Goal: Task Accomplishment & Management: Manage account settings

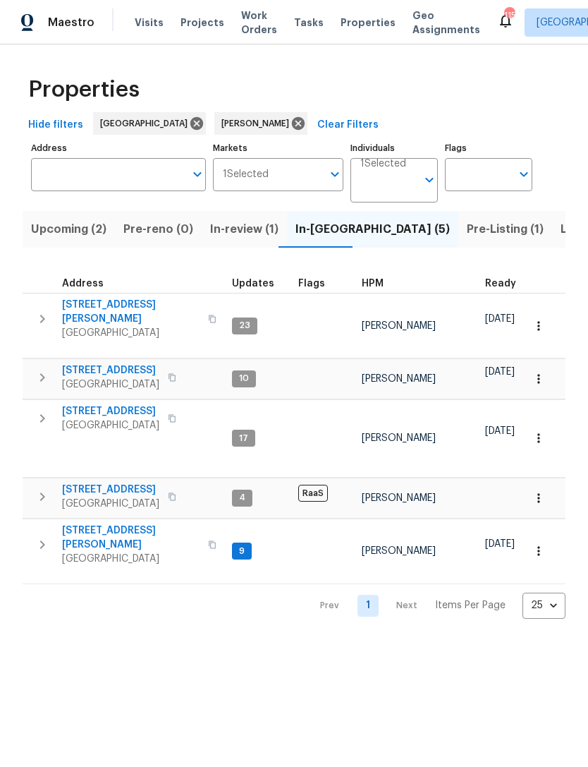
click at [42, 363] on button "button" at bounding box center [42, 377] width 28 height 28
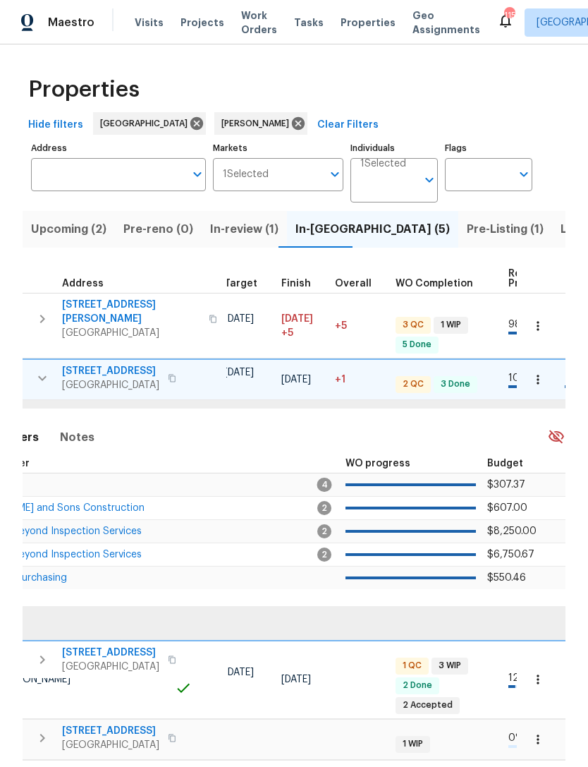
scroll to position [0, 509]
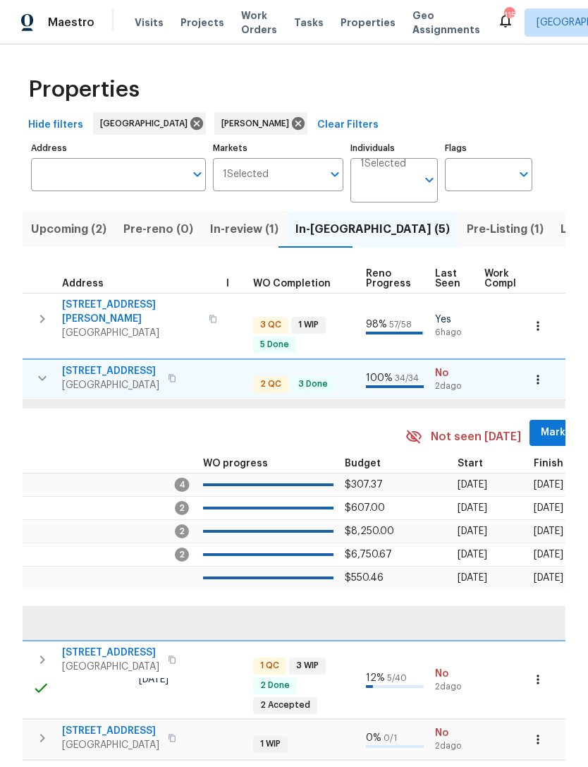
click at [547, 424] on span "Mark Seen" at bounding box center [567, 433] width 52 height 18
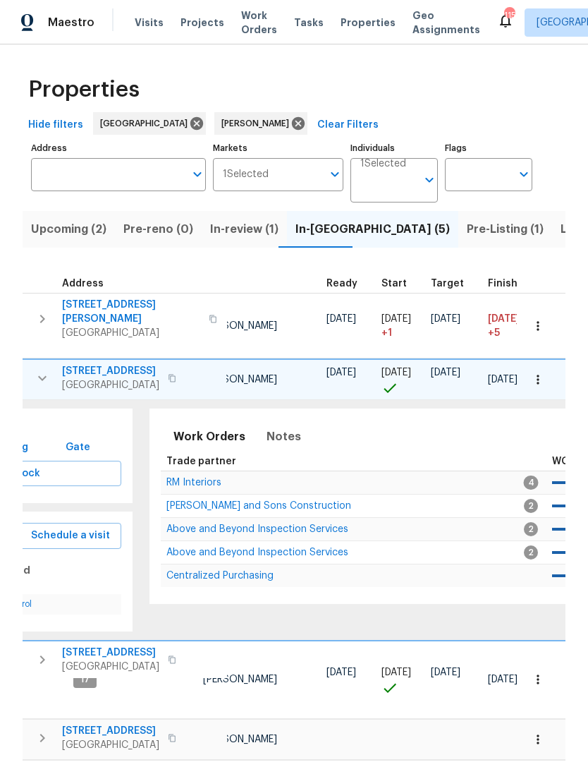
scroll to position [0, 104]
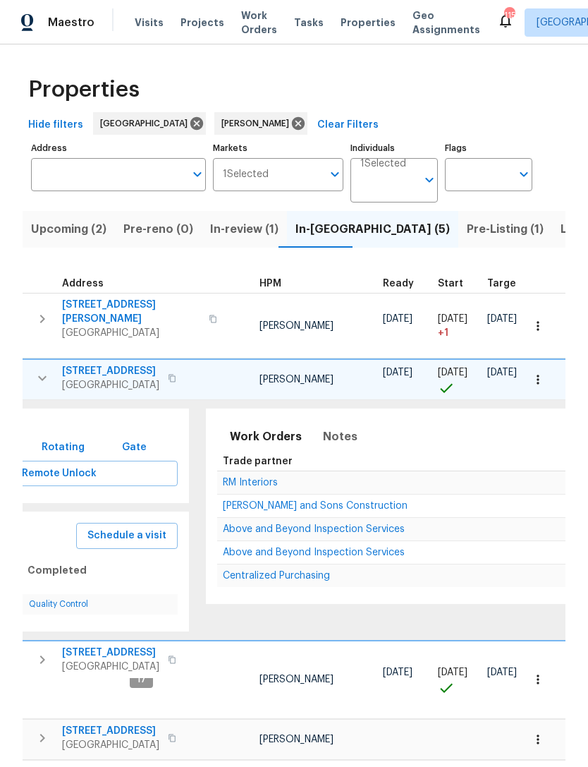
click at [308, 518] on td "Above and Beyond Inspection Services" at bounding box center [399, 529] width 365 height 23
click at [280, 526] on span "Above and Beyond Inspection Services" at bounding box center [314, 529] width 182 height 10
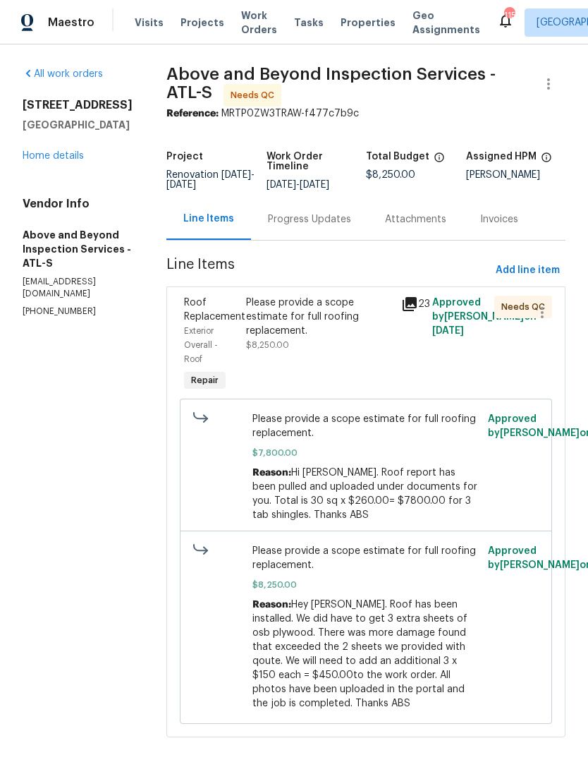
click at [356, 351] on div "Please provide a scope estimate for full roofing replacement. $8,250.00" at bounding box center [319, 324] width 147 height 56
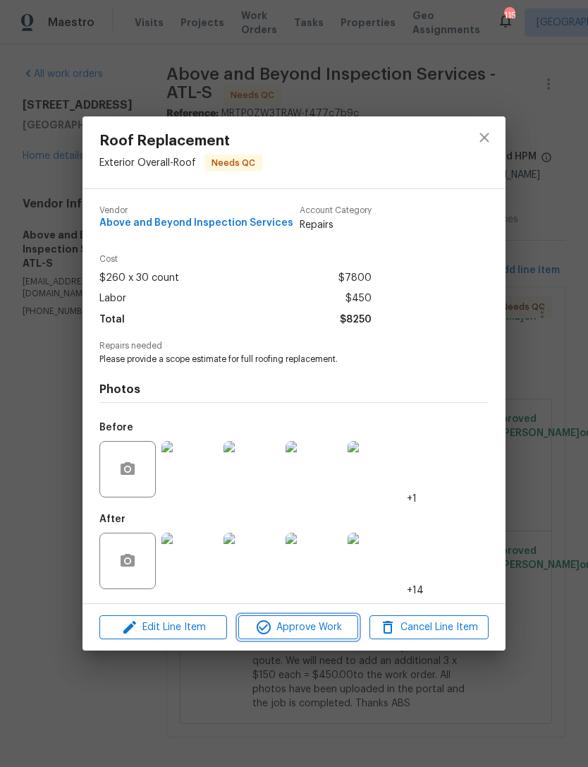
click at [314, 624] on span "Approve Work" at bounding box center [298, 628] width 111 height 18
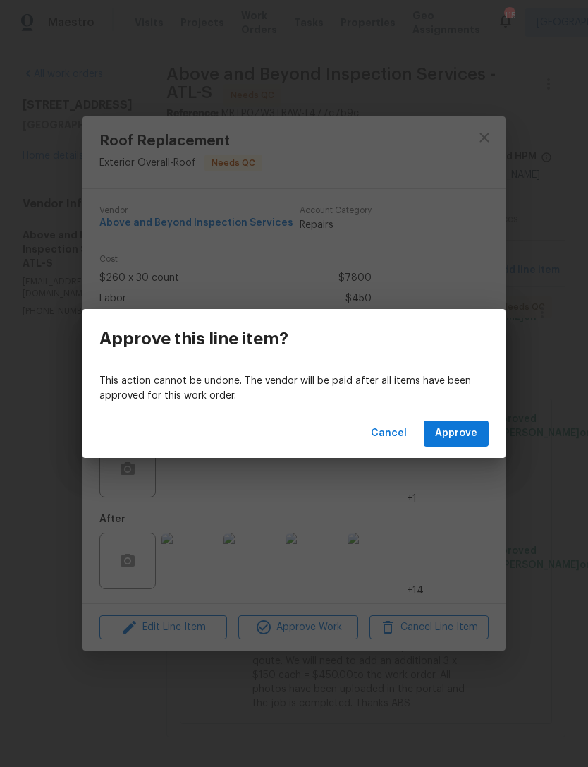
click at [454, 408] on div "This action cannot be undone. The vendor will be paid after all items have been…" at bounding box center [294, 388] width 423 height 41
click at [459, 437] on span "Approve" at bounding box center [456, 434] width 42 height 18
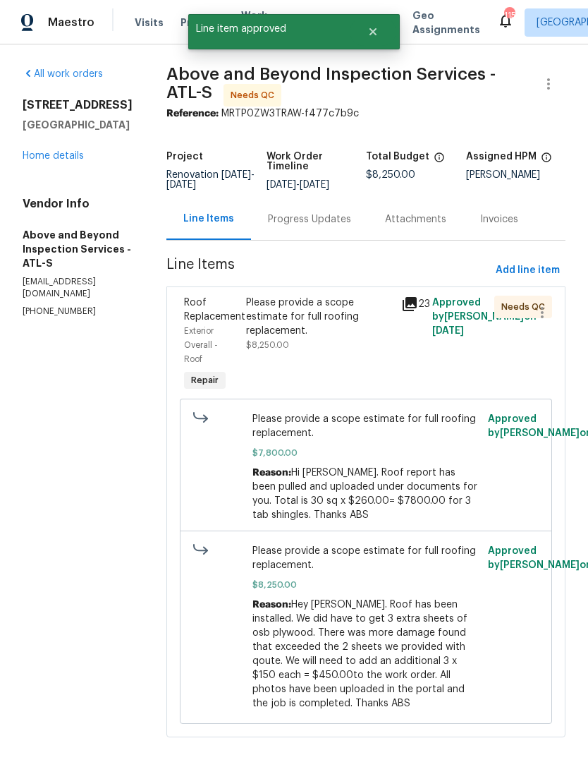
scroll to position [37, 0]
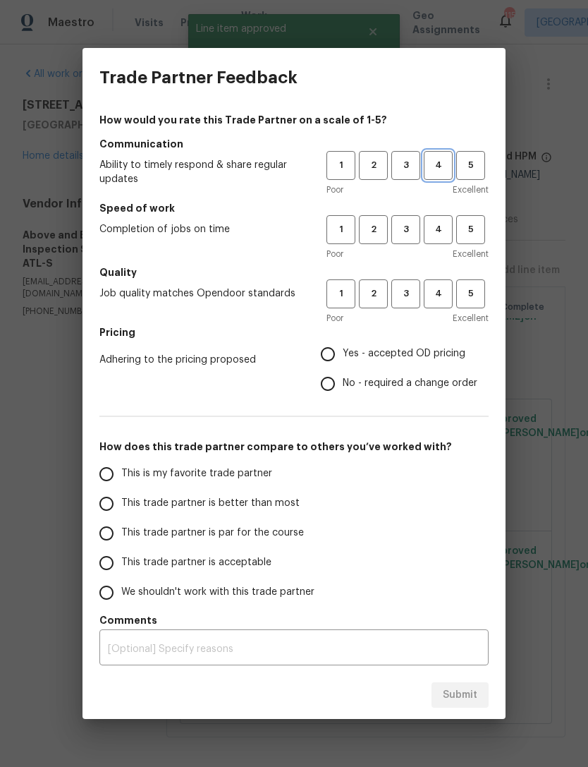
click at [438, 170] on span "4" at bounding box center [438, 165] width 26 height 16
click at [444, 233] on span "4" at bounding box center [438, 230] width 26 height 16
click at [443, 296] on span "4" at bounding box center [438, 294] width 26 height 16
click at [339, 361] on input "Yes - accepted OD pricing" at bounding box center [328, 354] width 30 height 30
radio input "true"
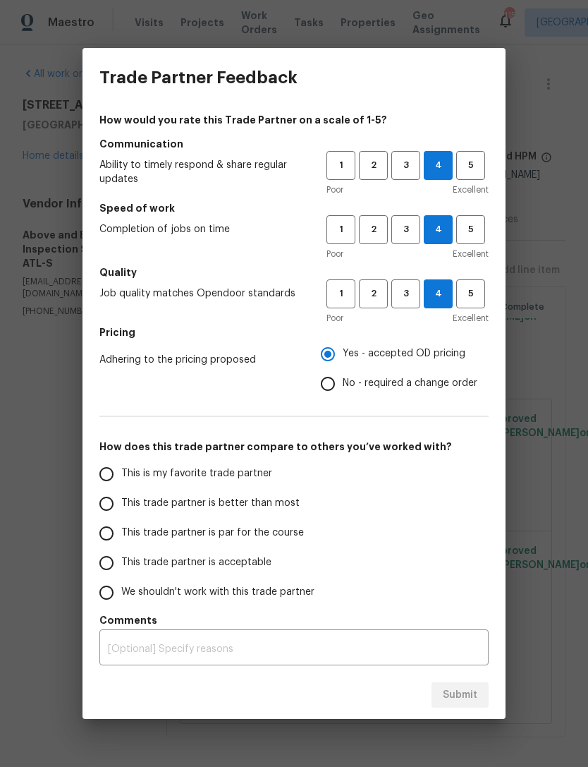
click at [115, 467] on input "This is my favorite trade partner" at bounding box center [107, 474] width 30 height 30
click at [463, 699] on span "Submit" at bounding box center [460, 695] width 35 height 18
radio input "true"
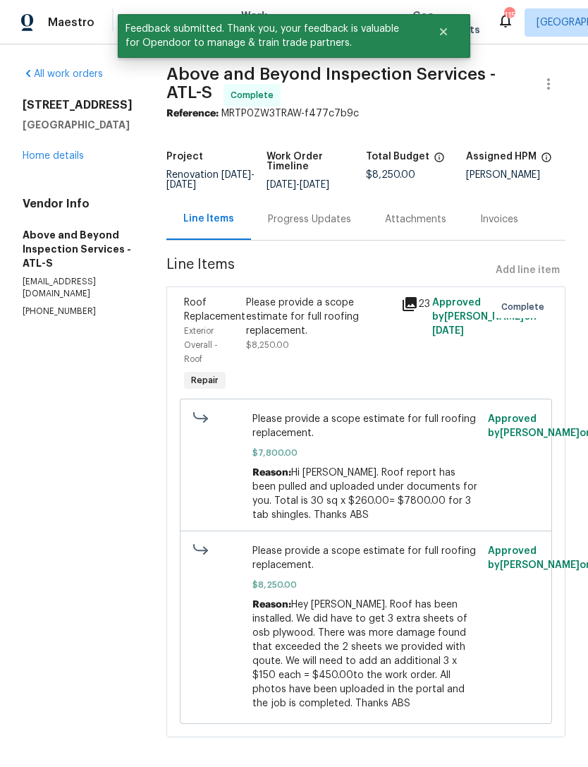
click at [56, 151] on link "Home details" at bounding box center [53, 156] width 61 height 10
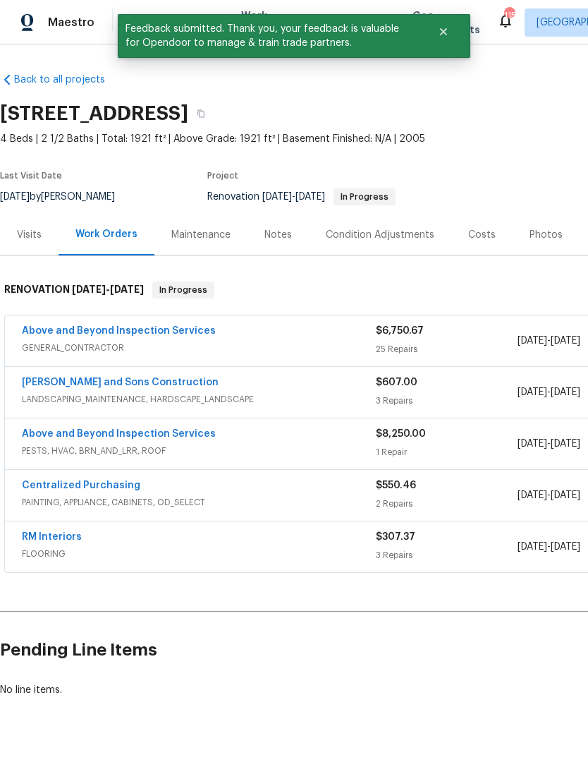
click at [143, 326] on link "Above and Beyond Inspection Services" at bounding box center [119, 331] width 194 height 10
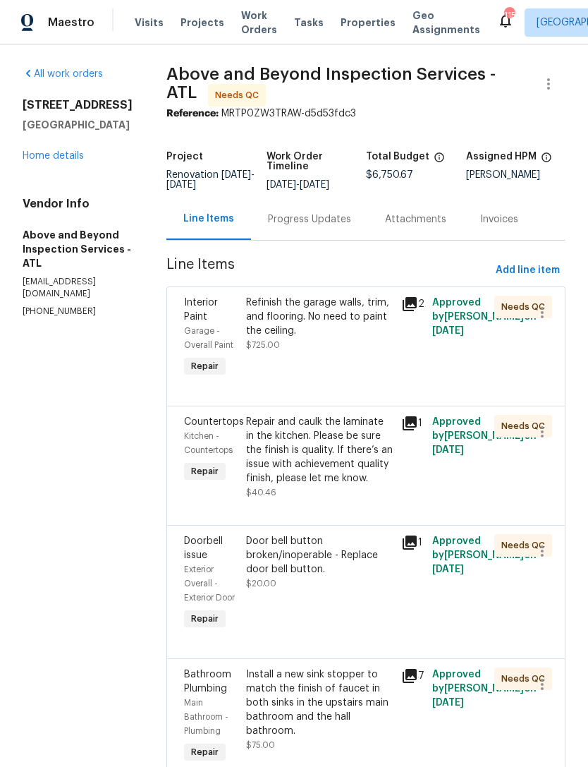
click at [372, 352] on div "Refinish the garage walls, trim, and flooring. No need to paint the ceiling. $7…" at bounding box center [319, 324] width 147 height 56
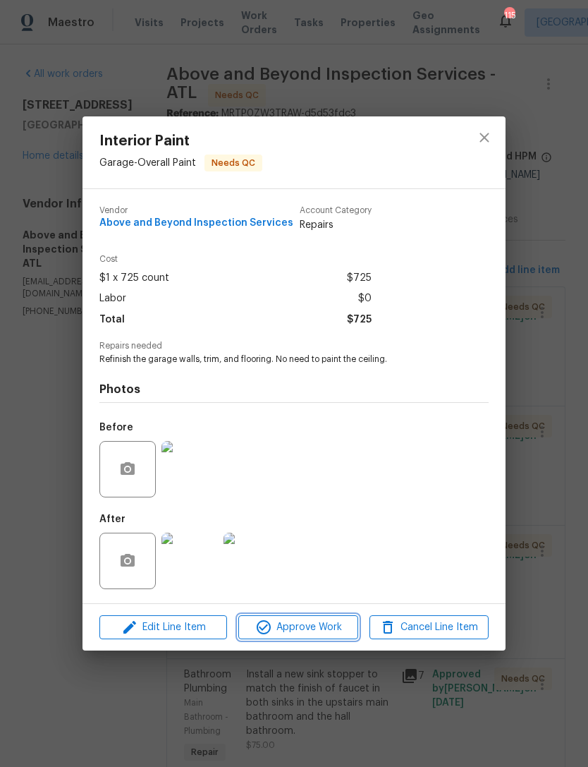
click at [317, 631] on span "Approve Work" at bounding box center [298, 628] width 111 height 18
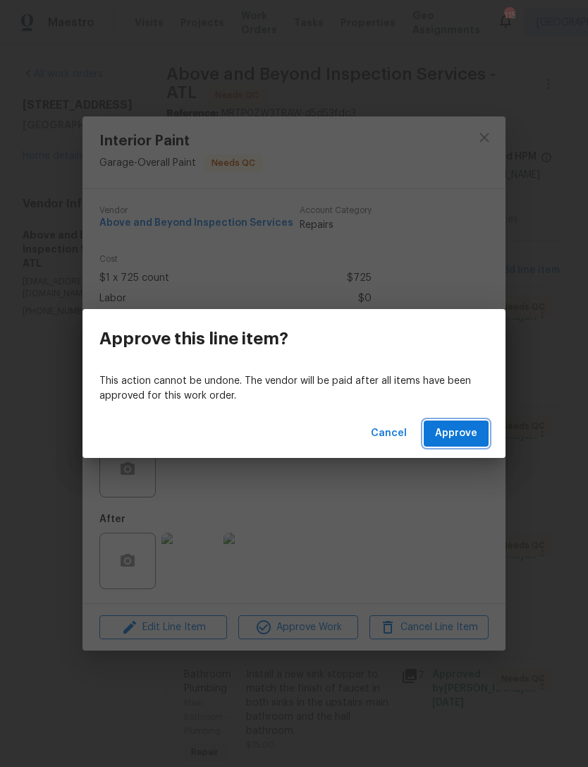
click at [464, 425] on span "Approve" at bounding box center [456, 434] width 42 height 18
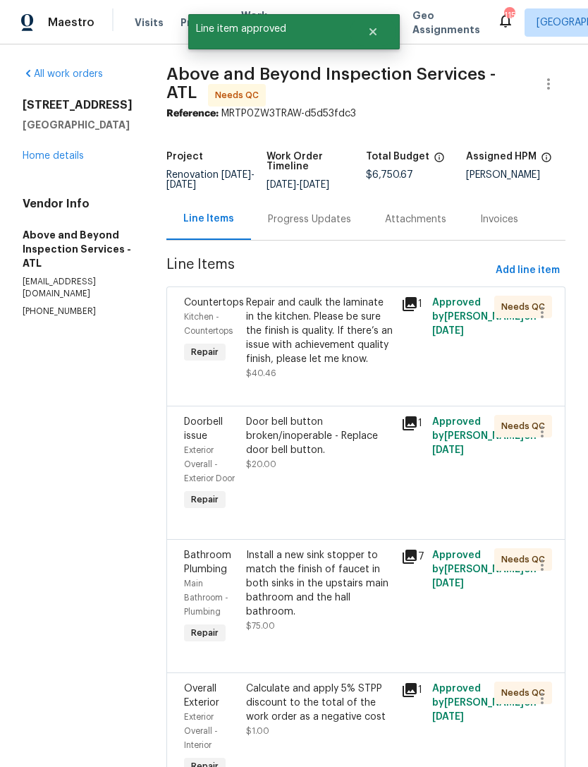
click at [368, 360] on div "Repair and caulk the laminate in the kitchen. Please be sure the finish is qual…" at bounding box center [319, 331] width 147 height 71
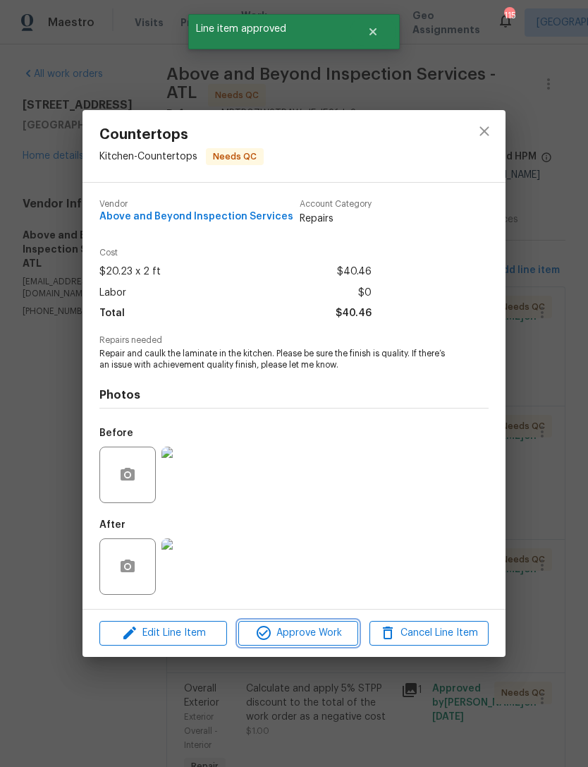
click at [322, 638] on span "Approve Work" at bounding box center [298, 633] width 111 height 18
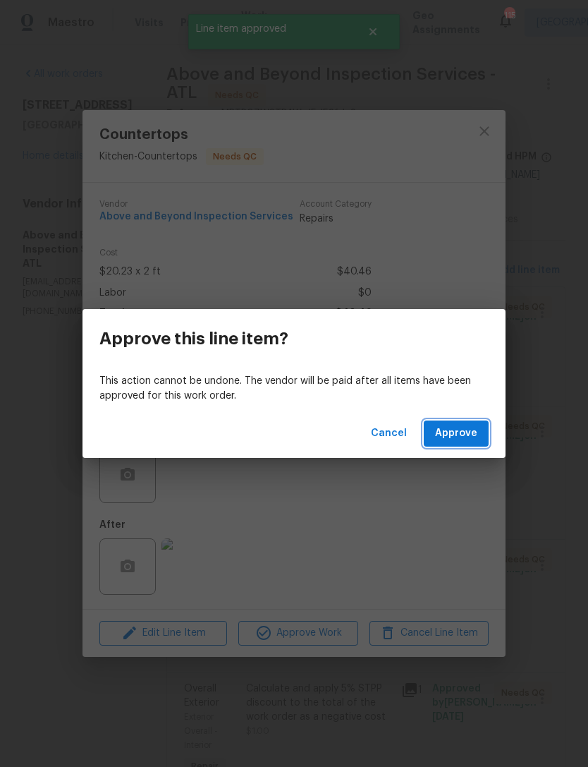
click at [466, 439] on span "Approve" at bounding box center [456, 434] width 42 height 18
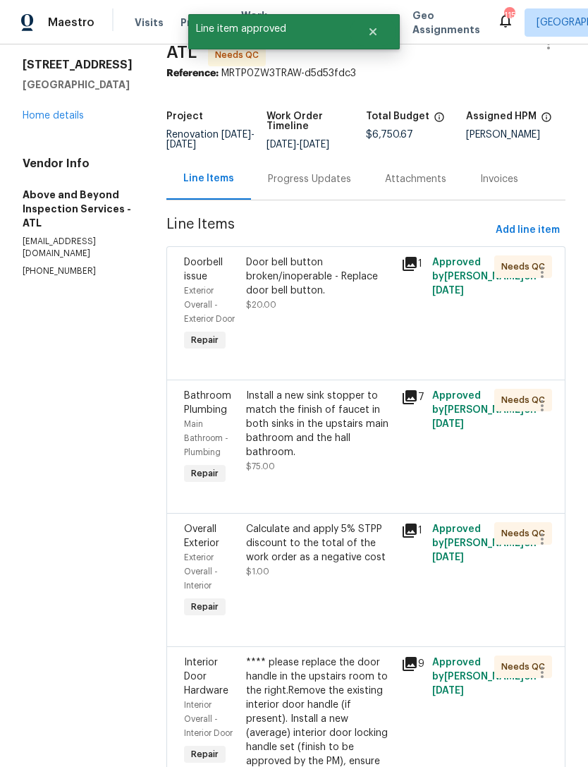
scroll to position [43, 0]
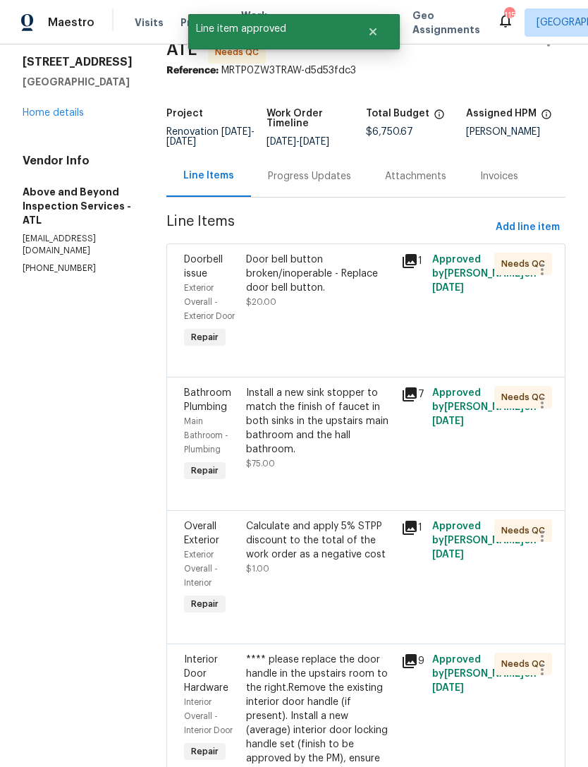
click at [383, 344] on div "Door bell button broken/inoperable - Replace door bell button. $20.00" at bounding box center [319, 301] width 155 height 107
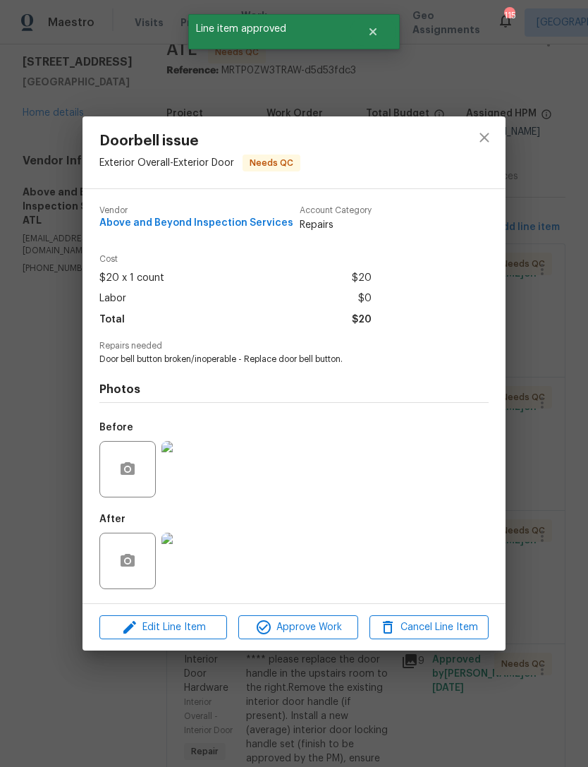
click at [327, 633] on span "Approve Work" at bounding box center [298, 628] width 111 height 18
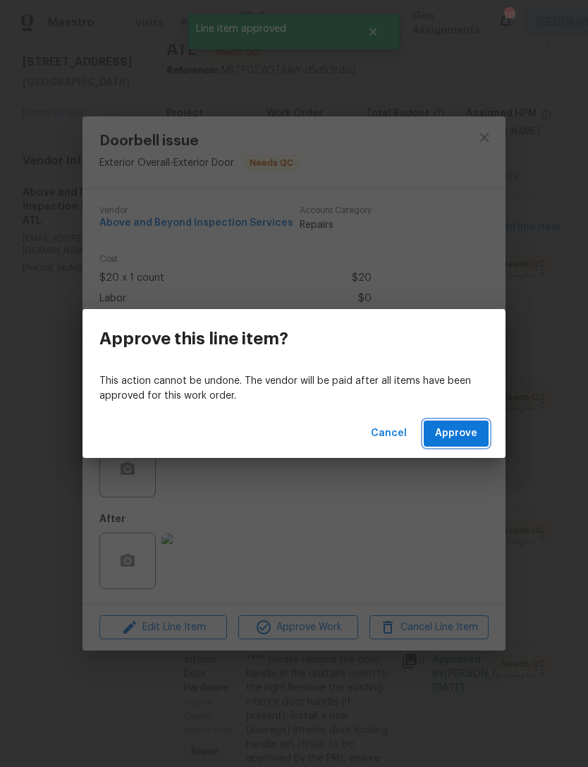
click at [458, 440] on span "Approve" at bounding box center [456, 434] width 42 height 18
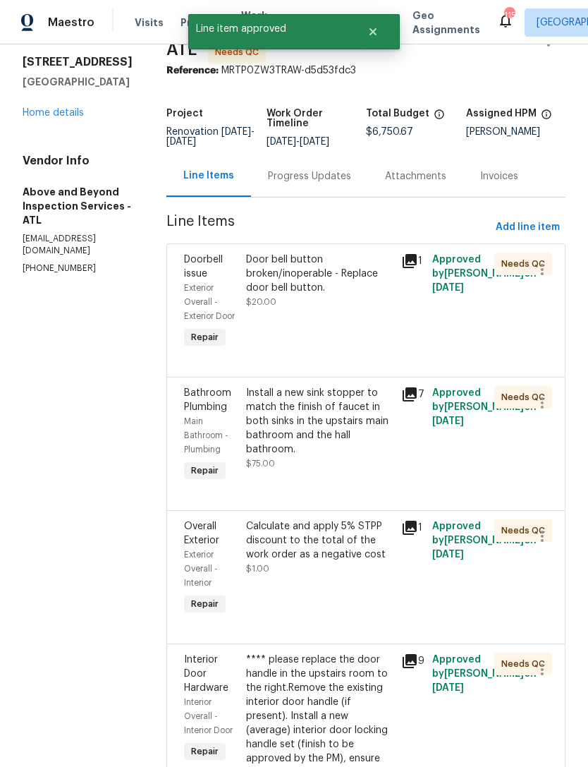
scroll to position [0, 0]
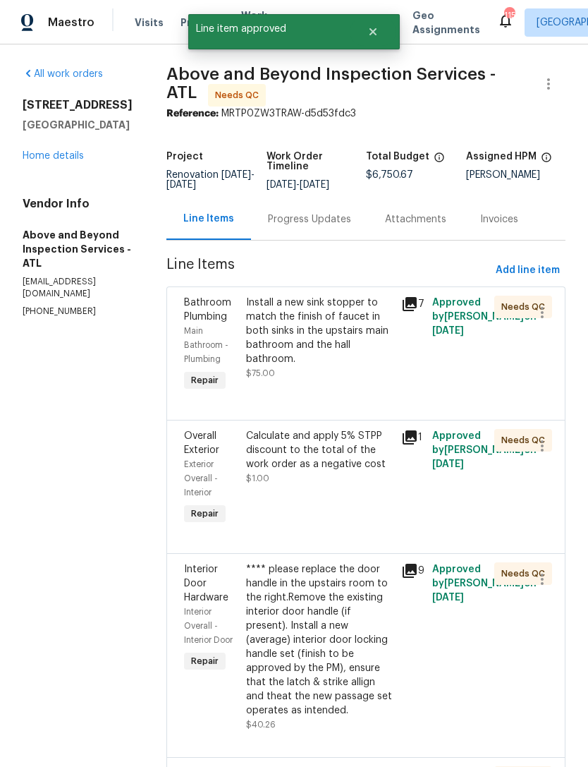
click at [382, 359] on div "Install a new sink stopper to match the finish of faucet in both sinks in the u…" at bounding box center [319, 331] width 147 height 71
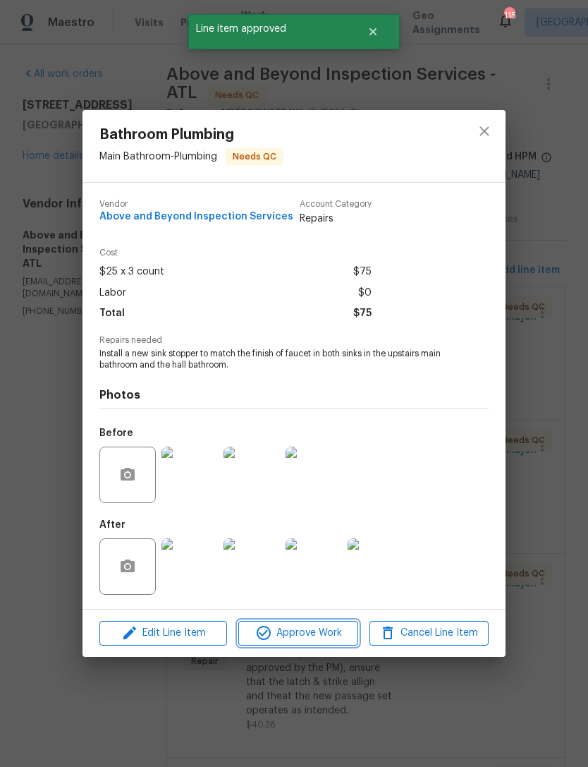
click at [319, 638] on span "Approve Work" at bounding box center [298, 633] width 111 height 18
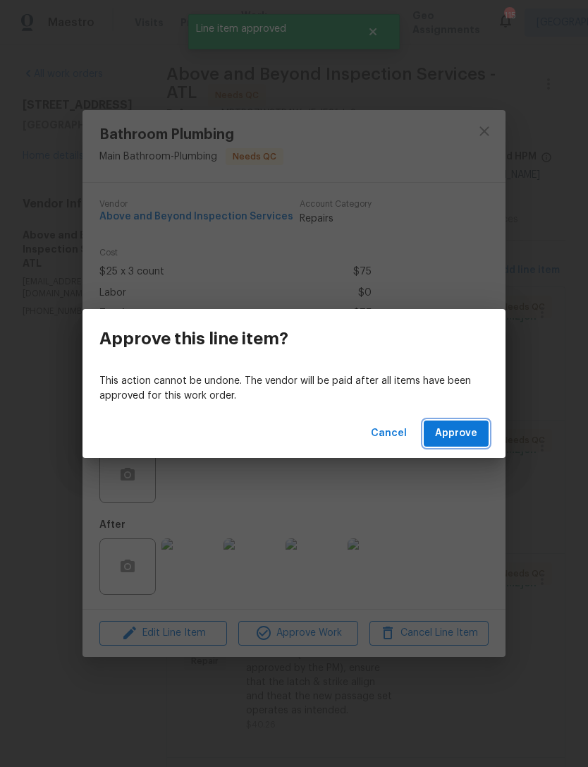
click at [456, 438] on span "Approve" at bounding box center [456, 434] width 42 height 18
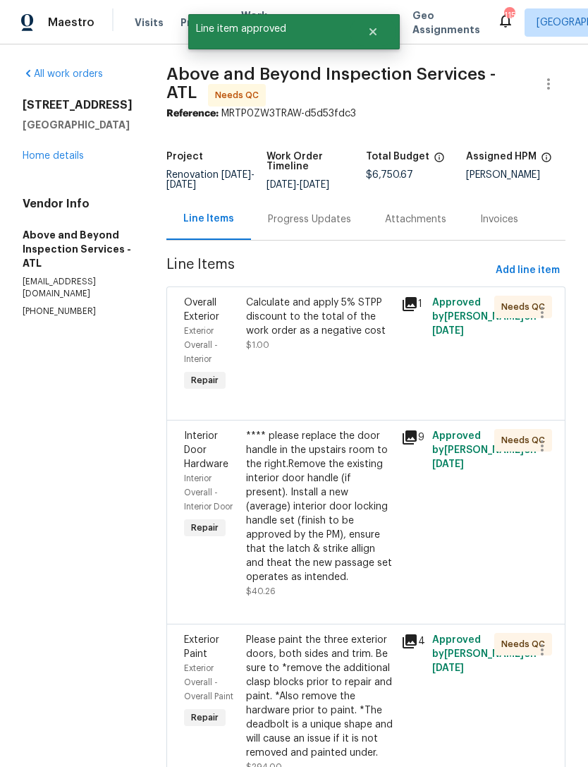
click at [370, 570] on div "**** please replace the door handle in the upstairs room to the right.Remove th…" at bounding box center [319, 506] width 147 height 155
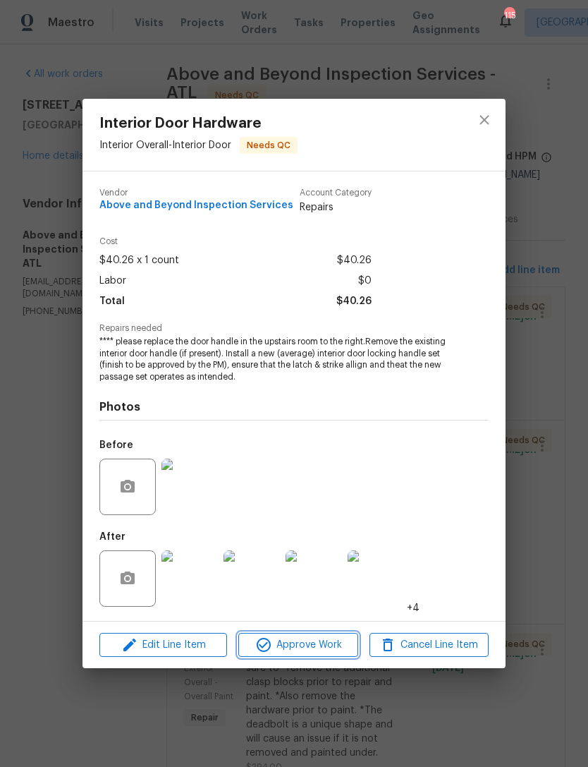
click at [317, 647] on span "Approve Work" at bounding box center [298, 645] width 111 height 18
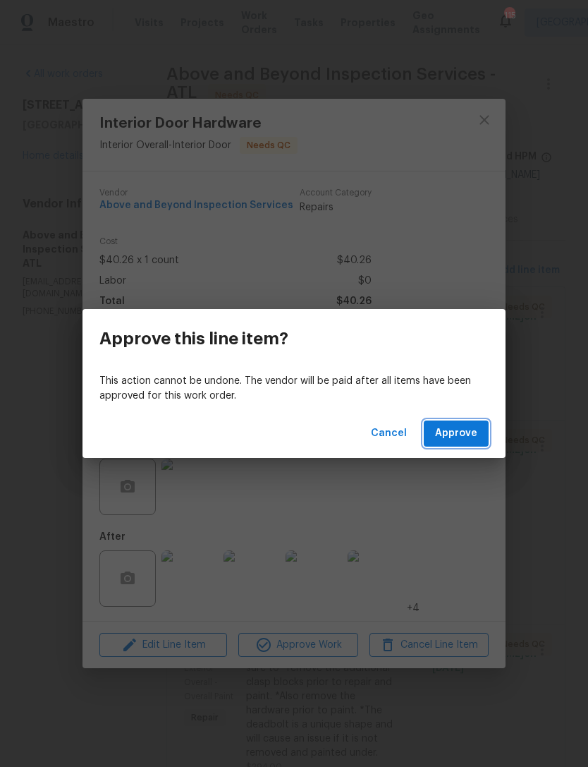
click at [461, 442] on span "Approve" at bounding box center [456, 434] width 42 height 18
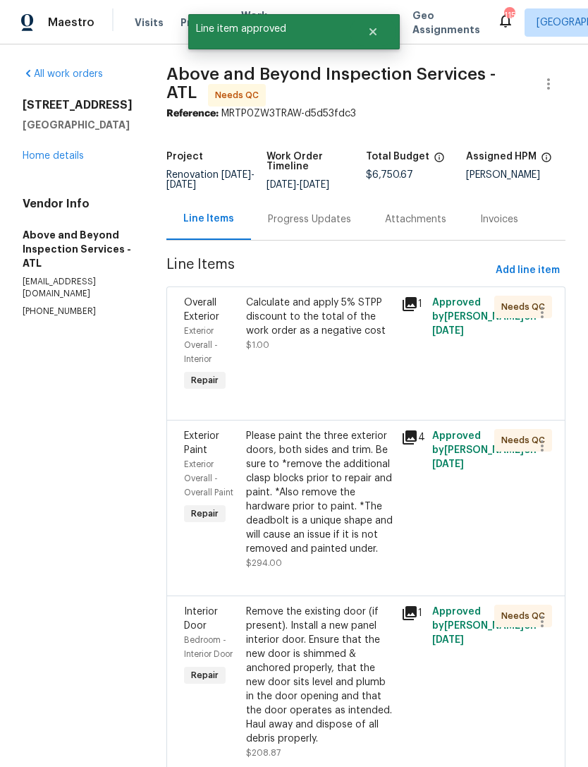
click at [351, 556] on div "Please paint the three exterior doors, both sides and trim. Be sure to *remove …" at bounding box center [319, 492] width 147 height 127
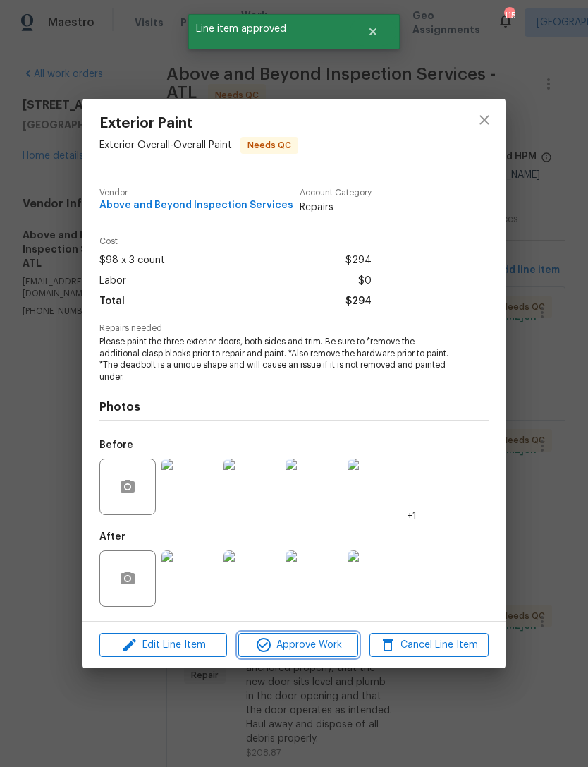
click at [334, 651] on span "Approve Work" at bounding box center [298, 645] width 111 height 18
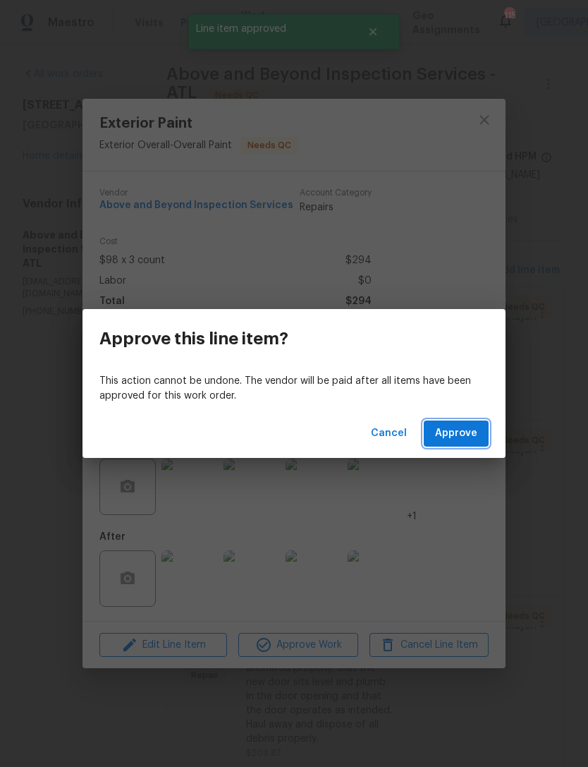
click at [456, 444] on button "Approve" at bounding box center [456, 433] width 65 height 26
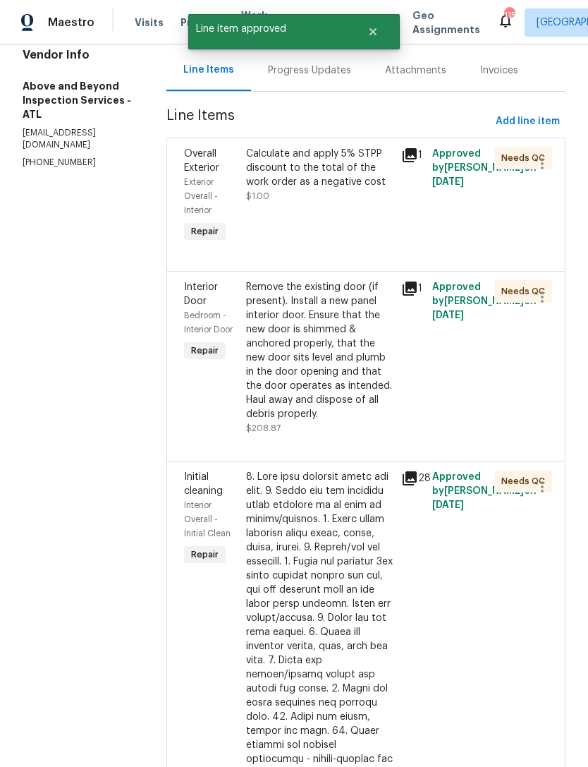
scroll to position [323, 0]
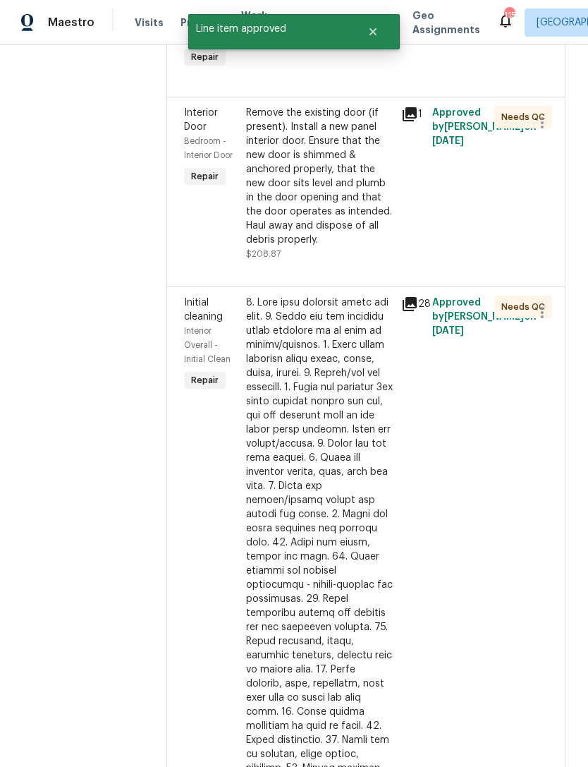
click at [360, 504] on div at bounding box center [319, 634] width 147 height 677
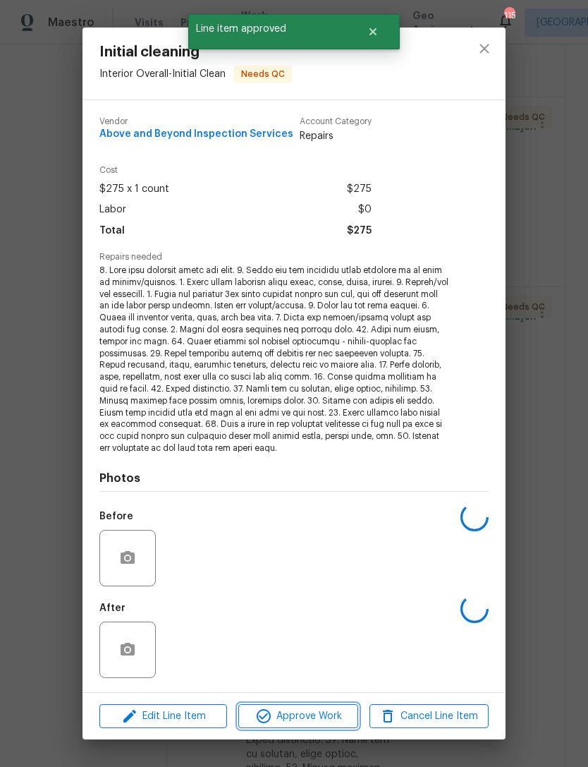
click at [310, 716] on span "Approve Work" at bounding box center [298, 717] width 111 height 18
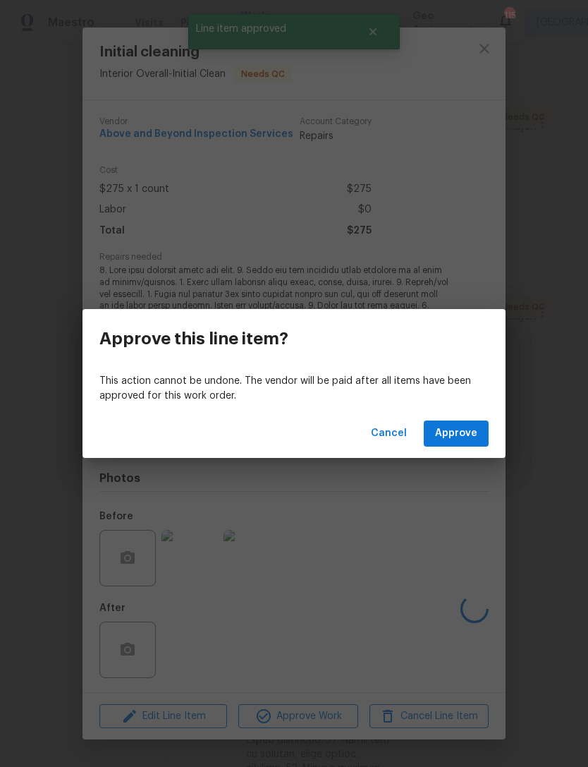
click at [471, 438] on span "Approve" at bounding box center [456, 434] width 42 height 18
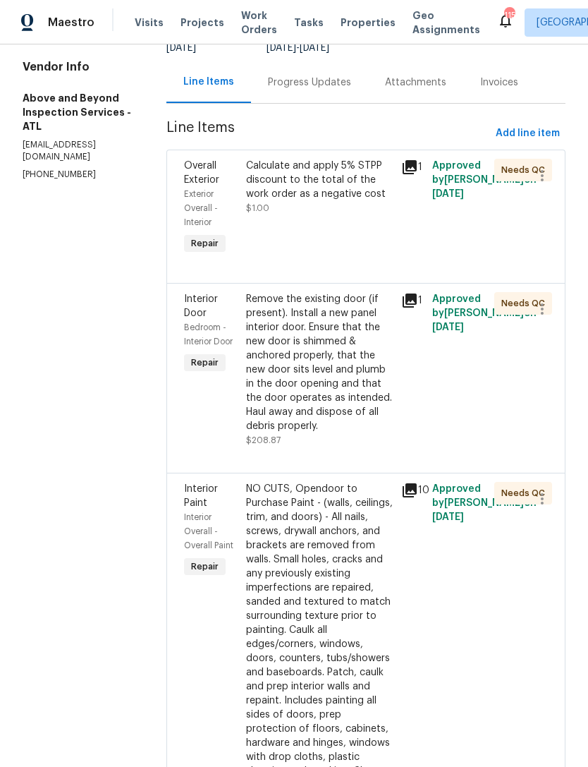
scroll to position [138, 0]
click at [377, 422] on div "Remove the existing door (if present). Install a new panel interior door. Ensur…" at bounding box center [319, 361] width 147 height 141
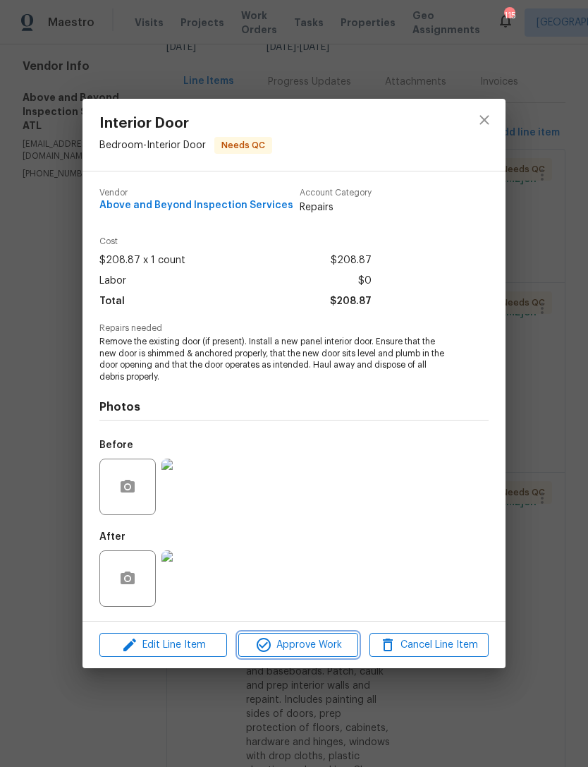
click at [315, 650] on span "Approve Work" at bounding box center [298, 645] width 111 height 18
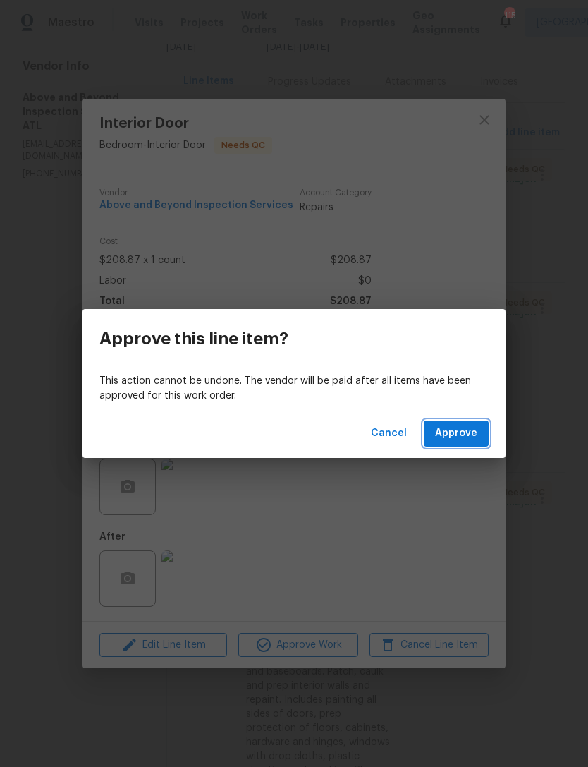
click at [468, 425] on span "Approve" at bounding box center [456, 434] width 42 height 18
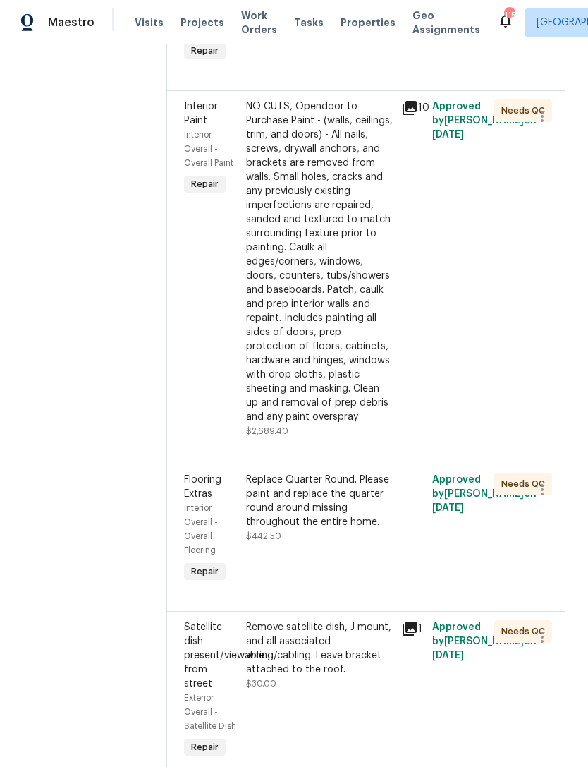
scroll to position [334, 0]
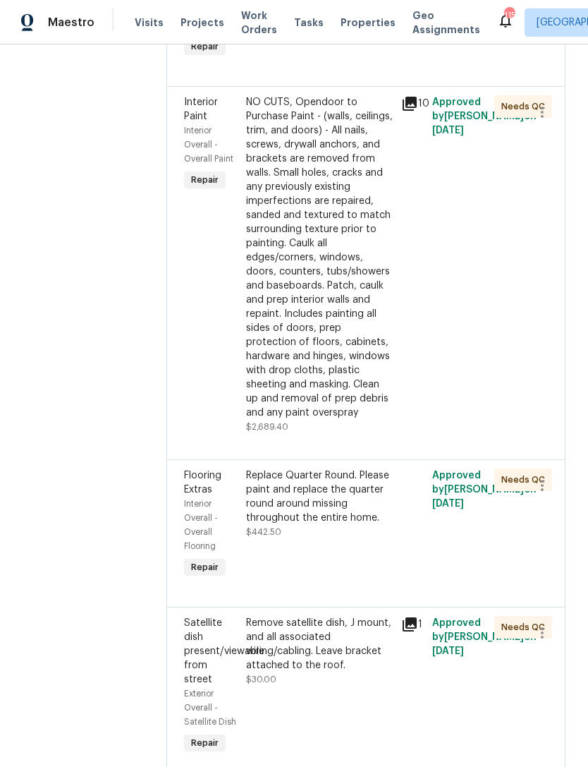
click at [351, 366] on div "NO CUTS, Opendoor to Purchase Paint - (walls, ceilings, trim, and doors) - All …" at bounding box center [319, 257] width 147 height 325
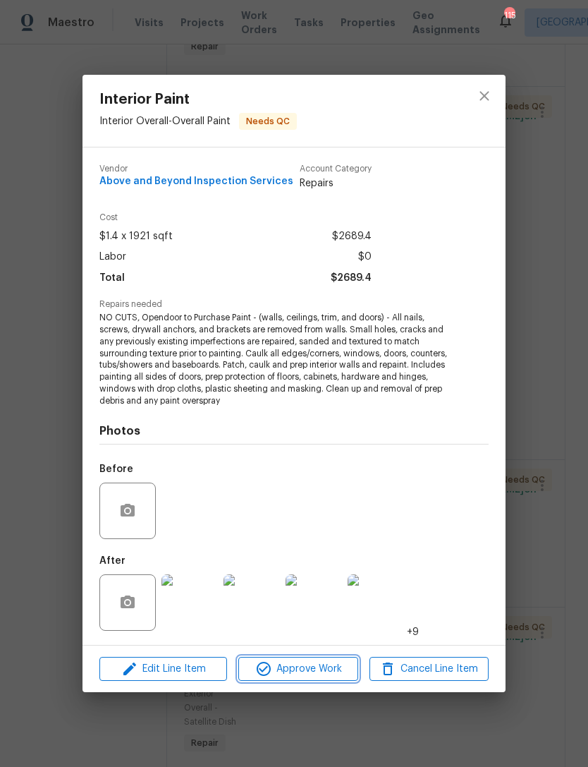
click at [310, 679] on button "Approve Work" at bounding box center [297, 669] width 119 height 25
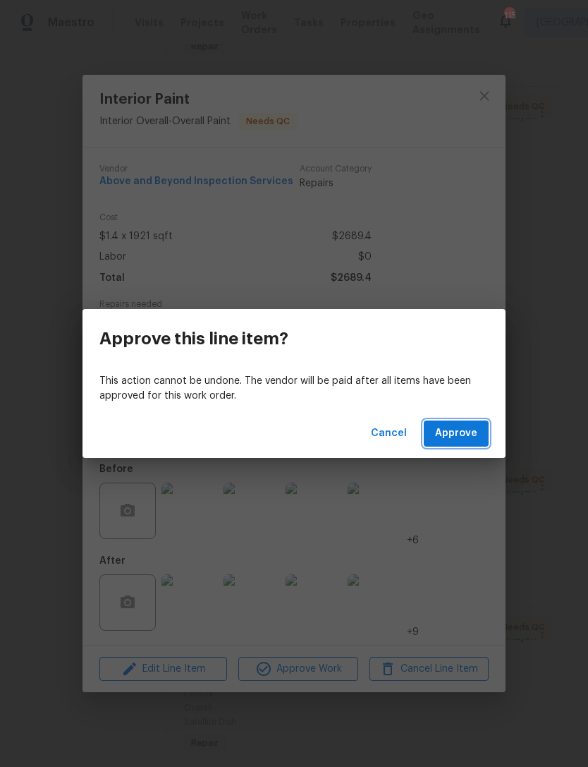
click at [459, 421] on button "Approve" at bounding box center [456, 433] width 65 height 26
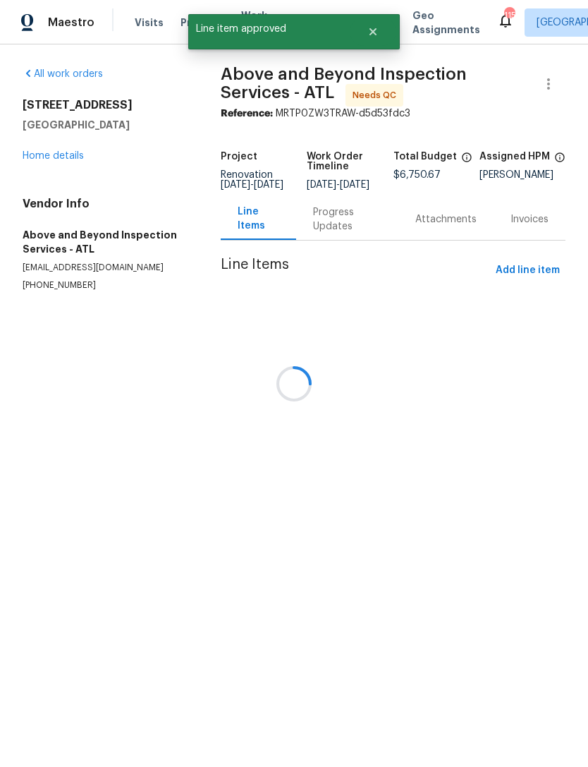
click at [384, 576] on div at bounding box center [294, 383] width 588 height 767
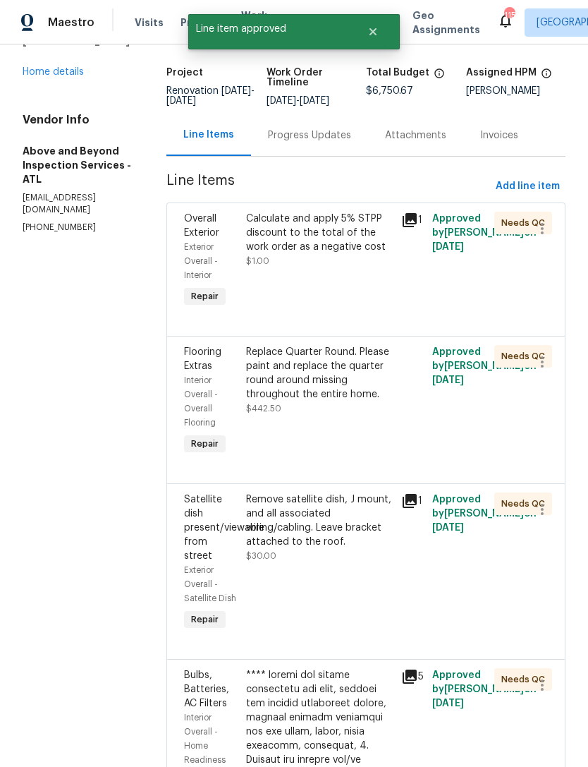
scroll to position [93, 0]
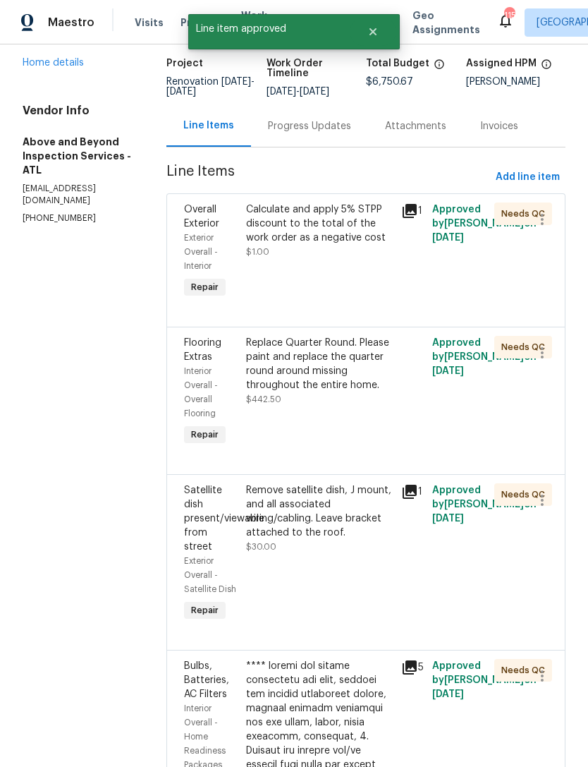
click at [363, 433] on div "Replace Quarter Round. Please paint and replace the quarter round around missin…" at bounding box center [319, 392] width 155 height 121
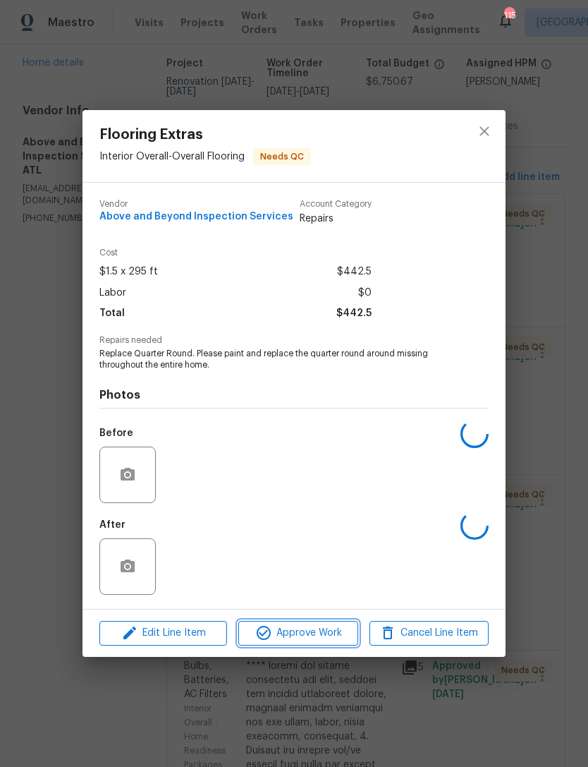
click at [315, 642] on span "Approve Work" at bounding box center [298, 633] width 111 height 18
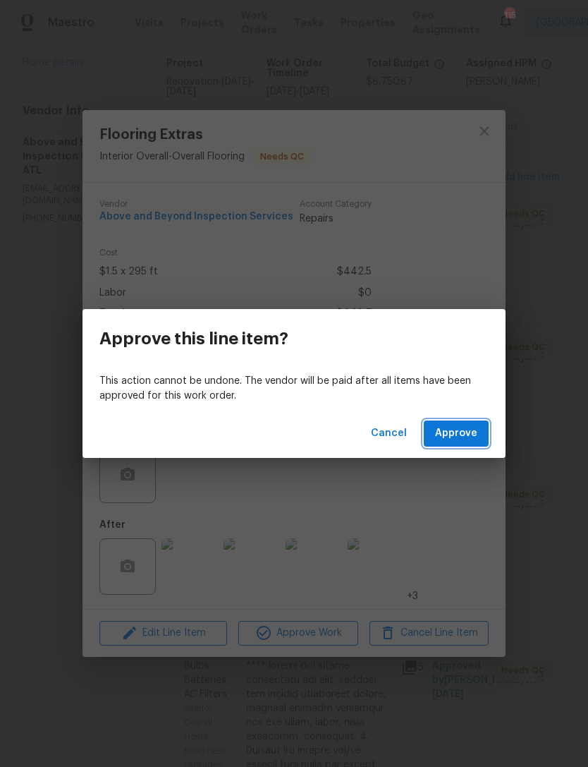
click at [462, 433] on span "Approve" at bounding box center [456, 434] width 42 height 18
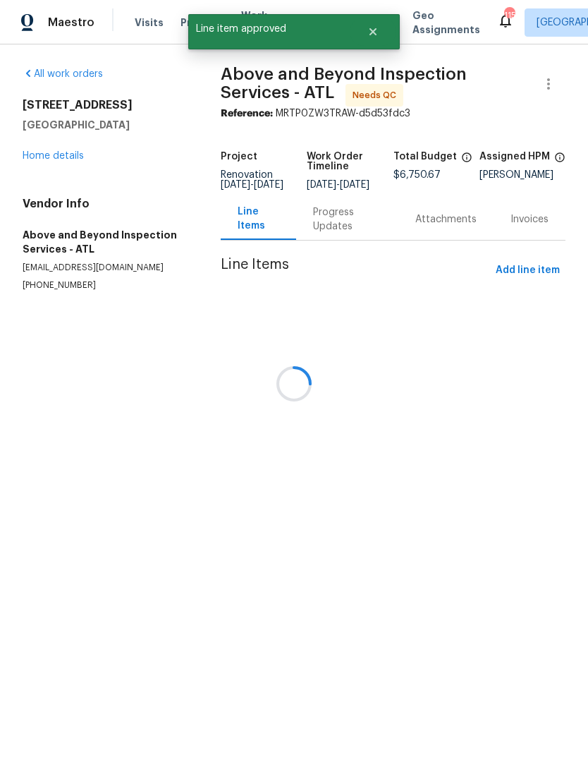
scroll to position [0, 0]
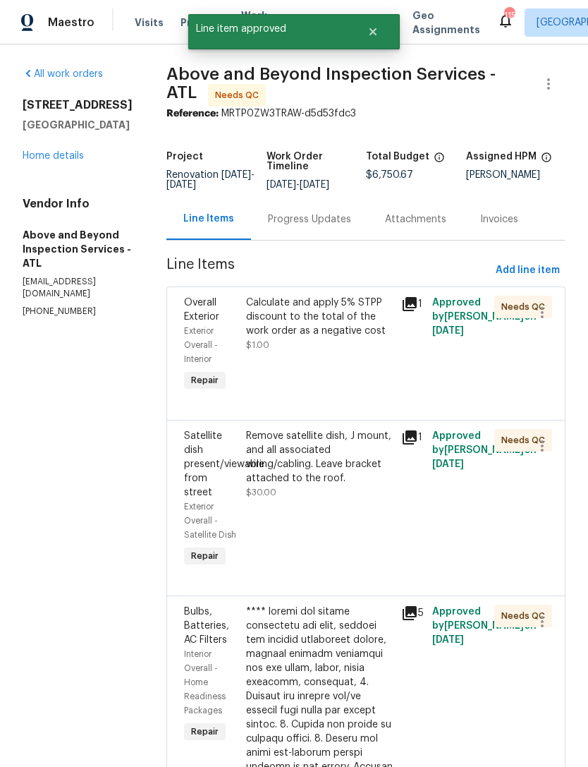
click at [372, 548] on div "Remove satellite dish, J mount, and all associated wiring/cabling. Leave bracke…" at bounding box center [319, 500] width 155 height 150
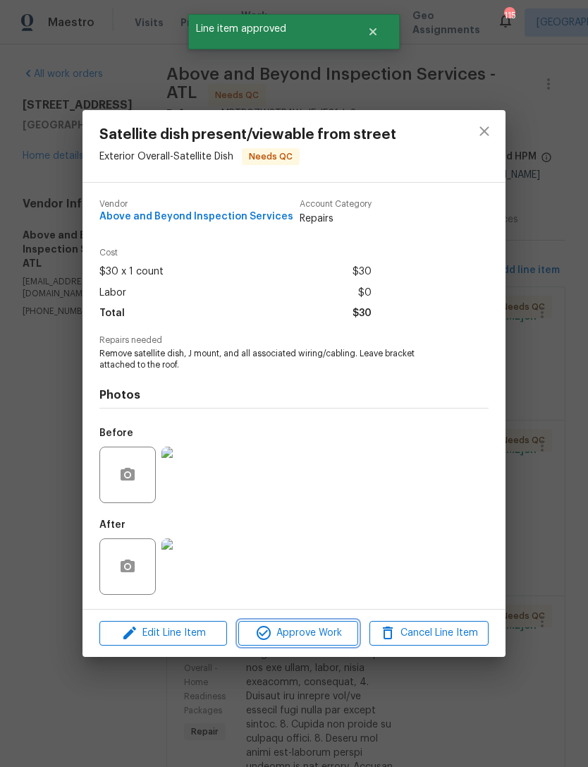
click at [334, 628] on span "Approve Work" at bounding box center [298, 633] width 111 height 18
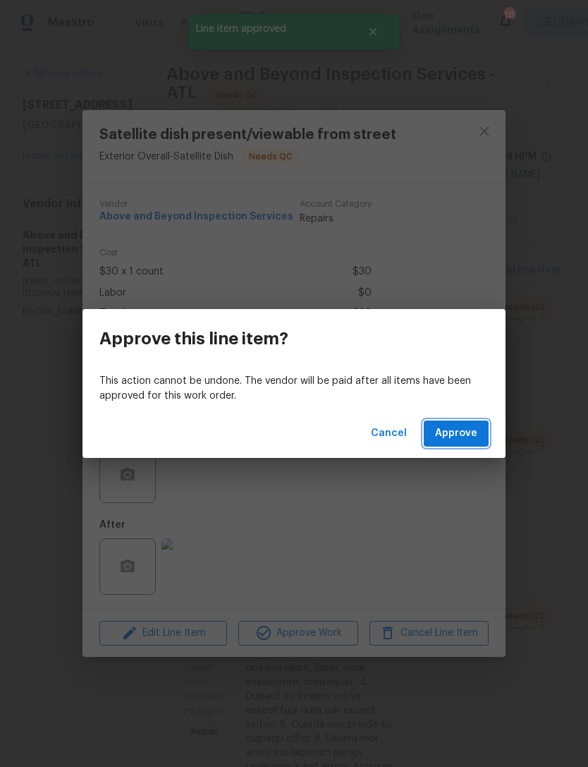
click at [458, 432] on span "Approve" at bounding box center [456, 434] width 42 height 18
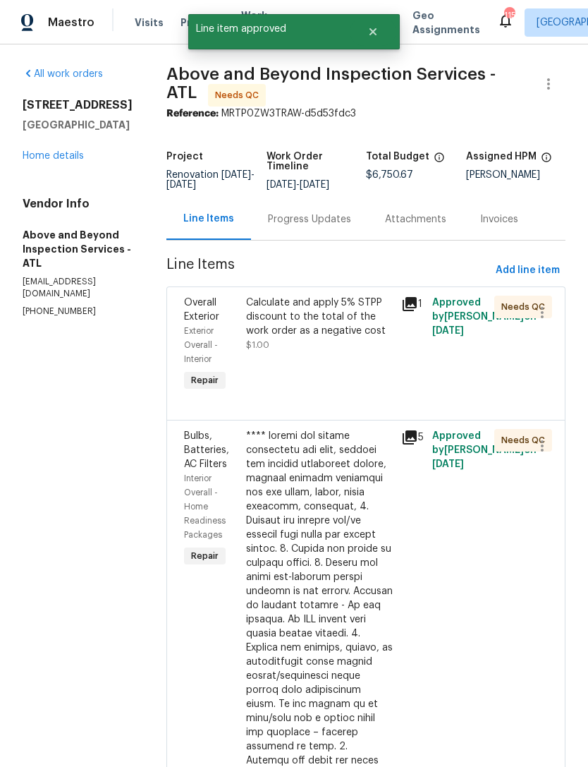
click at [356, 577] on div at bounding box center [319, 711] width 147 height 564
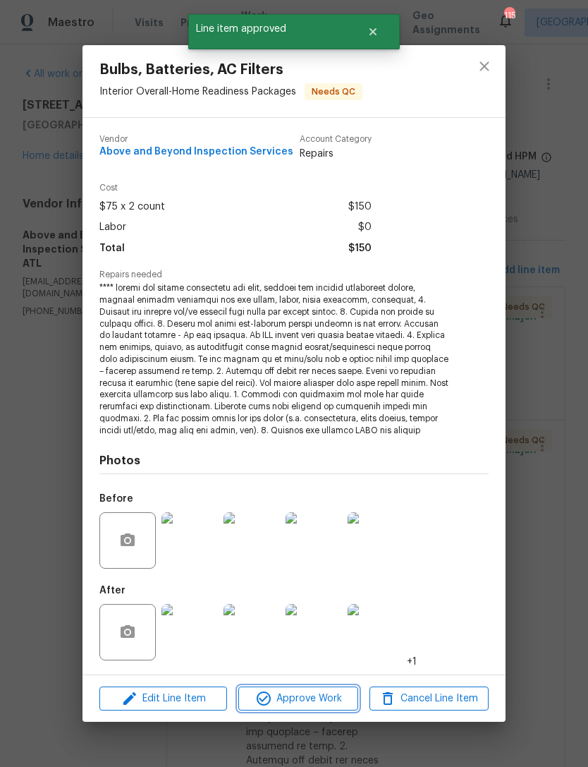
click at [309, 693] on span "Approve Work" at bounding box center [298, 699] width 111 height 18
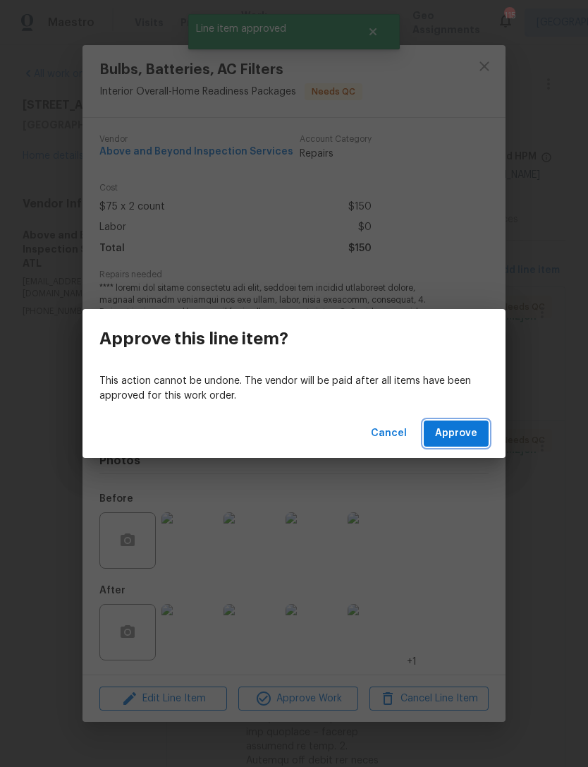
click at [468, 440] on span "Approve" at bounding box center [456, 434] width 42 height 18
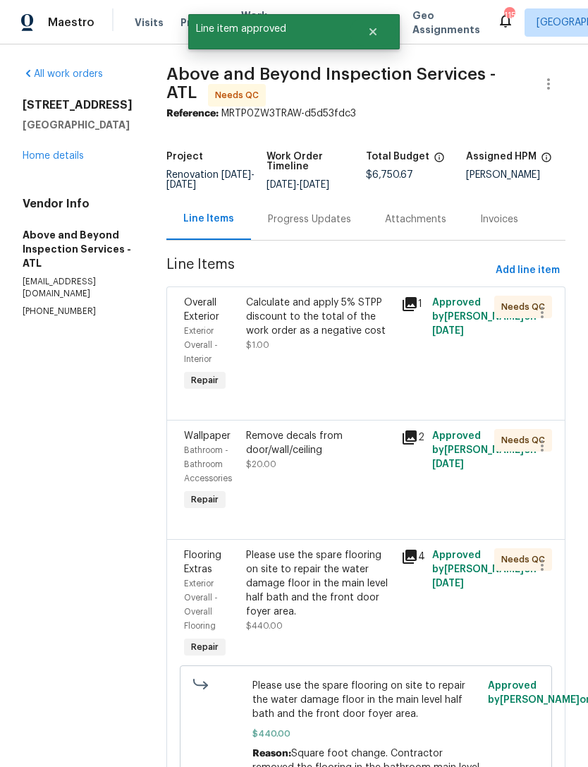
click at [365, 457] on div "Remove decals from door/wall/ceiling" at bounding box center [319, 443] width 147 height 28
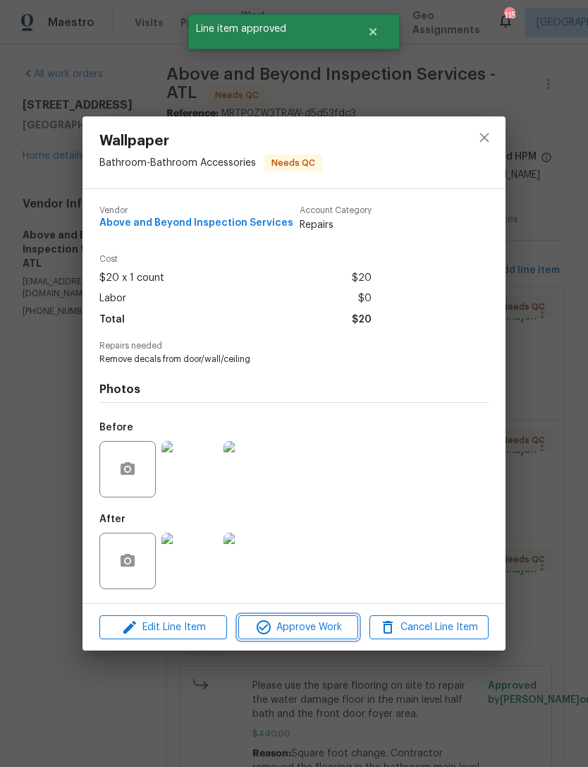
click at [296, 631] on span "Approve Work" at bounding box center [298, 628] width 111 height 18
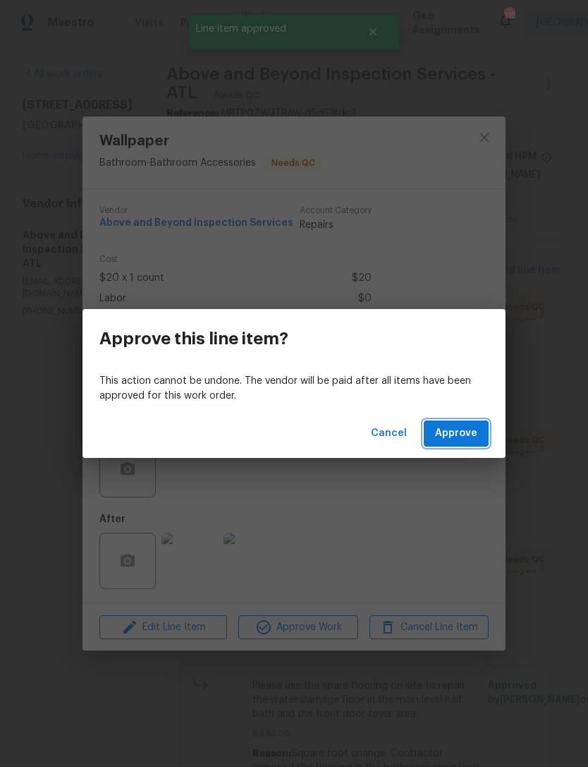
click at [467, 426] on span "Approve" at bounding box center [456, 434] width 42 height 18
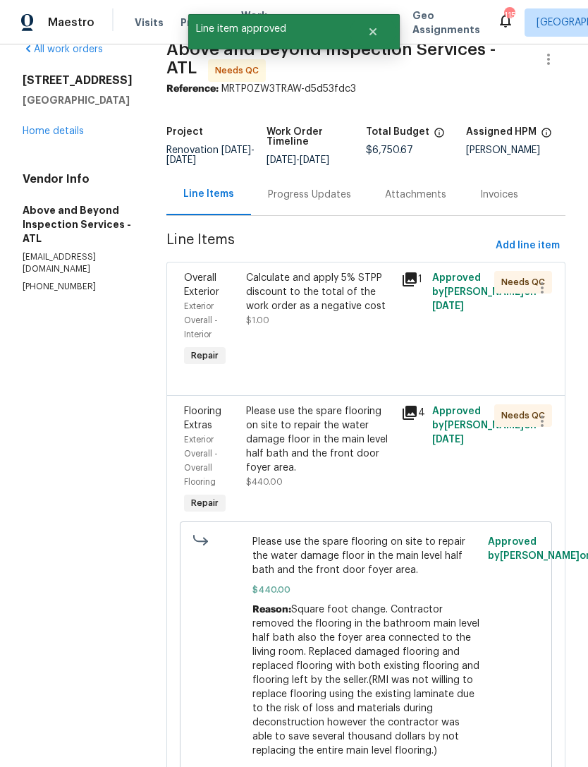
scroll to position [49, 0]
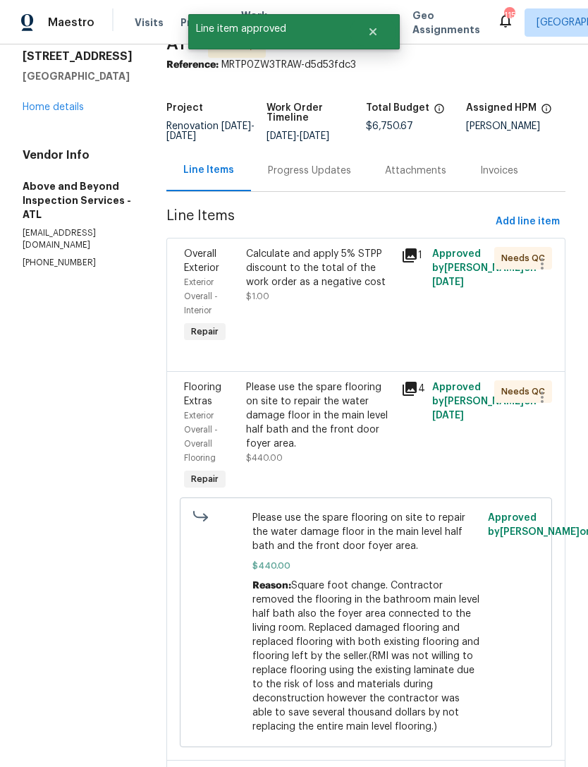
click at [381, 451] on div "Please use the spare flooring on site to repair the water damage floor in the m…" at bounding box center [319, 415] width 147 height 71
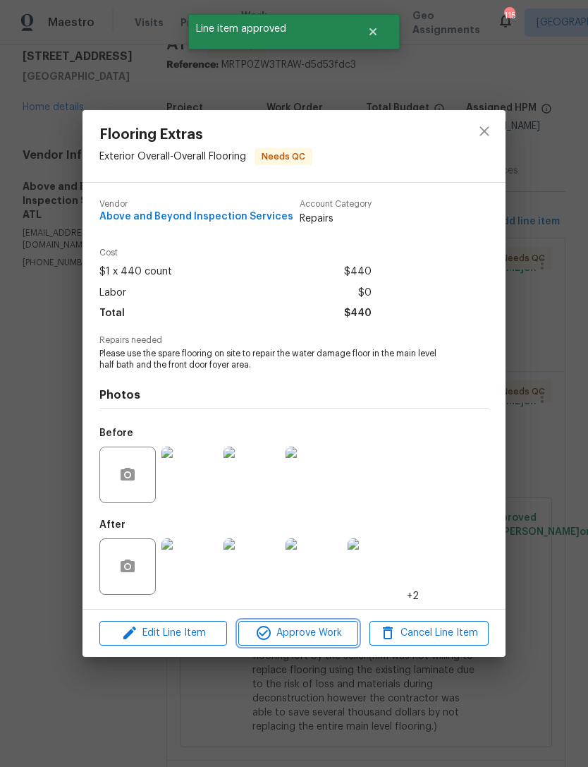
click at [337, 631] on span "Approve Work" at bounding box center [298, 633] width 111 height 18
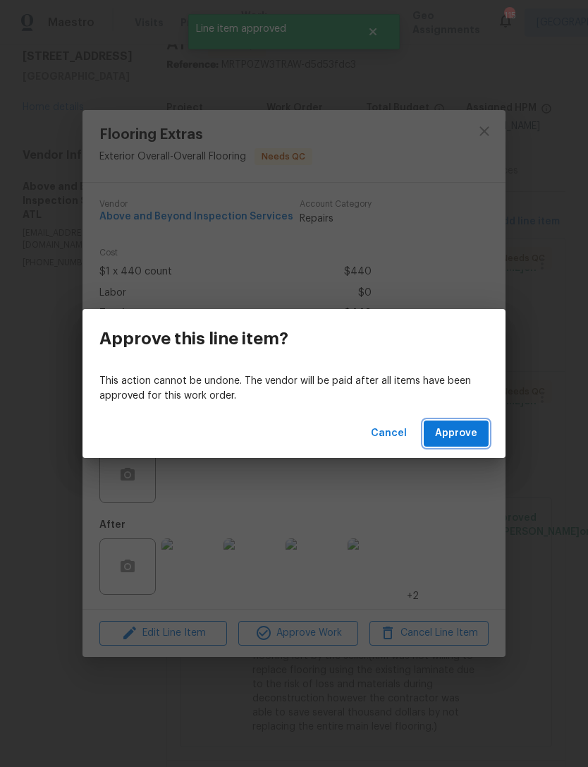
click at [454, 437] on span "Approve" at bounding box center [456, 434] width 42 height 18
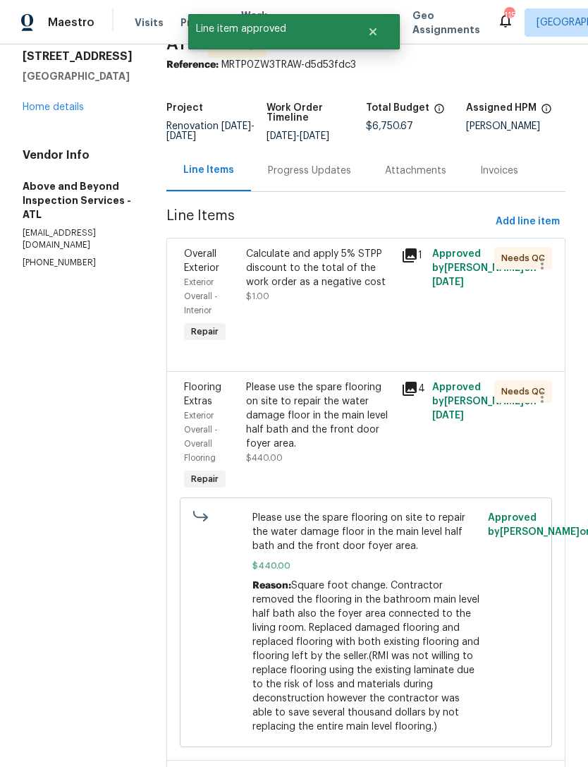
scroll to position [0, 0]
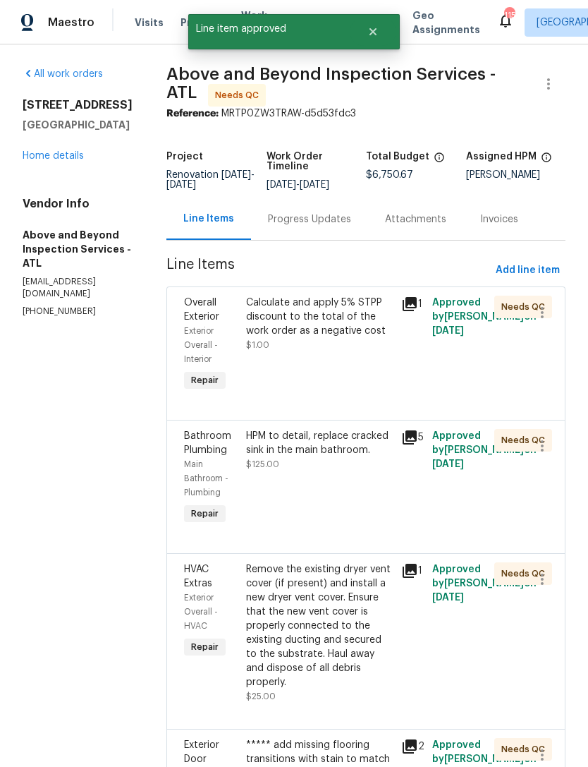
click at [370, 471] on div "HPM to detail, replace cracked sink in the main bathroom. $125.00" at bounding box center [319, 450] width 147 height 42
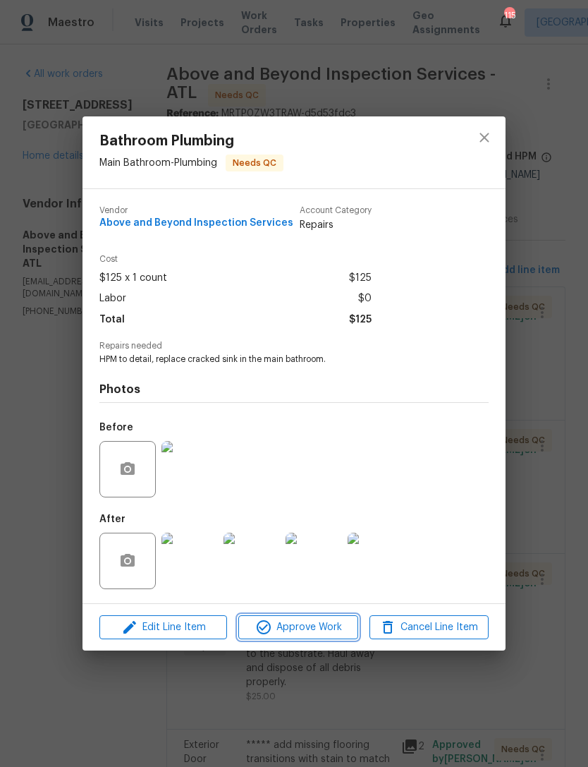
click at [317, 638] on button "Approve Work" at bounding box center [297, 627] width 119 height 25
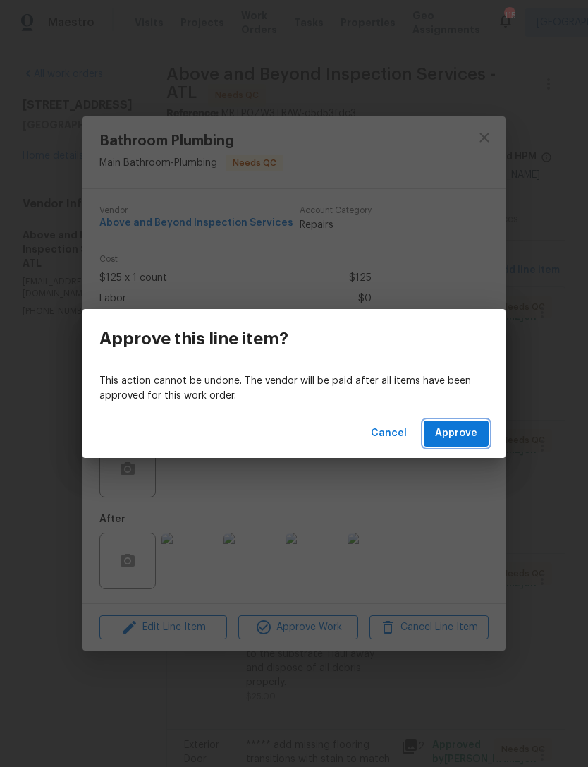
click at [449, 444] on button "Approve" at bounding box center [456, 433] width 65 height 26
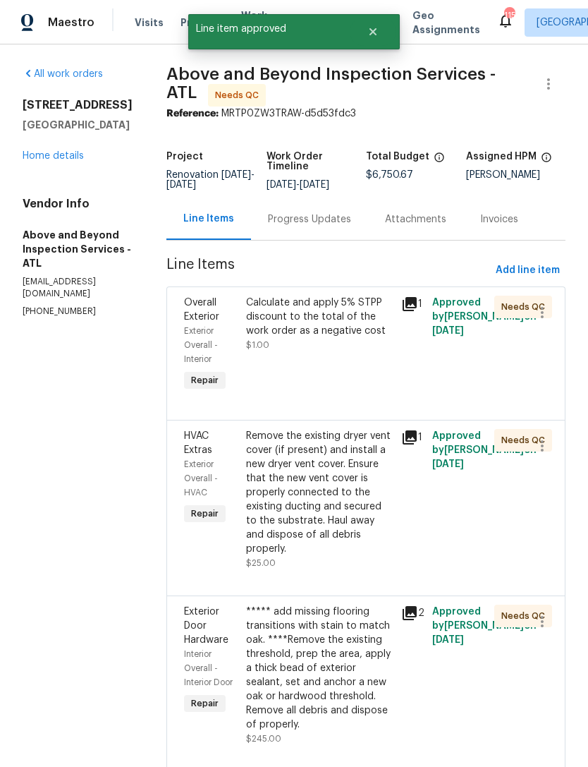
click at [382, 539] on div "Remove the existing dryer vent cover (if present) and install a new dryer vent …" at bounding box center [319, 492] width 147 height 127
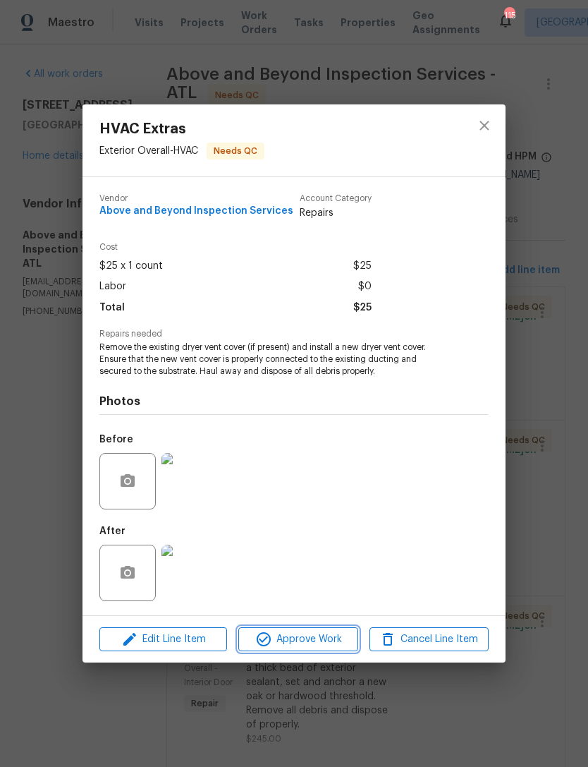
click at [331, 637] on span "Approve Work" at bounding box center [298, 640] width 111 height 18
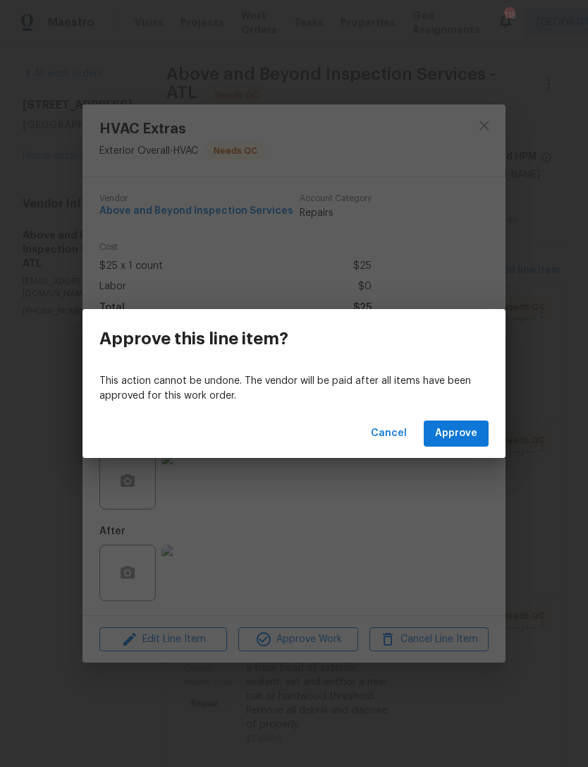
click at [465, 416] on div "Cancel Approve" at bounding box center [294, 433] width 423 height 49
click at [466, 432] on span "Approve" at bounding box center [456, 434] width 42 height 18
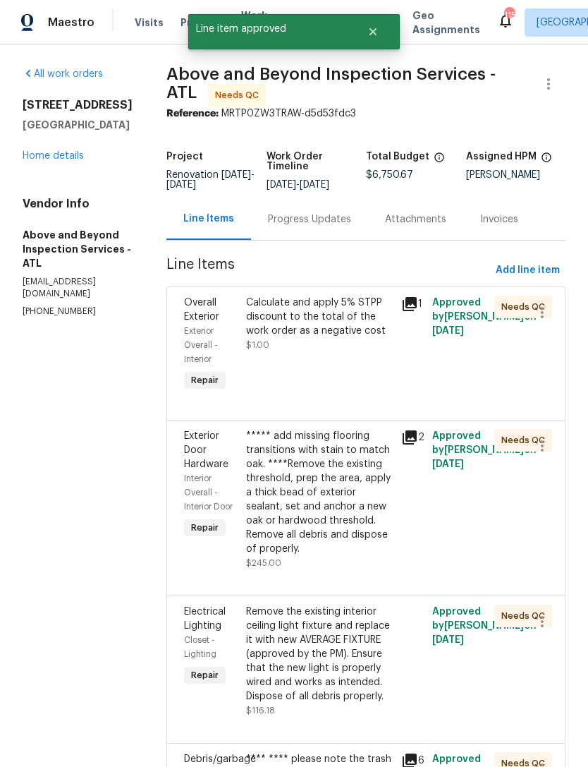
click at [377, 549] on div "***** add missing flooring transitions with stain to match oak. ****Remove the …" at bounding box center [319, 492] width 147 height 127
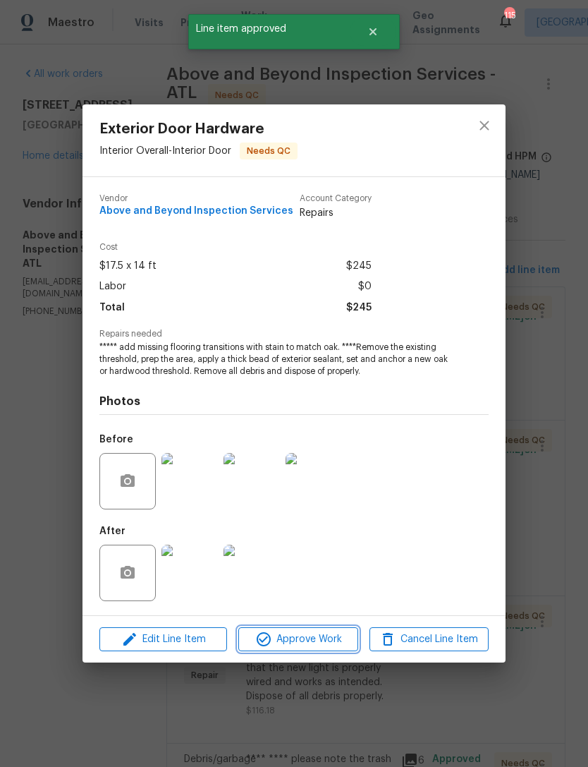
click at [325, 638] on span "Approve Work" at bounding box center [298, 640] width 111 height 18
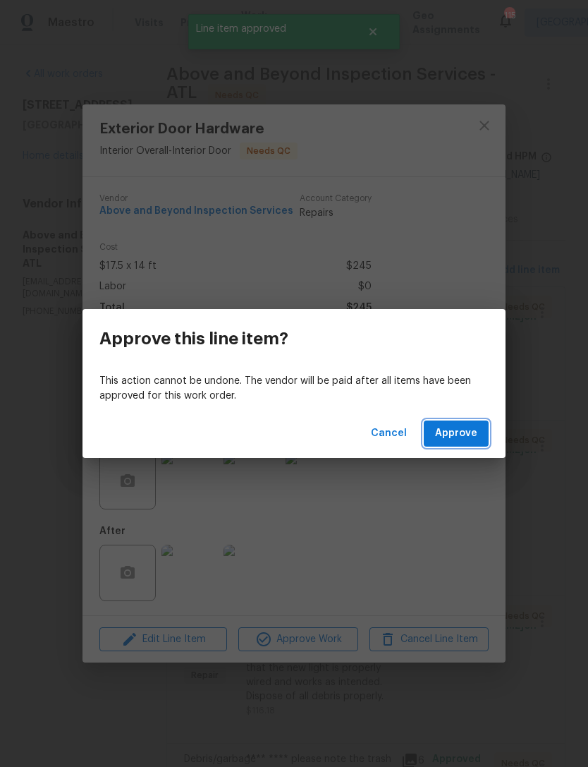
click at [456, 445] on button "Approve" at bounding box center [456, 433] width 65 height 26
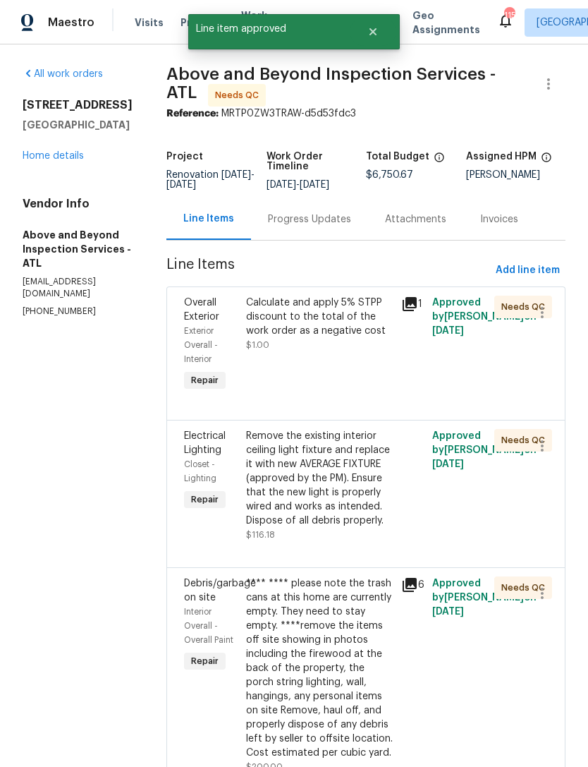
click at [377, 528] on div "Remove the existing interior ceiling light fixture and replace it with new AVER…" at bounding box center [319, 478] width 147 height 99
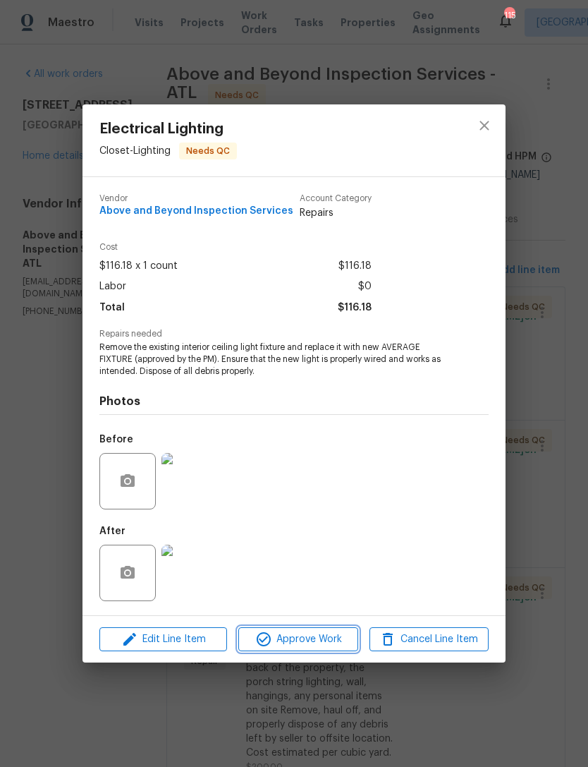
click at [326, 641] on span "Approve Work" at bounding box center [298, 640] width 111 height 18
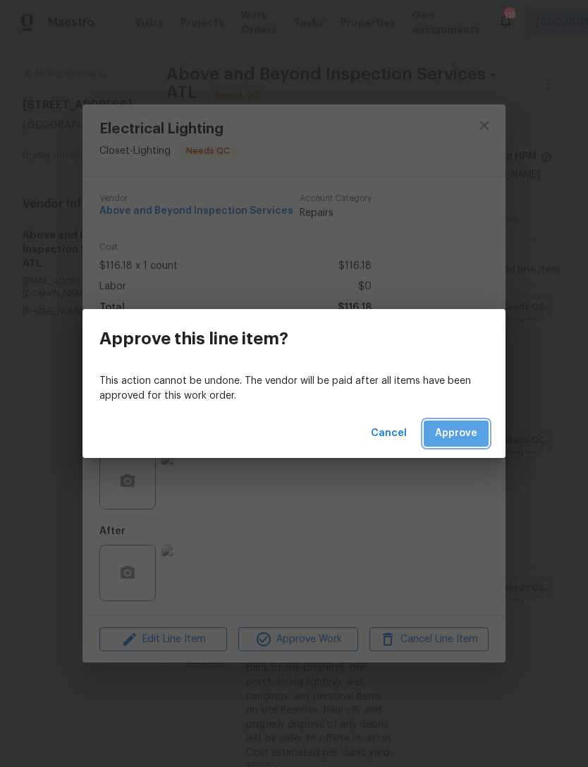
click at [468, 446] on button "Approve" at bounding box center [456, 433] width 65 height 26
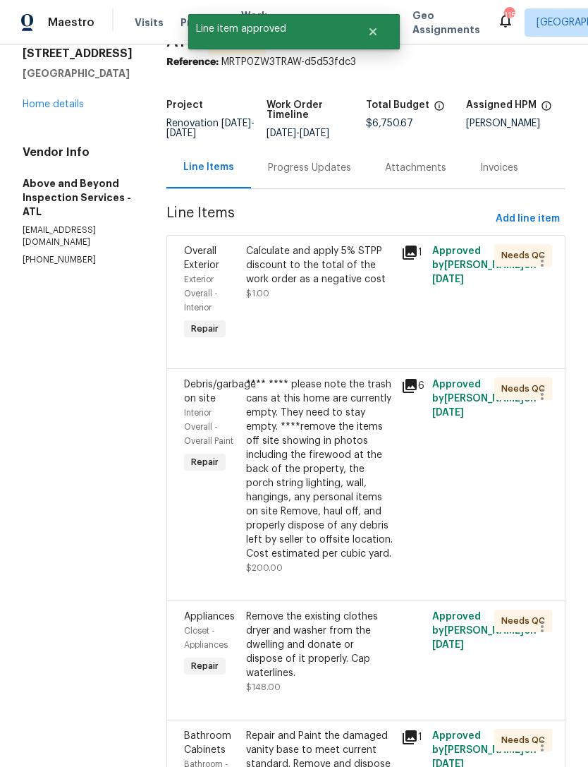
scroll to position [85, 0]
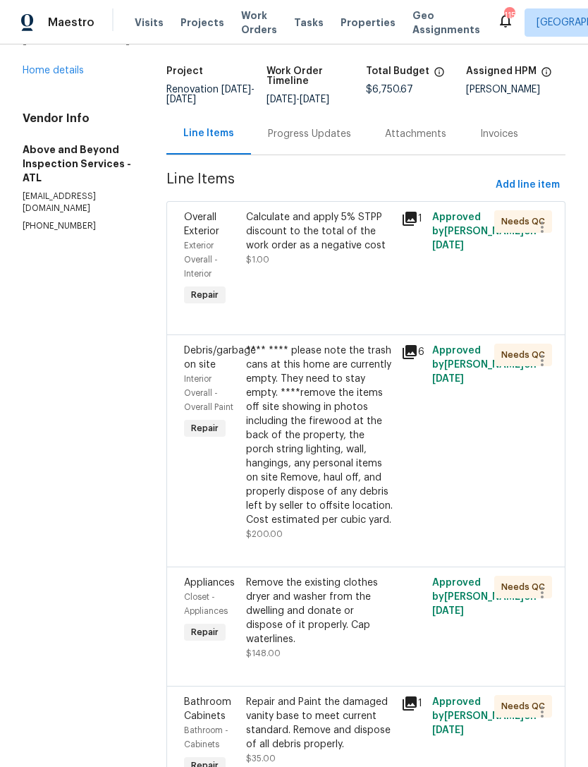
click at [371, 517] on div "**** **** please note the trash cans at this home are currently empty. They nee…" at bounding box center [319, 435] width 147 height 183
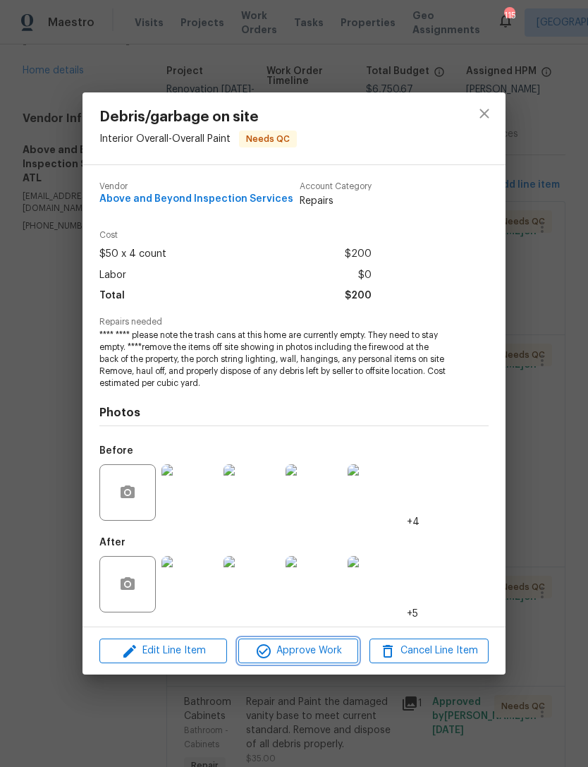
click at [329, 653] on span "Approve Work" at bounding box center [298, 651] width 111 height 18
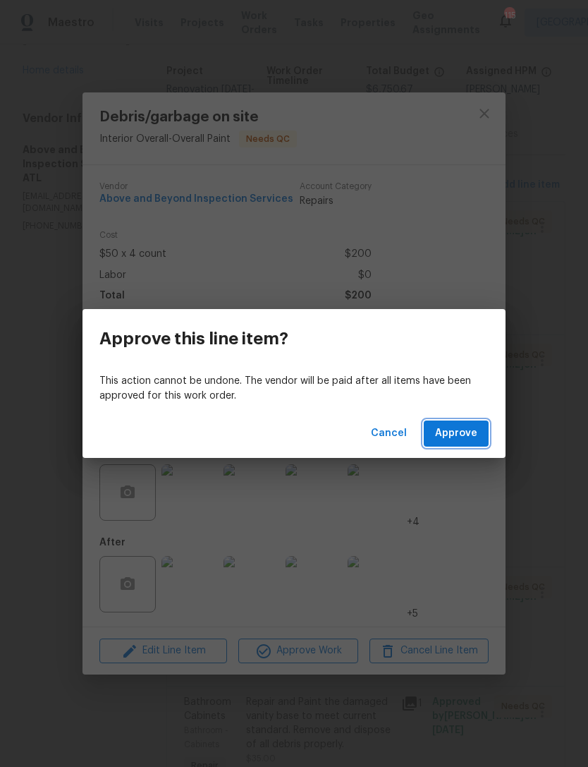
click at [460, 445] on button "Approve" at bounding box center [456, 433] width 65 height 26
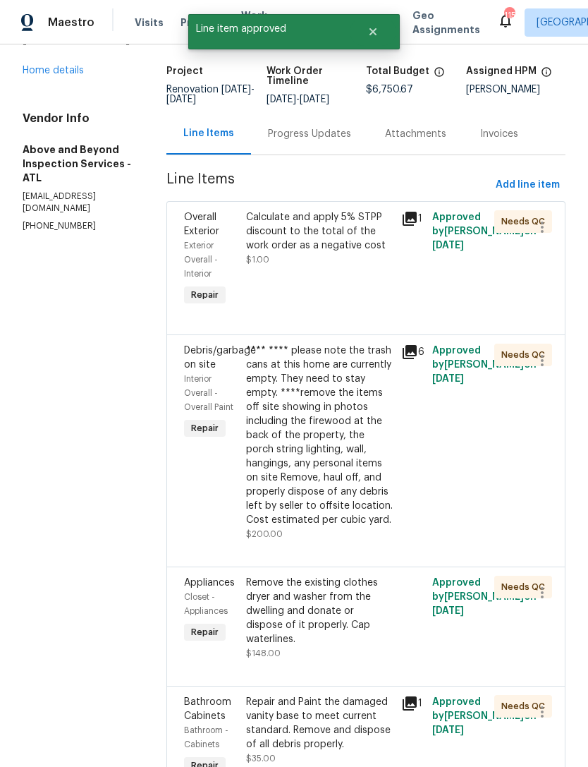
click at [369, 507] on div "**** **** please note the trash cans at this home are currently empty. They nee…" at bounding box center [319, 435] width 147 height 183
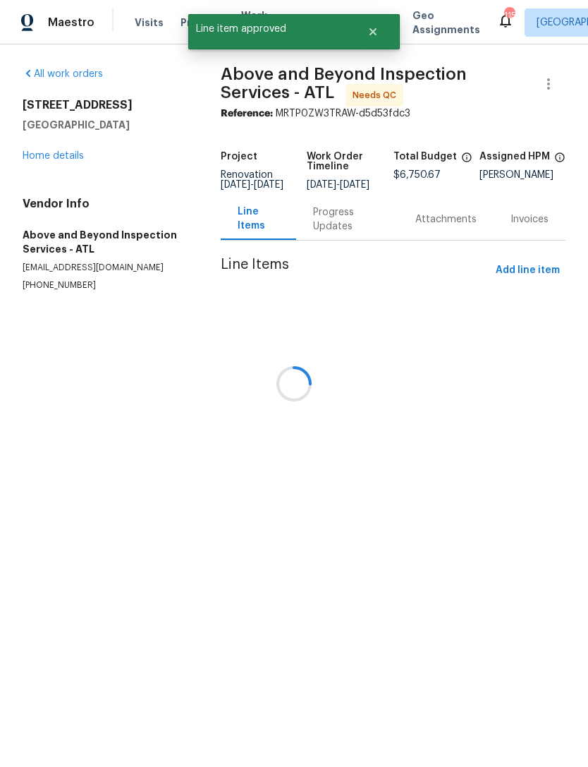
scroll to position [0, 0]
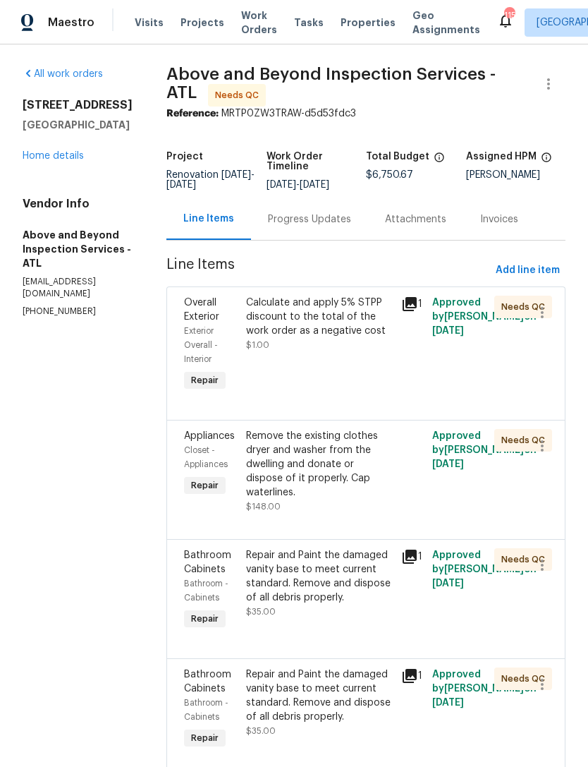
click at [383, 499] on div "Remove the existing clothes dryer and washer from the dwelling and donate or di…" at bounding box center [319, 464] width 147 height 71
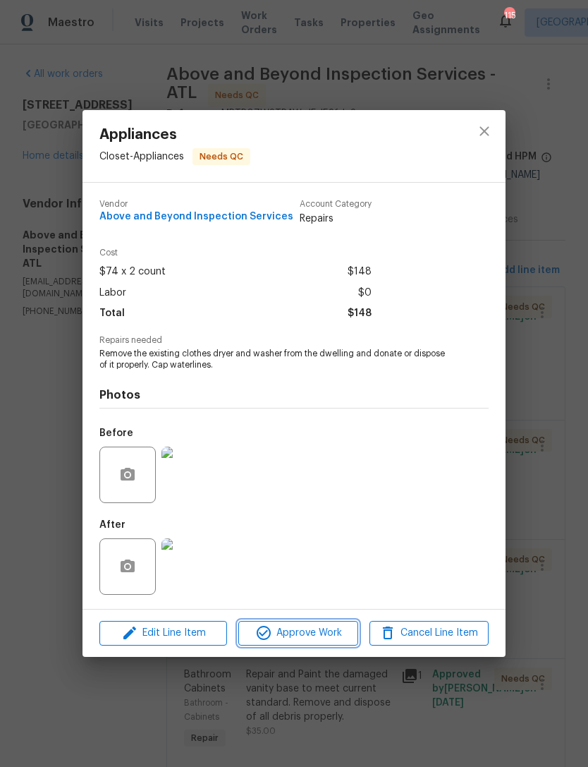
click at [317, 625] on button "Approve Work" at bounding box center [297, 633] width 119 height 25
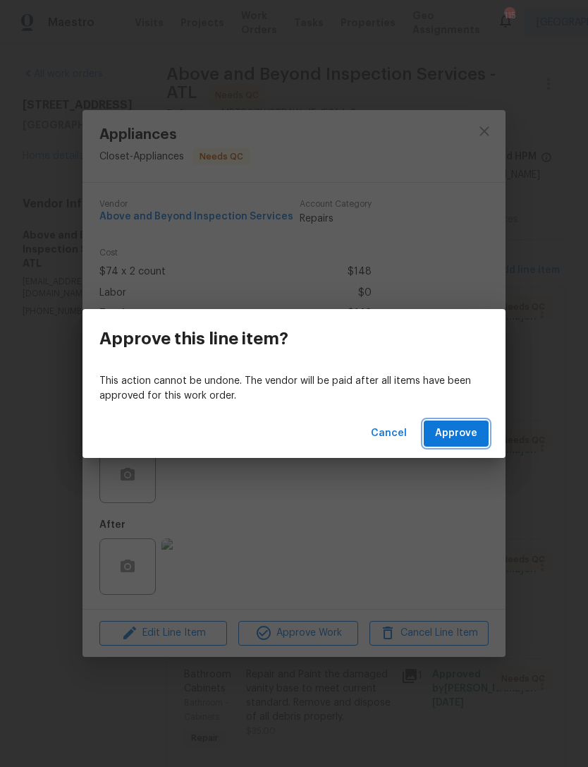
click at [462, 436] on span "Approve" at bounding box center [456, 434] width 42 height 18
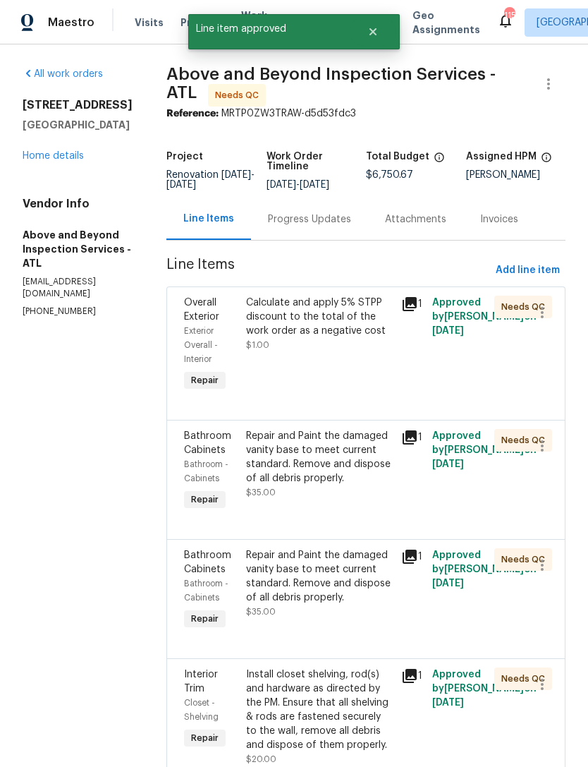
click at [370, 485] on div "Repair and Paint the damaged vanity base to meet current standard. Remove and d…" at bounding box center [319, 457] width 147 height 56
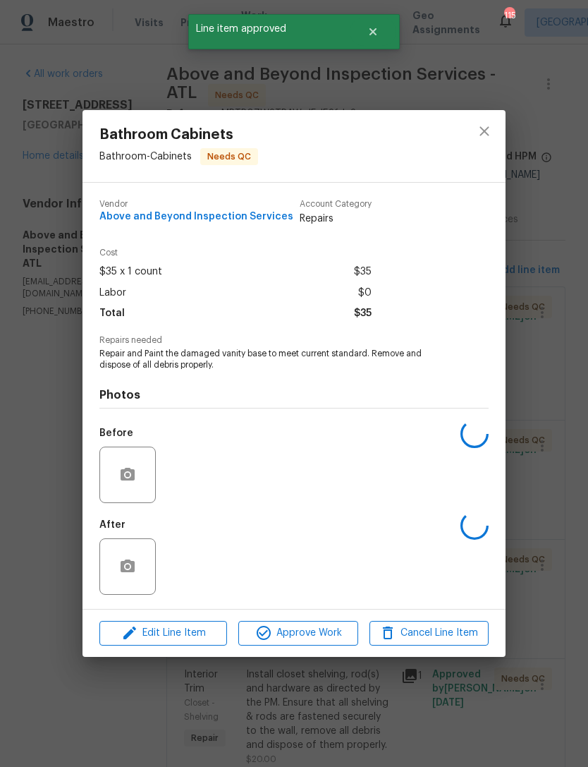
click at [334, 631] on span "Approve Work" at bounding box center [298, 633] width 111 height 18
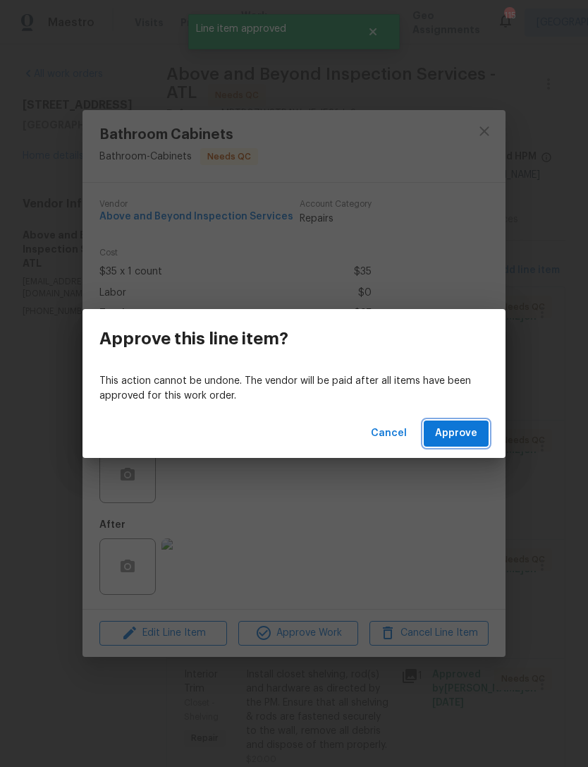
click at [468, 428] on span "Approve" at bounding box center [456, 434] width 42 height 18
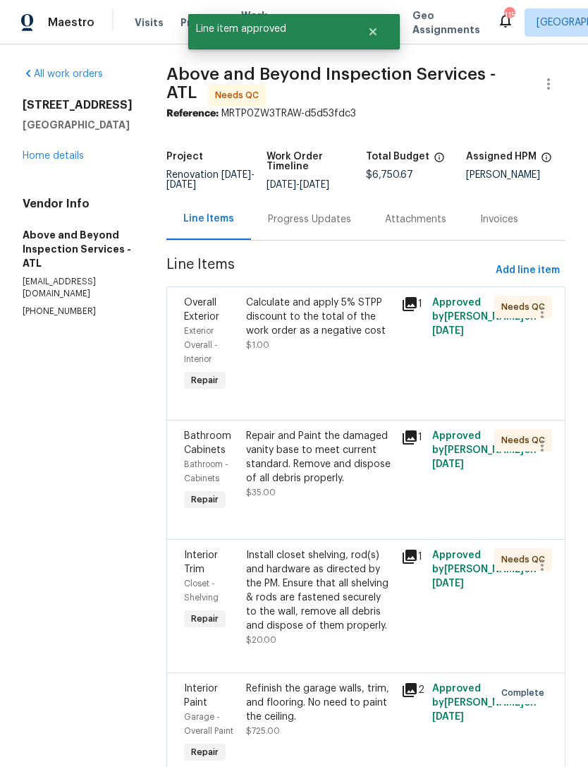
click at [373, 499] on div "Repair and Paint the damaged vanity base to meet current standard. Remove and d…" at bounding box center [319, 464] width 147 height 71
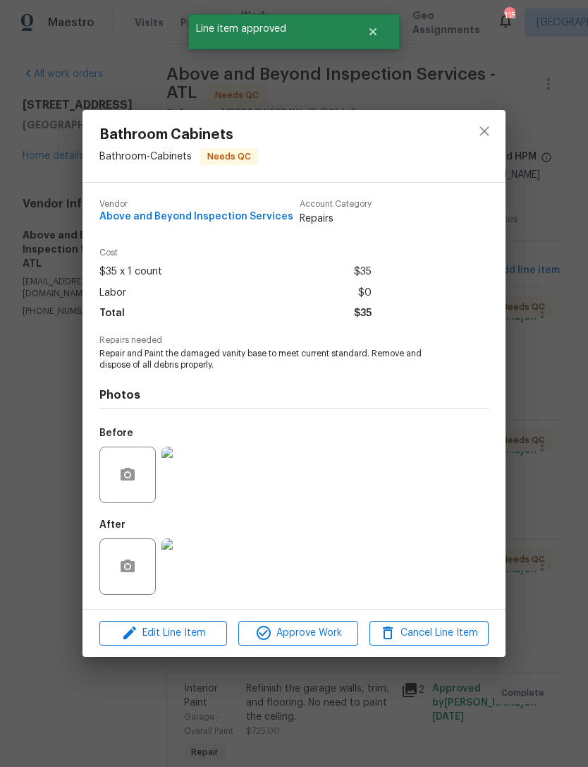
click at [324, 631] on span "Approve Work" at bounding box center [298, 633] width 111 height 18
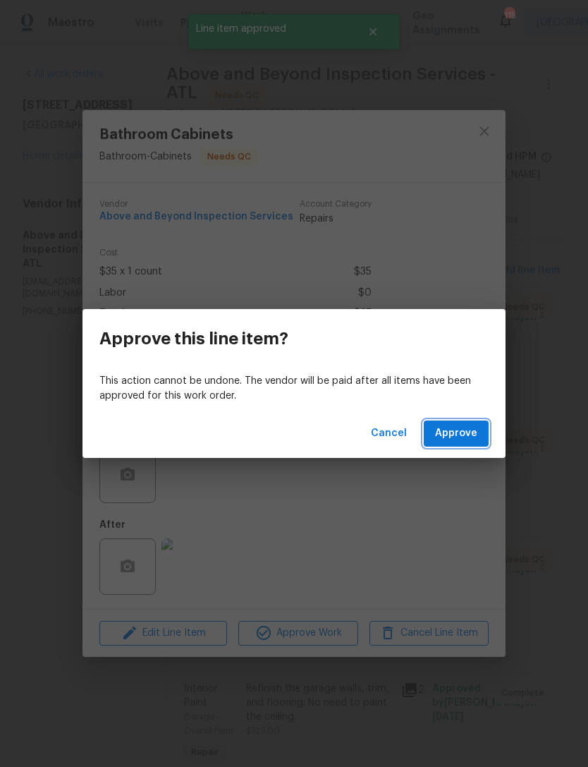
click at [465, 438] on span "Approve" at bounding box center [456, 434] width 42 height 18
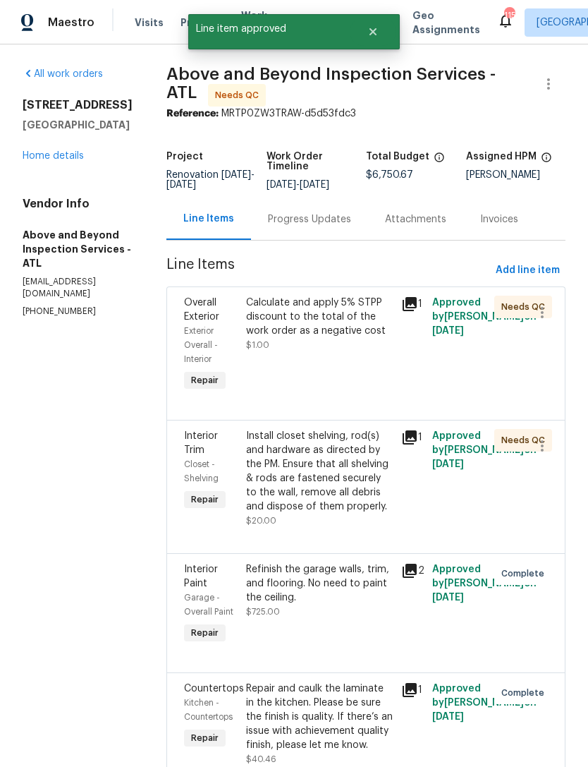
click at [374, 503] on div "Install closet shelving, rod(s) and hardware as directed by the PM. Ensure that…" at bounding box center [319, 471] width 147 height 85
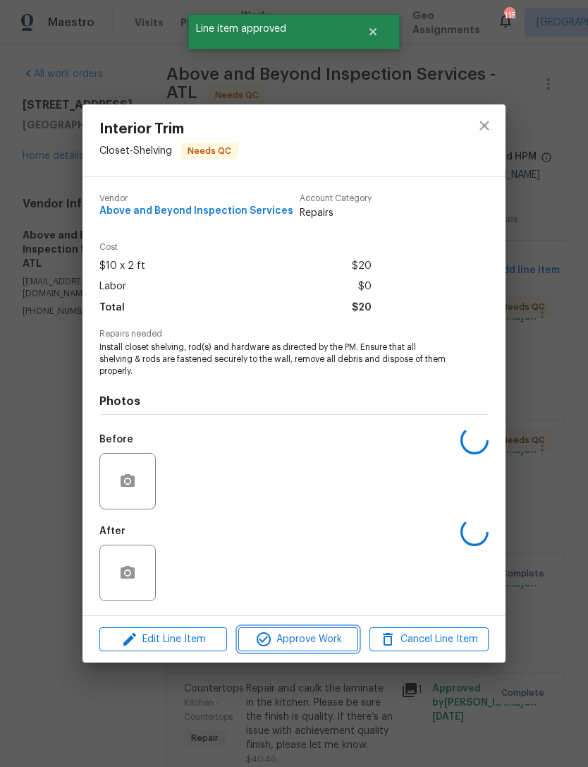
click at [318, 639] on span "Approve Work" at bounding box center [298, 640] width 111 height 18
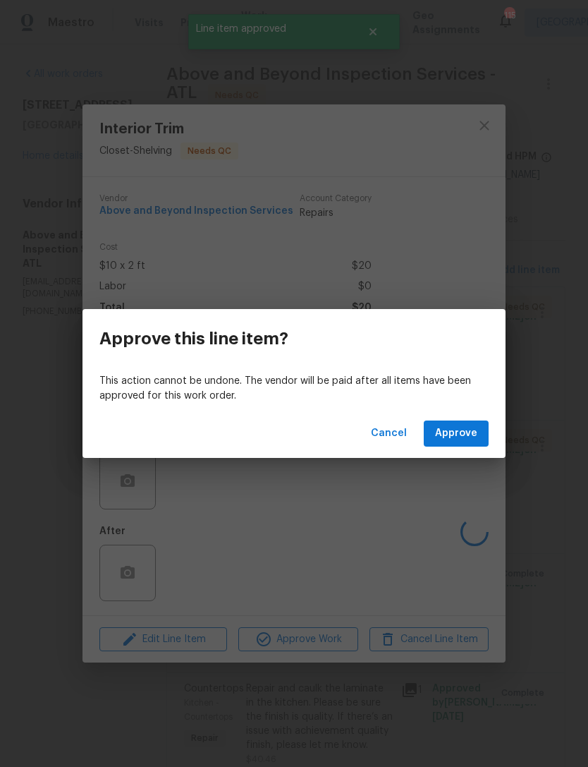
click at [476, 412] on div "Cancel Approve" at bounding box center [294, 433] width 423 height 49
click at [465, 435] on span "Approve" at bounding box center [456, 434] width 42 height 18
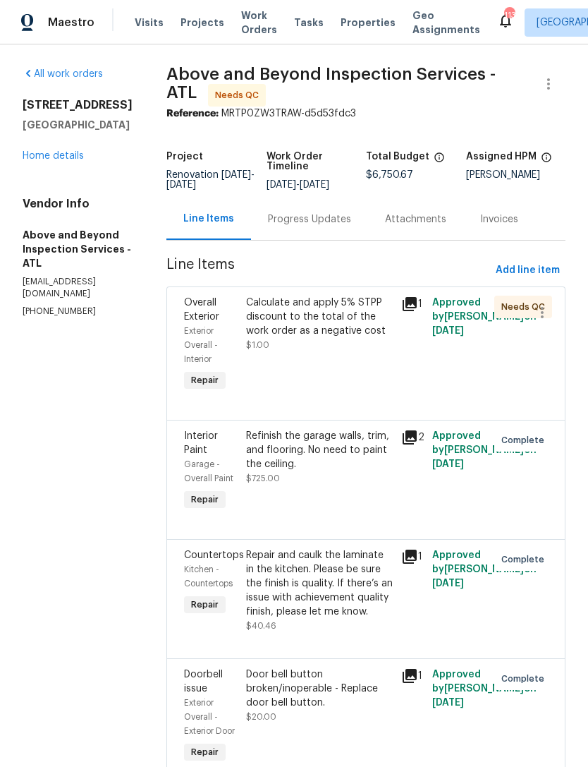
click at [349, 352] on div "Calculate and apply 5% STPP discount to the total of the work order as a negati…" at bounding box center [319, 324] width 147 height 56
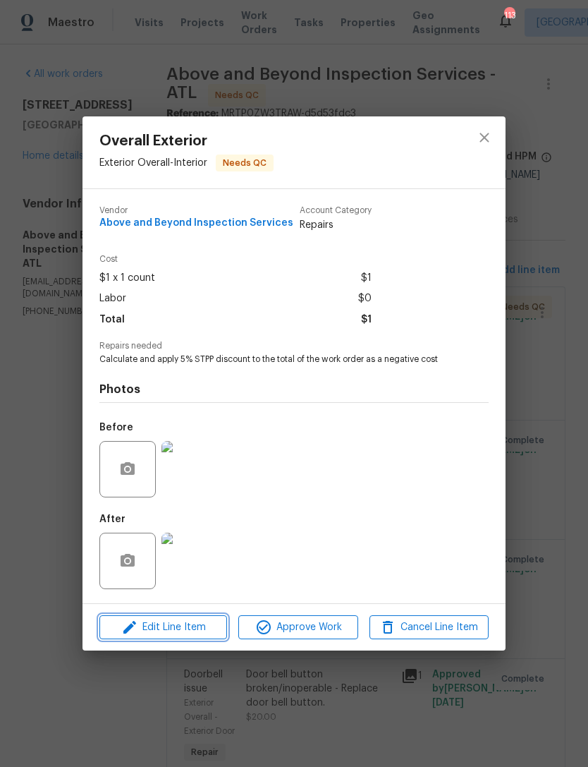
click at [170, 634] on span "Edit Line Item" at bounding box center [163, 628] width 119 height 18
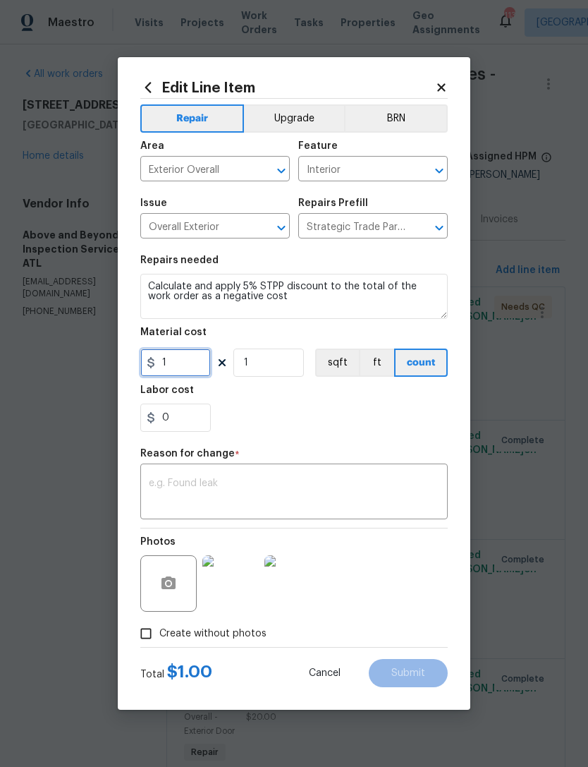
click at [187, 365] on input "1" at bounding box center [175, 363] width 71 height 28
click at [165, 358] on input "337.53" at bounding box center [175, 363] width 71 height 28
type input "-337.53"
click at [285, 416] on div "0" at bounding box center [294, 418] width 308 height 28
click at [274, 487] on textarea at bounding box center [294, 493] width 291 height 30
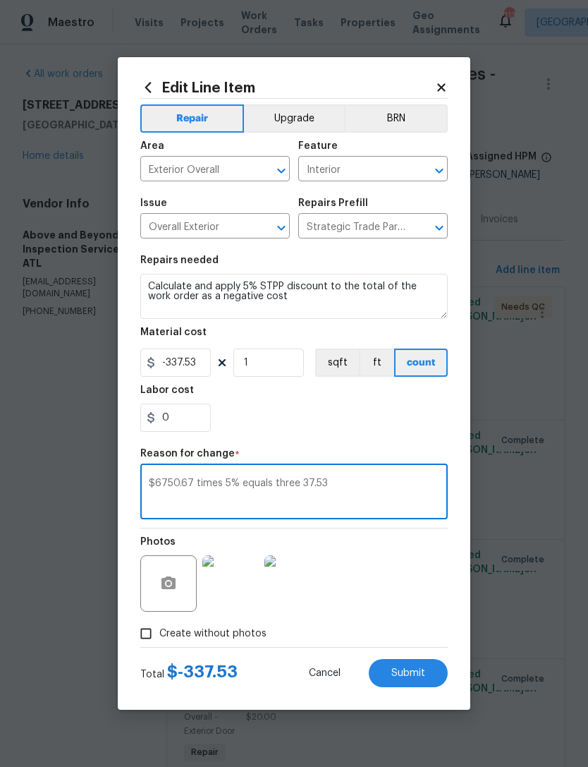
click at [373, 493] on textarea "$6750.67 times 5% equals three 37.53" at bounding box center [294, 493] width 291 height 30
click at [376, 490] on textarea "$6750.67 times 5% equals three 37.53" at bounding box center [294, 493] width 291 height 30
click at [298, 484] on textarea "$6750.67 times 5% equals three 37.53" at bounding box center [294, 493] width 291 height 30
click at [375, 495] on textarea "$6750.67 times 5% equals three 337.53" at bounding box center [294, 493] width 291 height 30
type textarea "$6750.67 times 5% equals three 337.53"
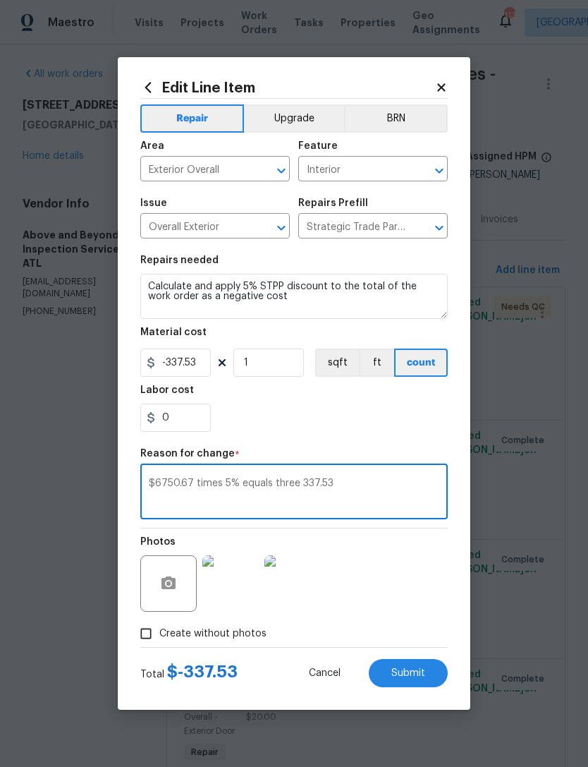
click at [411, 670] on span "Submit" at bounding box center [409, 673] width 34 height 11
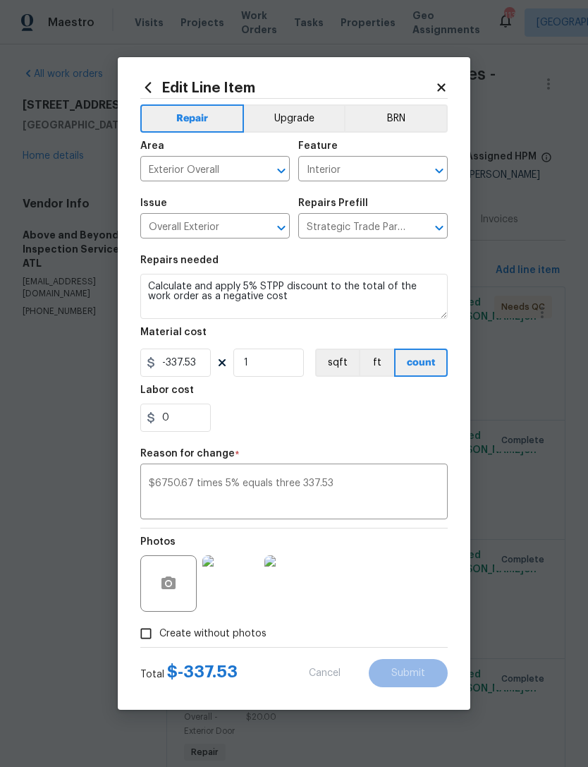
type input "1"
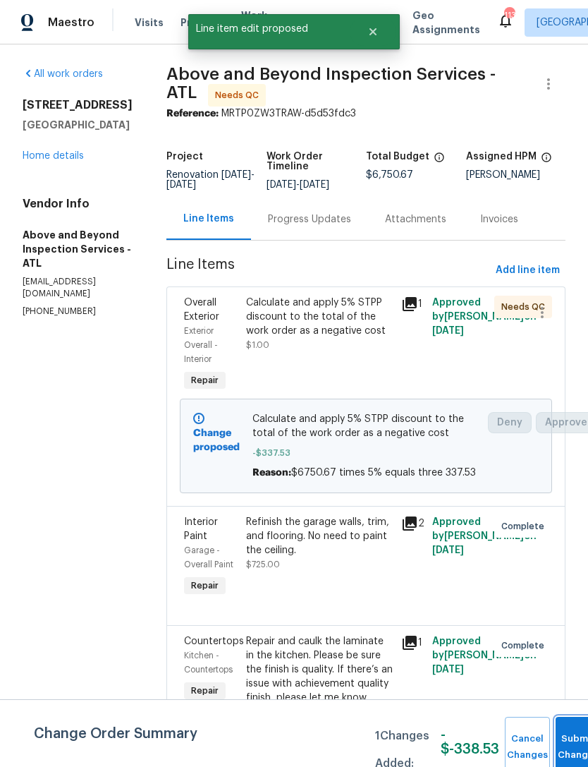
click at [563, 739] on button "Submit Changes" at bounding box center [578, 747] width 45 height 61
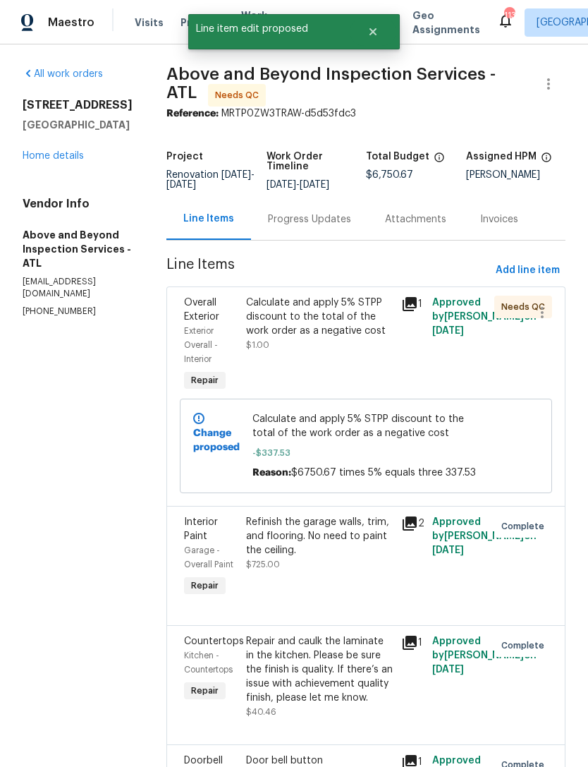
click at [362, 338] on div "Calculate and apply 5% STPP discount to the total of the work order as a negati…" at bounding box center [319, 317] width 147 height 42
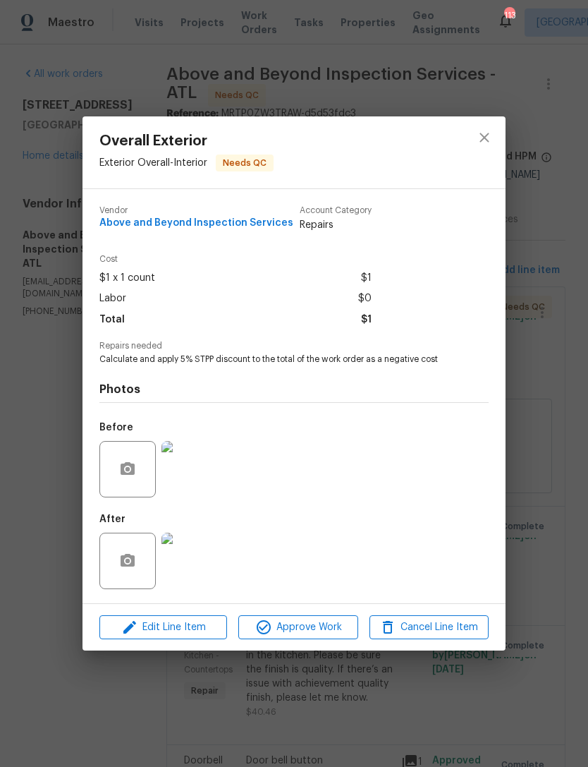
click at [535, 145] on div "Overall Exterior Exterior Overall - Interior Needs QC Vendor Above and Beyond I…" at bounding box center [294, 383] width 588 height 767
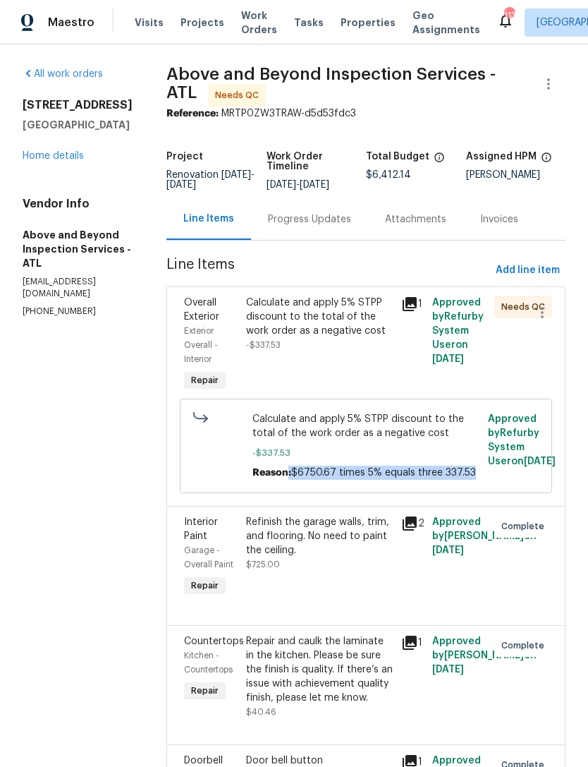
copy div ": $6750.67 times 5% equals three 337.53"
click at [58, 160] on link "Home details" at bounding box center [53, 156] width 61 height 10
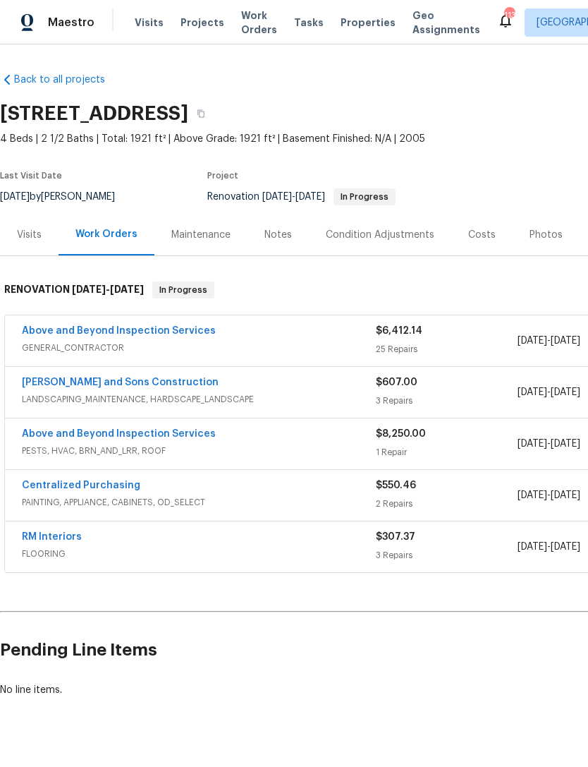
click at [277, 228] on div "Notes" at bounding box center [279, 235] width 28 height 14
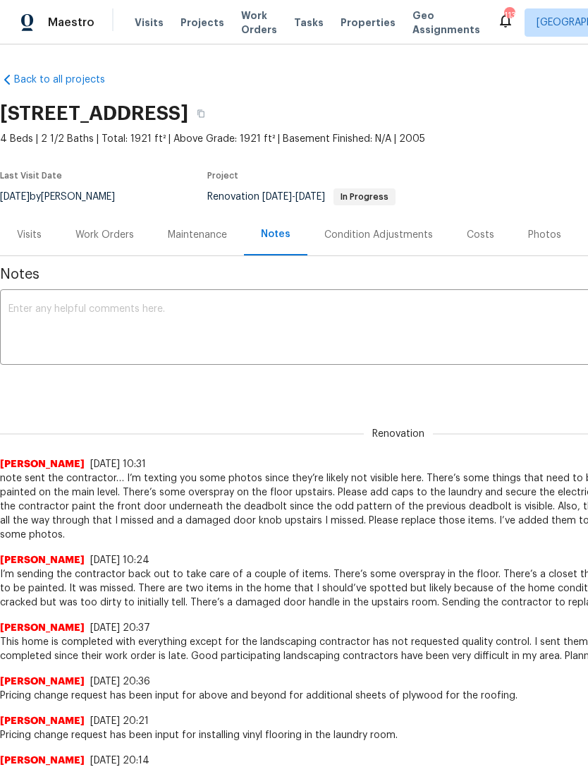
click at [285, 298] on div "x ​" at bounding box center [398, 329] width 797 height 72
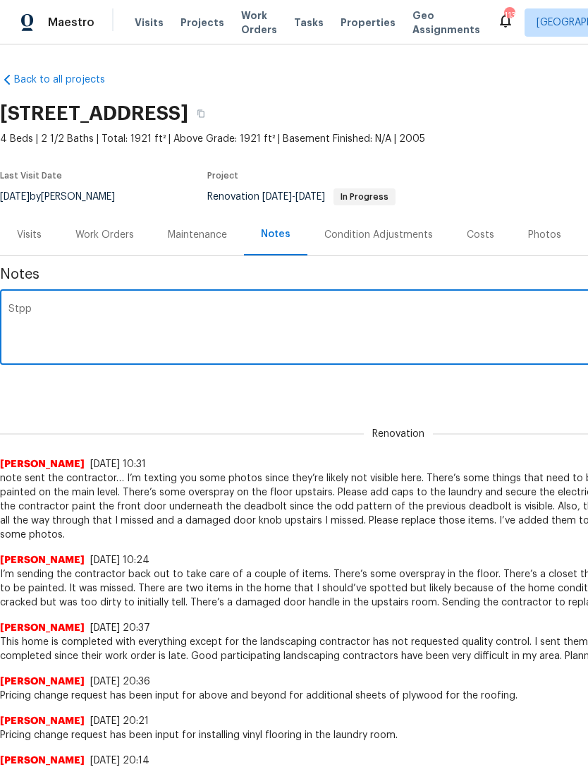
click at [176, 328] on textarea "Stpp" at bounding box center [398, 328] width 780 height 49
paste textarea ": $6750.67 times 5% equals three 337.53"
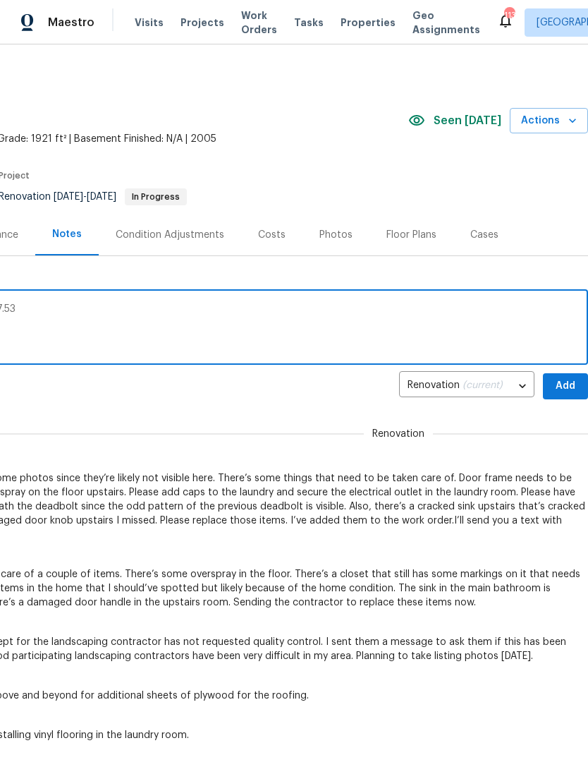
scroll to position [0, 209]
type textarea "Stpp : $6750.67 times 5% equals three 337.53"
click at [567, 389] on span "Add" at bounding box center [566, 386] width 23 height 18
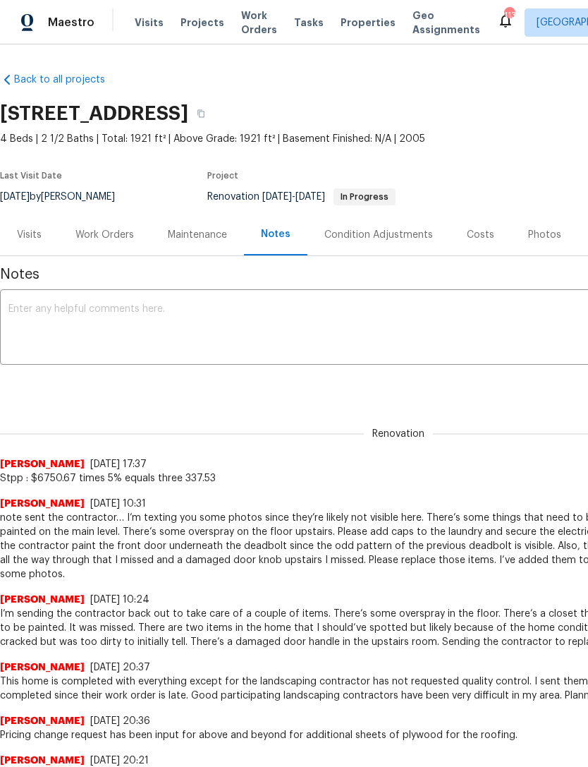
scroll to position [0, 0]
click at [106, 236] on div "Work Orders" at bounding box center [104, 235] width 59 height 14
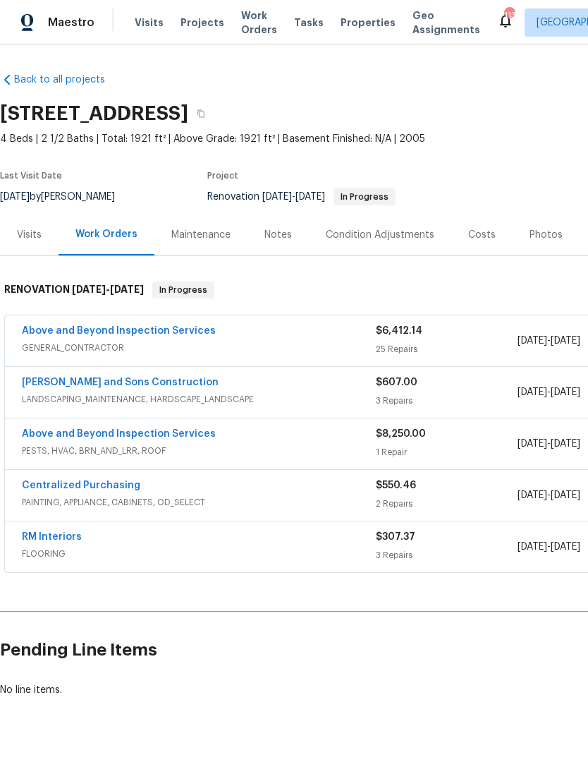
click at [135, 334] on link "Above and Beyond Inspection Services" at bounding box center [119, 331] width 194 height 10
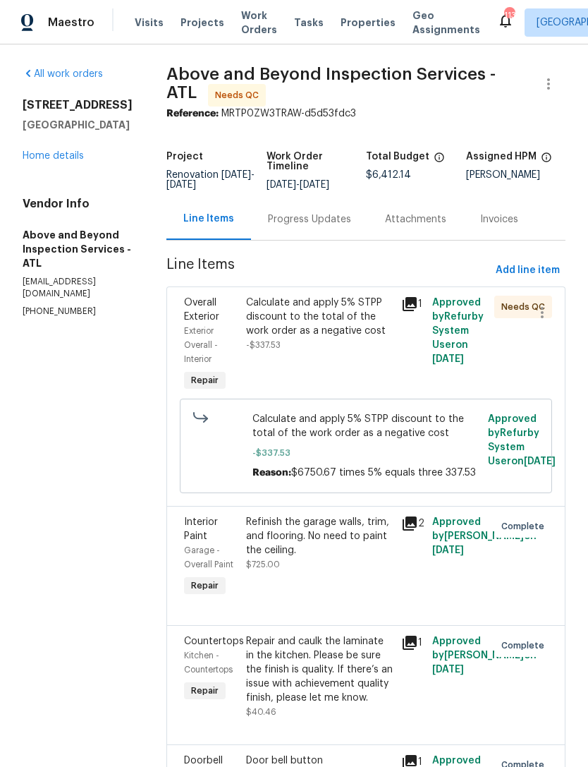
click at [365, 338] on div "Calculate and apply 5% STPP discount to the total of the work order as a negati…" at bounding box center [319, 317] width 147 height 42
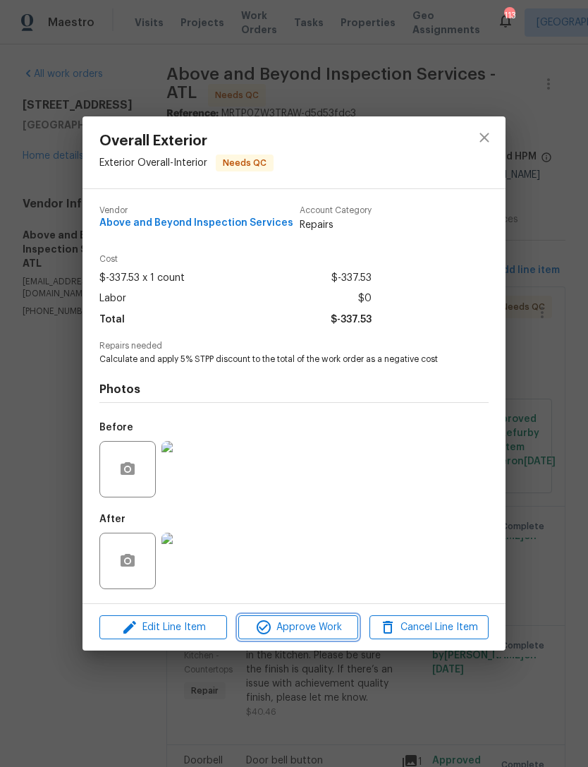
click at [310, 626] on span "Approve Work" at bounding box center [298, 628] width 111 height 18
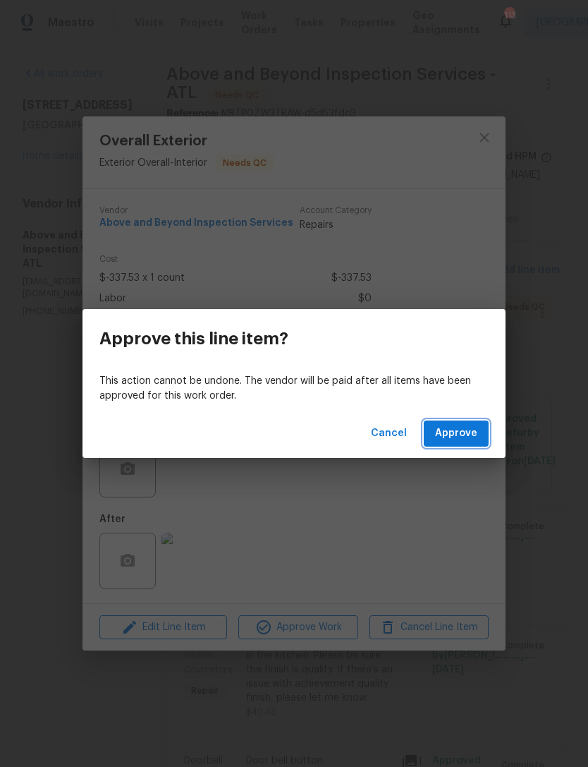
click at [466, 430] on span "Approve" at bounding box center [456, 434] width 42 height 18
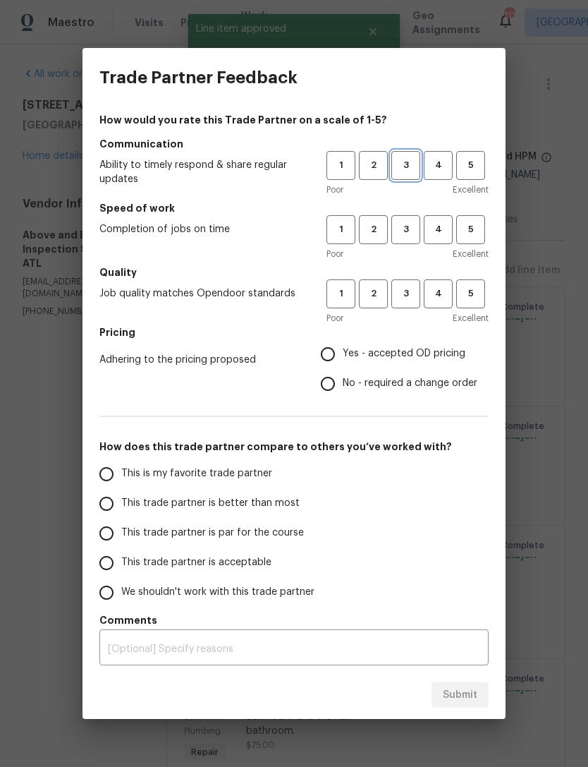
click at [414, 164] on span "3" at bounding box center [406, 165] width 26 height 16
click at [467, 166] on span "5" at bounding box center [471, 165] width 26 height 16
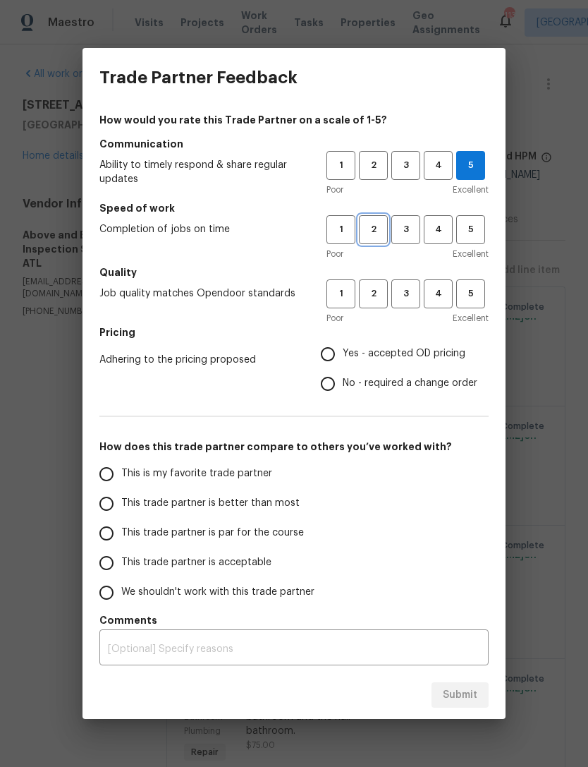
click at [372, 233] on span "2" at bounding box center [374, 230] width 26 height 16
click at [377, 293] on span "2" at bounding box center [374, 294] width 26 height 16
click at [404, 289] on span "3" at bounding box center [406, 294] width 26 height 16
click at [334, 358] on input "Yes - accepted OD pricing" at bounding box center [328, 354] width 30 height 30
radio input "true"
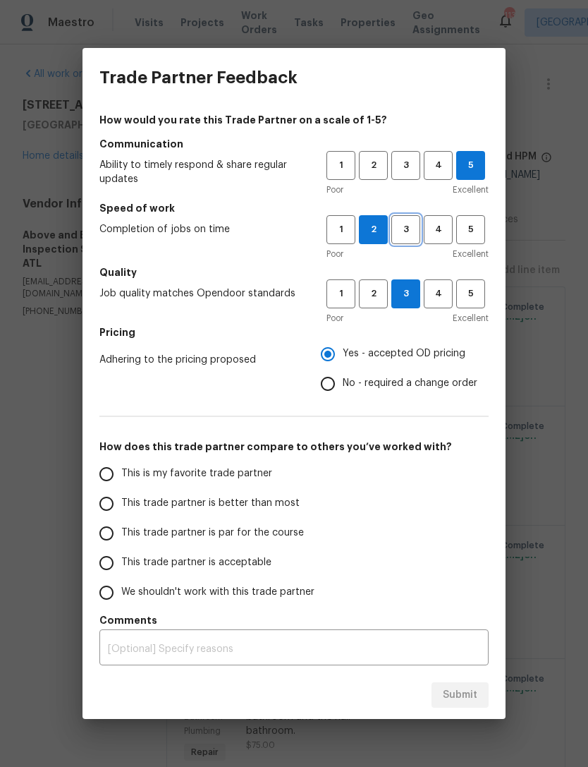
click at [408, 242] on button "3" at bounding box center [406, 229] width 29 height 29
click at [108, 479] on input "This is my favorite trade partner" at bounding box center [107, 474] width 30 height 30
click at [466, 694] on span "Submit" at bounding box center [460, 695] width 35 height 18
radio input "true"
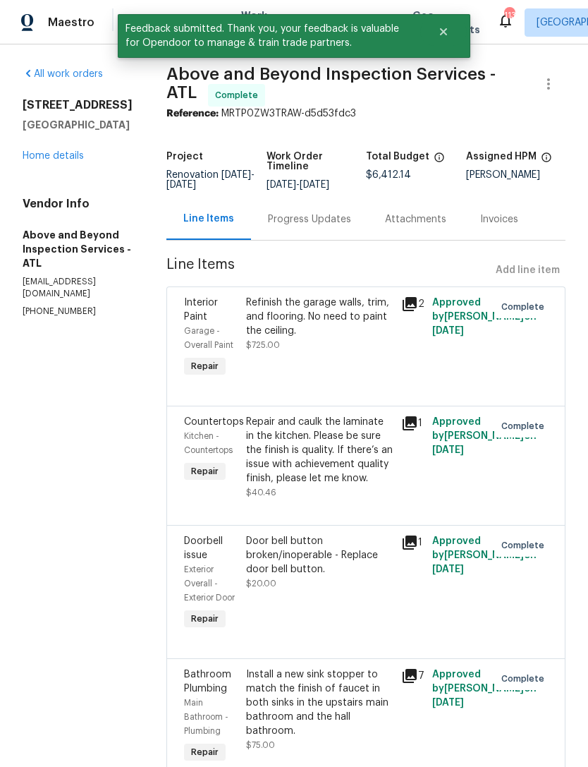
click at [53, 153] on link "Home details" at bounding box center [53, 156] width 61 height 10
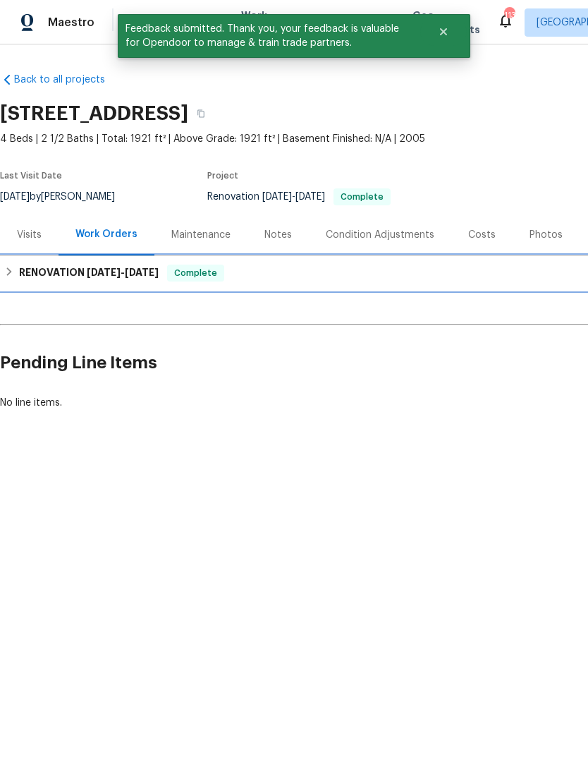
click at [28, 272] on h6 "RENOVATION 8/29/25 - 9/8/25" at bounding box center [89, 273] width 140 height 17
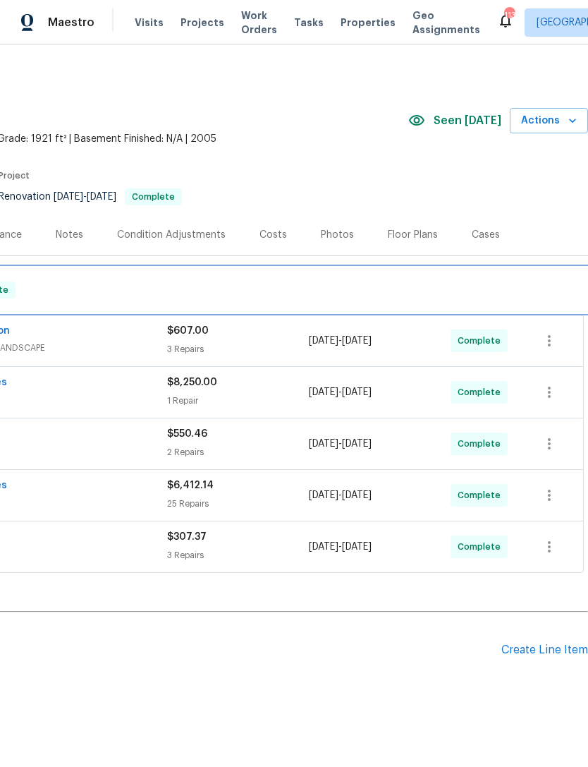
scroll to position [0, 209]
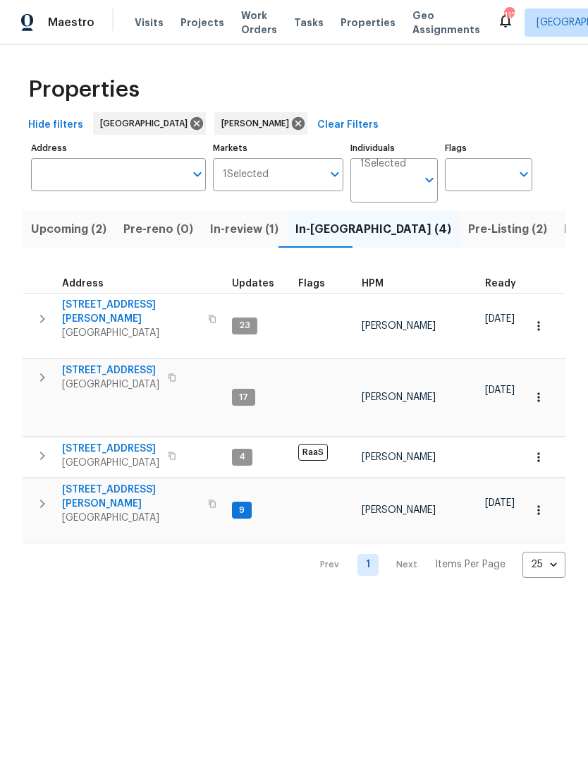
click at [468, 236] on span "Pre-Listing (2)" at bounding box center [507, 229] width 79 height 20
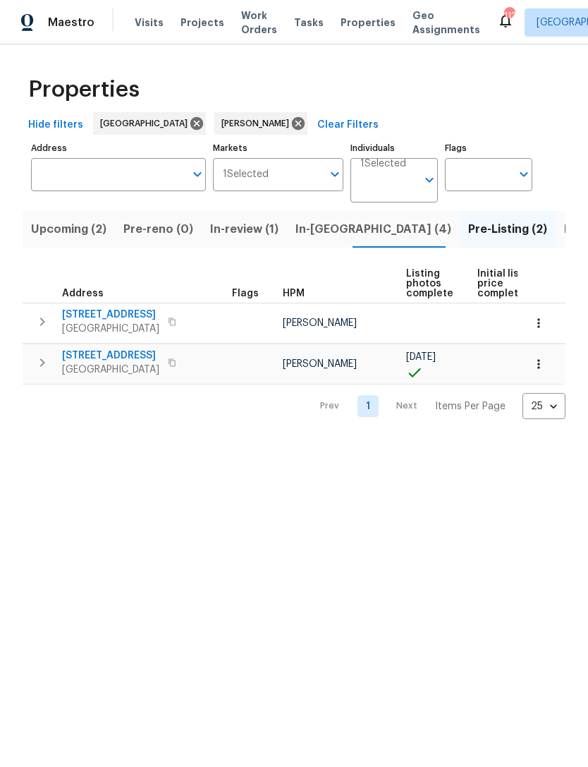
click at [38, 360] on icon "button" at bounding box center [42, 362] width 17 height 17
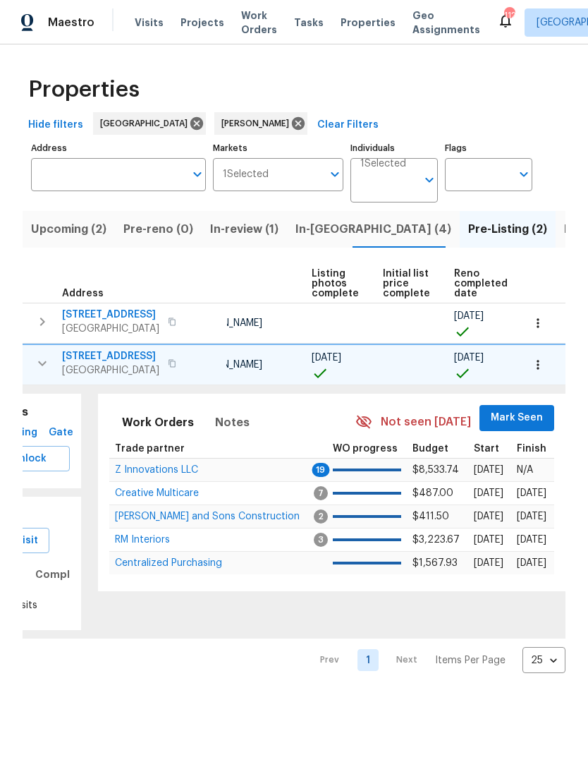
scroll to position [0, 95]
click at [510, 410] on span "Mark Seen" at bounding box center [518, 418] width 52 height 18
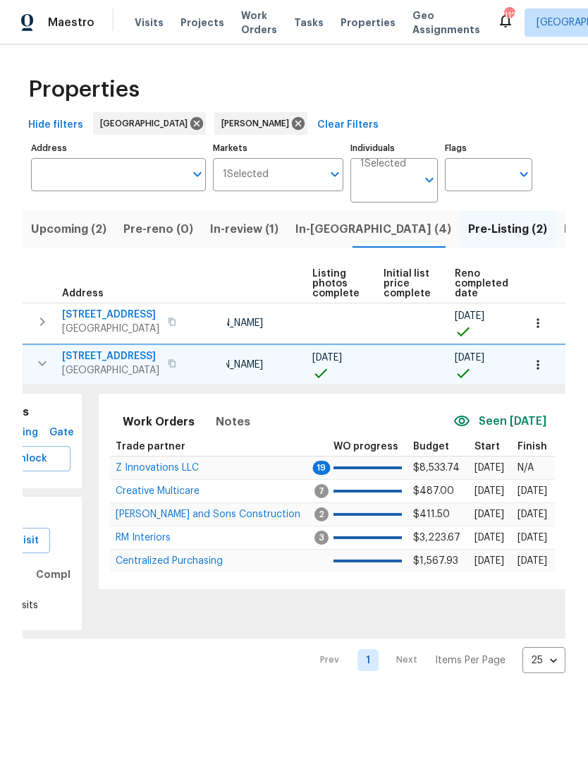
click at [173, 466] on span "Z Innovations LLC" at bounding box center [157, 468] width 83 height 10
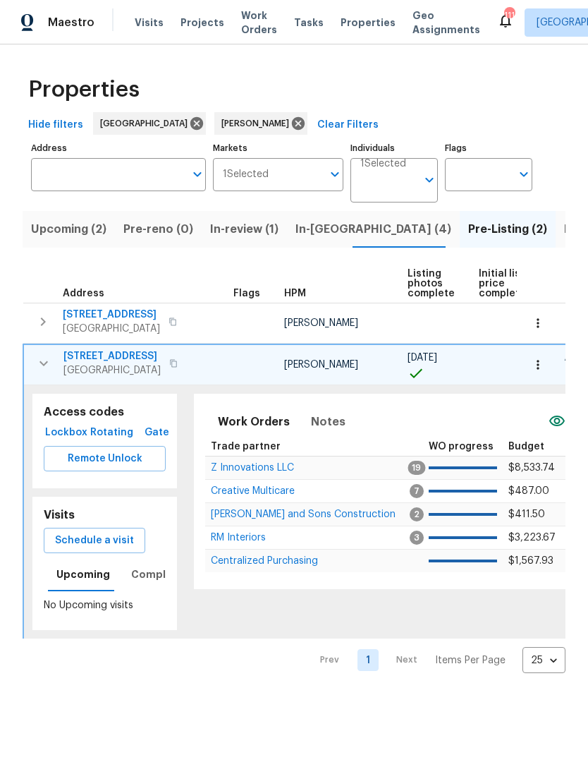
scroll to position [0, 0]
click at [44, 363] on icon "button" at bounding box center [43, 363] width 17 height 17
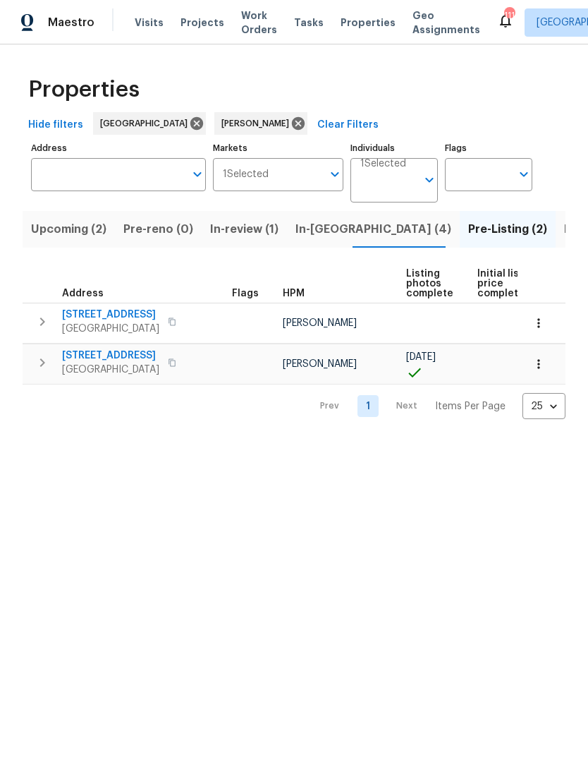
click at [303, 226] on span "In-reno (4)" at bounding box center [374, 229] width 156 height 20
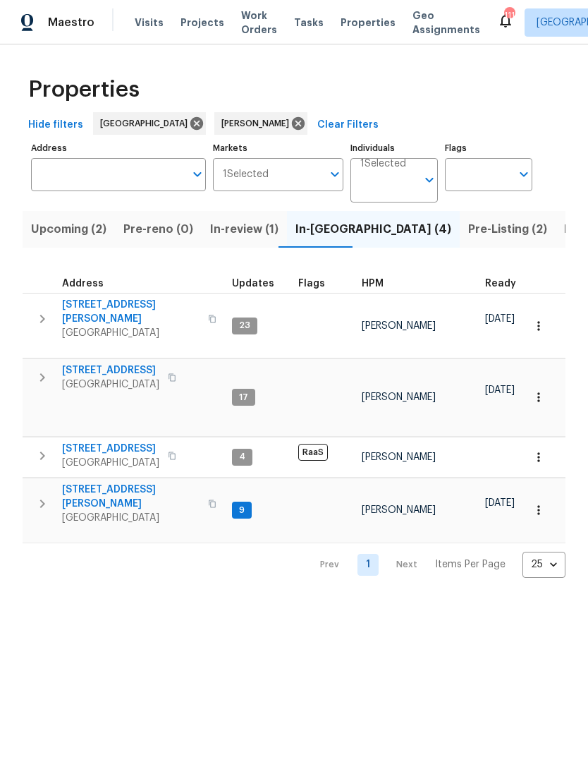
click at [35, 495] on icon "button" at bounding box center [42, 503] width 17 height 17
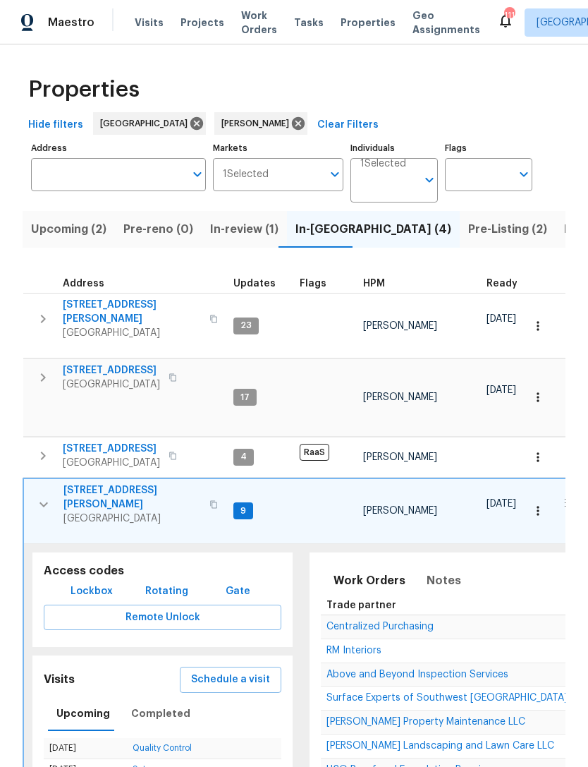
click at [399, 622] on span "Centralized Purchasing" at bounding box center [380, 627] width 107 height 10
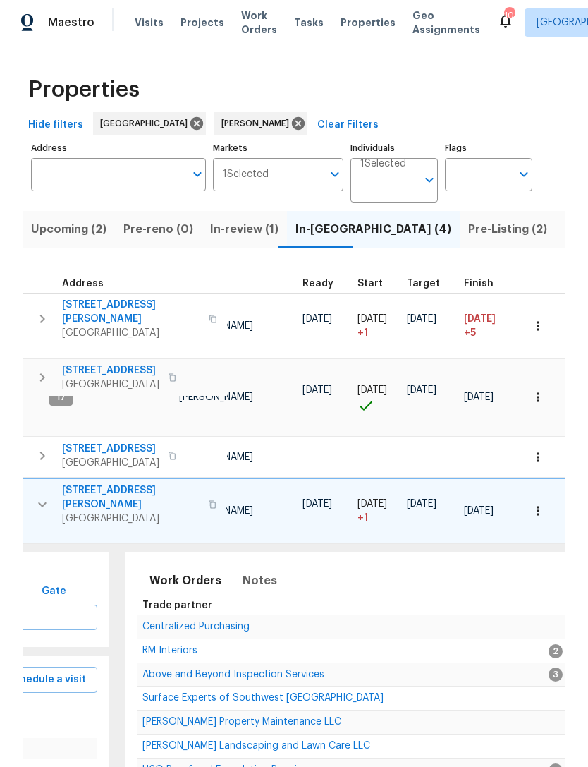
scroll to position [0, 185]
click at [545, 507] on icon "button" at bounding box center [538, 511] width 14 height 14
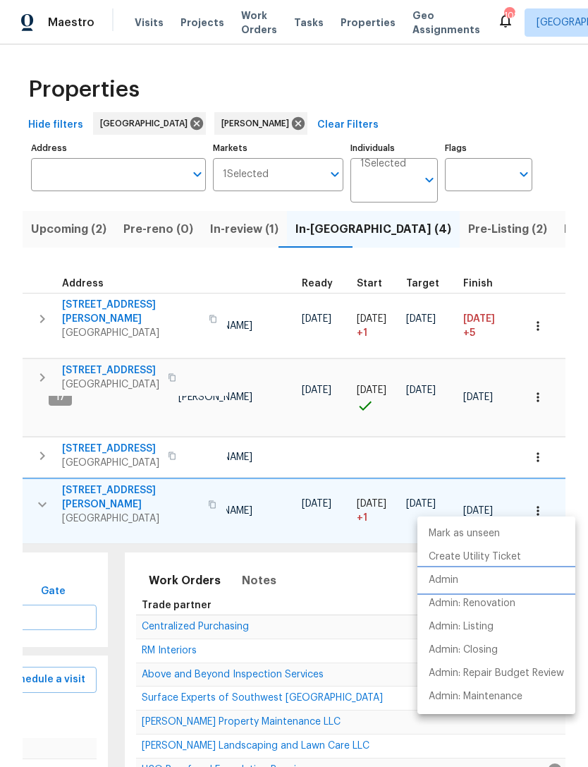
click at [472, 584] on li "Admin" at bounding box center [497, 580] width 158 height 23
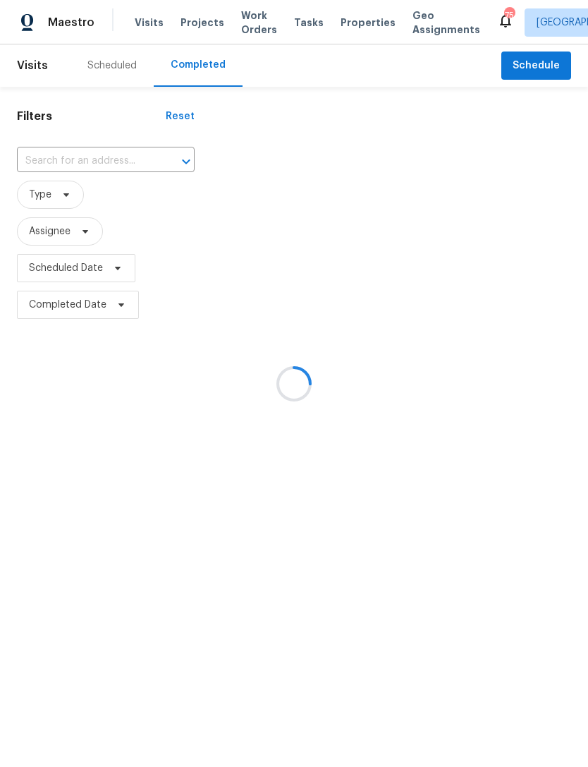
click at [117, 160] on div at bounding box center [294, 383] width 588 height 767
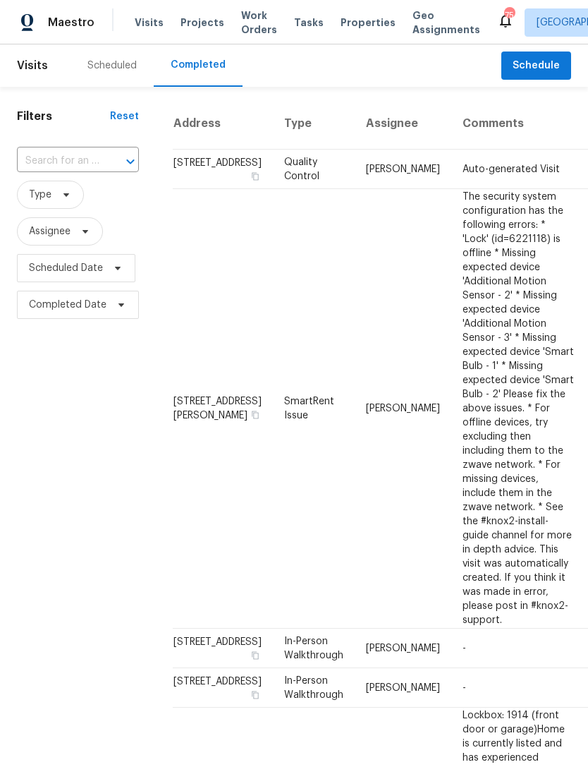
click at [83, 164] on input "text" at bounding box center [58, 161] width 83 height 22
type input "95 [DEMOGRAPHIC_DATA]"
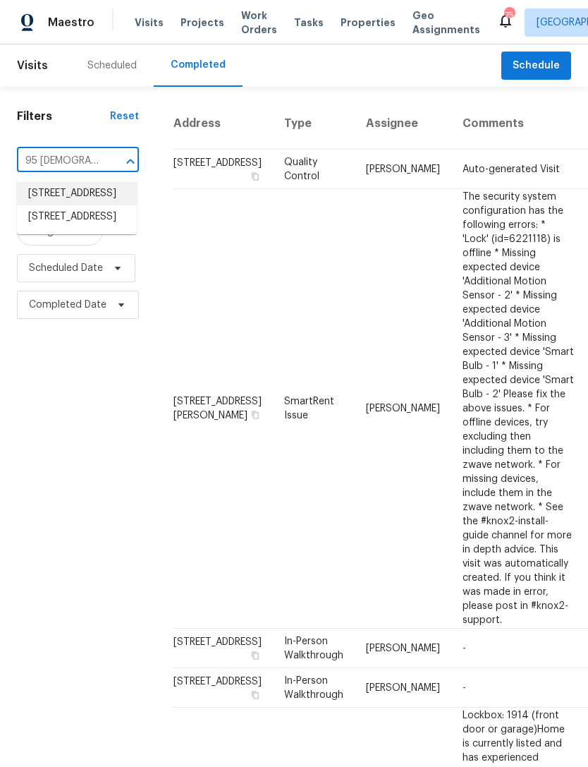
click at [84, 205] on li "[STREET_ADDRESS]" at bounding box center [77, 193] width 120 height 23
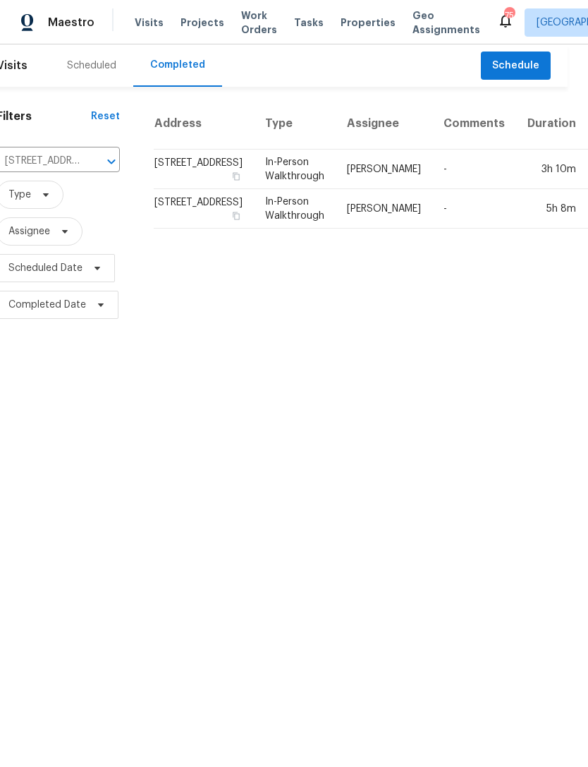
scroll to position [0, 20]
click at [255, 189] on td "In-Person Walkthrough" at bounding box center [296, 170] width 82 height 40
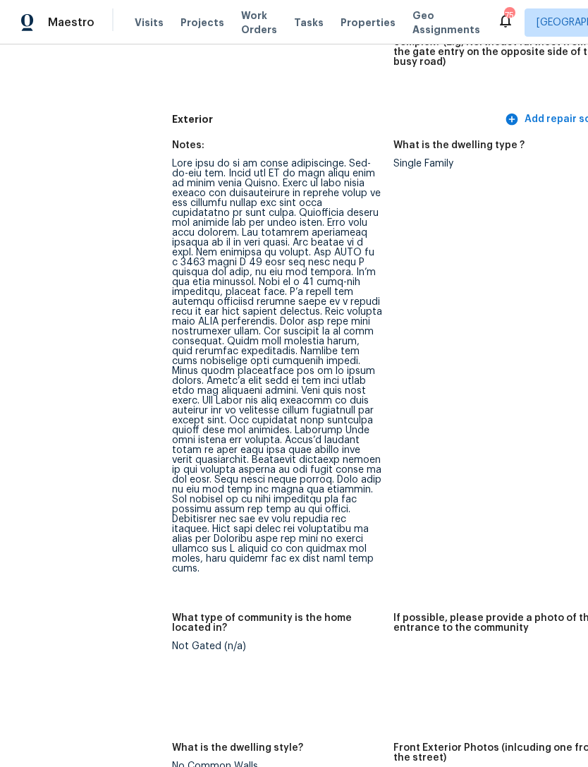
scroll to position [528, 2]
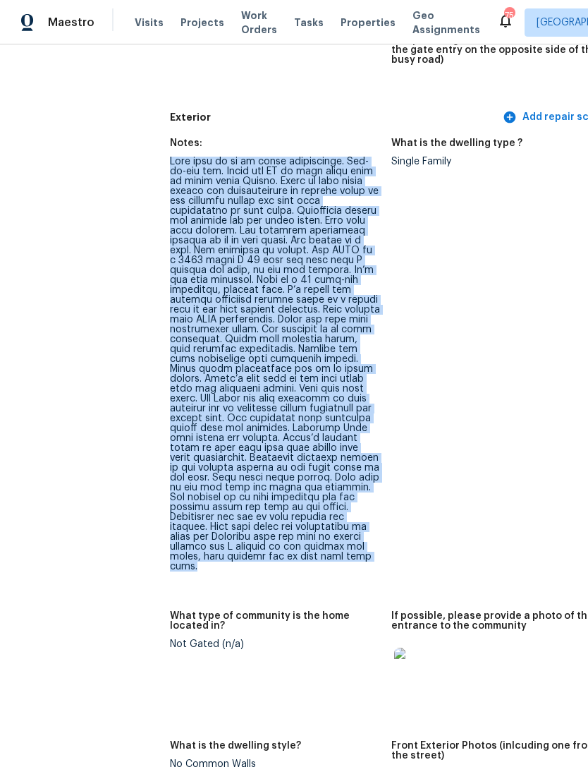
copy div "This home is in an older subdivision. Cul-de-sac lot. House has LP or some othe…"
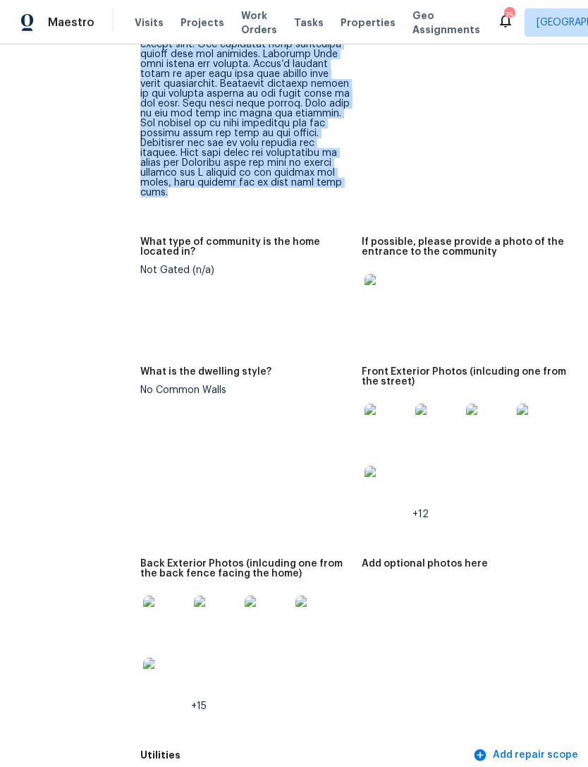
scroll to position [902, 32]
click at [415, 410] on img at bounding box center [437, 425] width 45 height 45
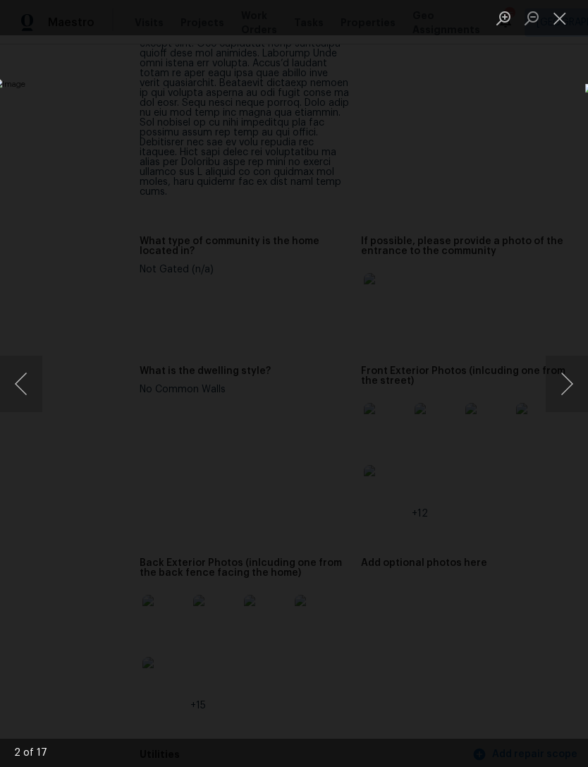
click at [552, 384] on button "Next image" at bounding box center [567, 384] width 42 height 56
click at [552, 376] on button "Next image" at bounding box center [567, 384] width 42 height 56
click at [556, 29] on button "Close lightbox" at bounding box center [560, 18] width 28 height 25
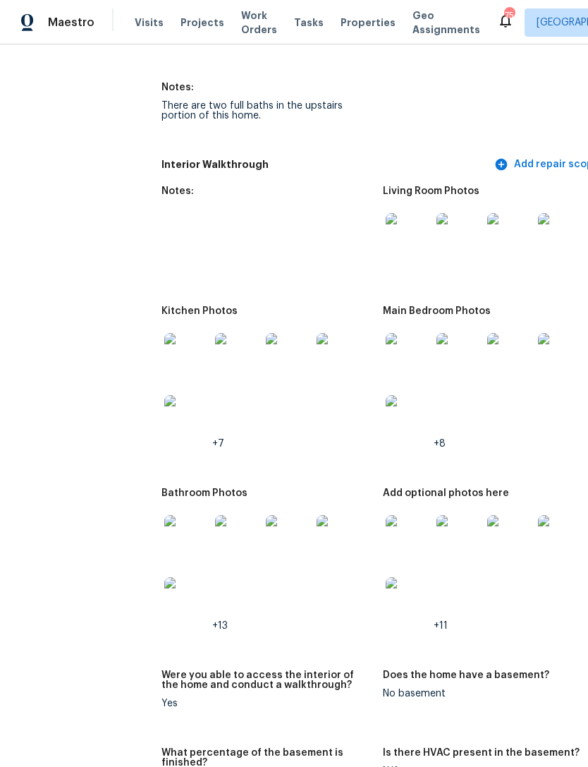
scroll to position [2684, 11]
click at [389, 395] on img at bounding box center [407, 417] width 45 height 45
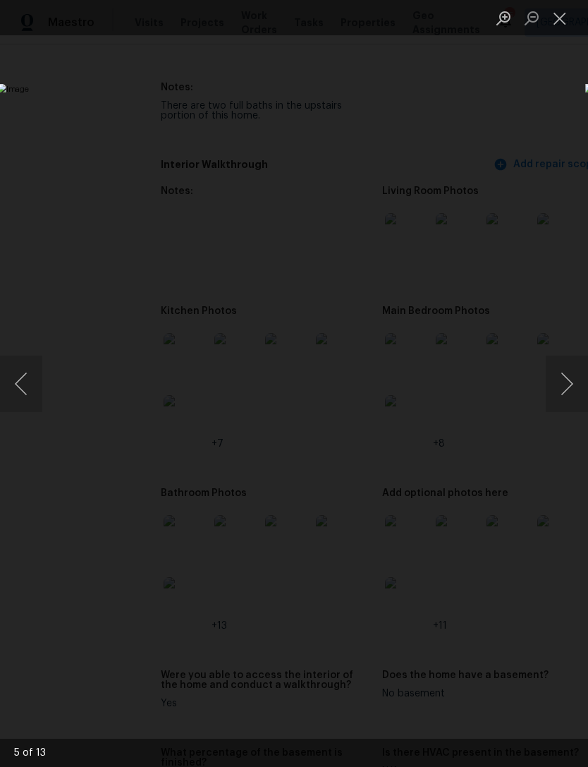
click at [564, 384] on button "Next image" at bounding box center [567, 384] width 42 height 56
click at [570, 380] on button "Next image" at bounding box center [567, 384] width 42 height 56
click at [567, 380] on button "Next image" at bounding box center [567, 384] width 42 height 56
click at [569, 373] on button "Next image" at bounding box center [567, 384] width 42 height 56
click at [562, 387] on button "Next image" at bounding box center [567, 384] width 42 height 56
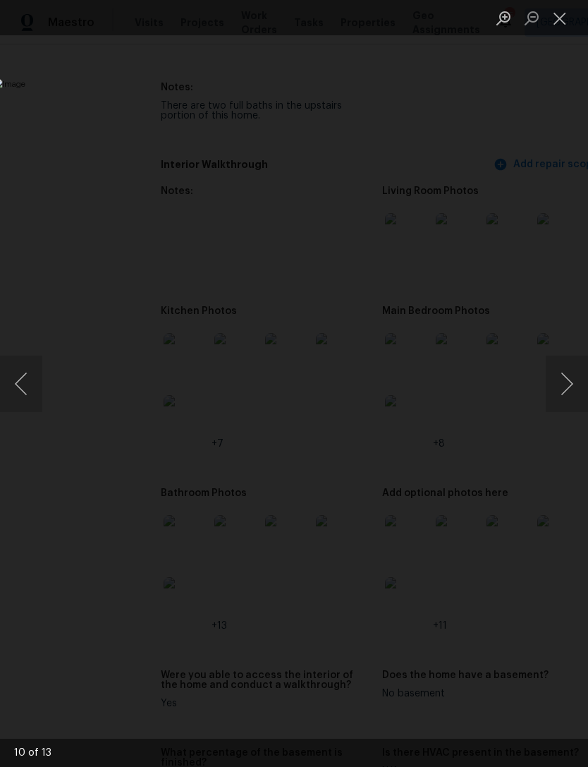
click at [566, 384] on button "Next image" at bounding box center [567, 384] width 42 height 56
click at [564, 383] on button "Next image" at bounding box center [567, 384] width 42 height 56
click at [564, 372] on button "Next image" at bounding box center [567, 384] width 42 height 56
click at [559, 375] on button "Next image" at bounding box center [567, 384] width 42 height 56
click at [557, 380] on button "Next image" at bounding box center [567, 384] width 42 height 56
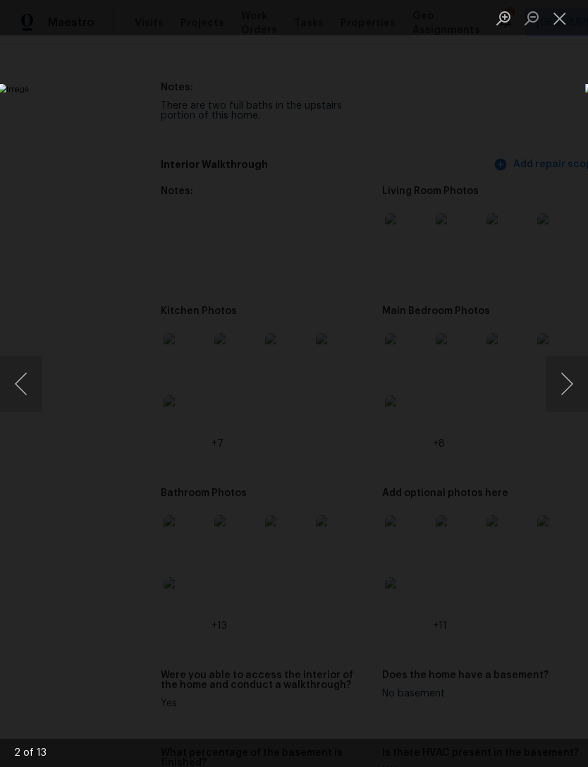
click at [562, 377] on button "Next image" at bounding box center [567, 384] width 42 height 56
click at [567, 379] on button "Next image" at bounding box center [567, 384] width 42 height 56
click at [567, 389] on button "Next image" at bounding box center [567, 384] width 42 height 56
click at [570, 375] on button "Next image" at bounding box center [567, 384] width 42 height 56
click at [569, 376] on button "Next image" at bounding box center [567, 384] width 42 height 56
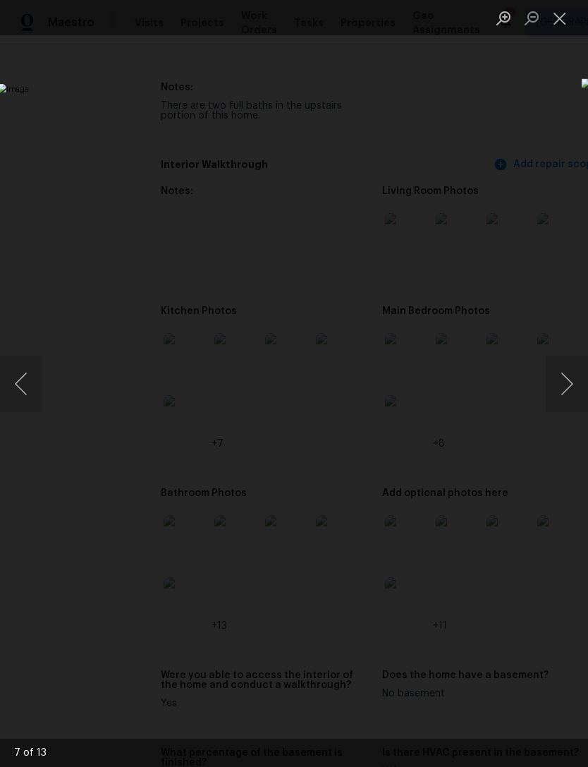
click at [557, 21] on button "Close lightbox" at bounding box center [560, 18] width 28 height 25
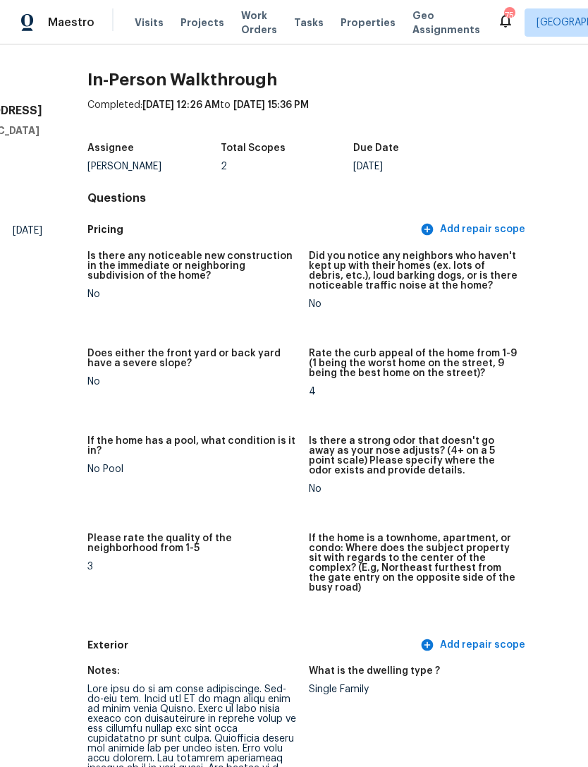
scroll to position [0, 84]
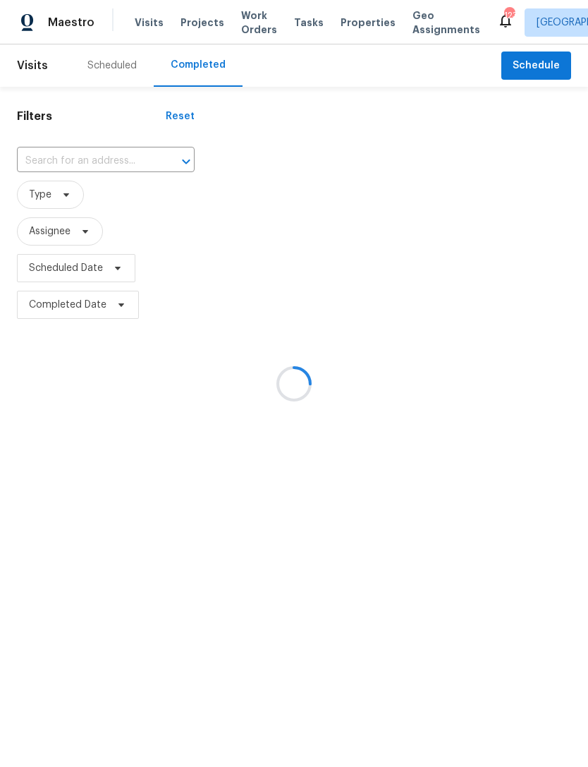
click at [89, 156] on div at bounding box center [294, 383] width 588 height 767
click at [85, 152] on div at bounding box center [294, 383] width 588 height 767
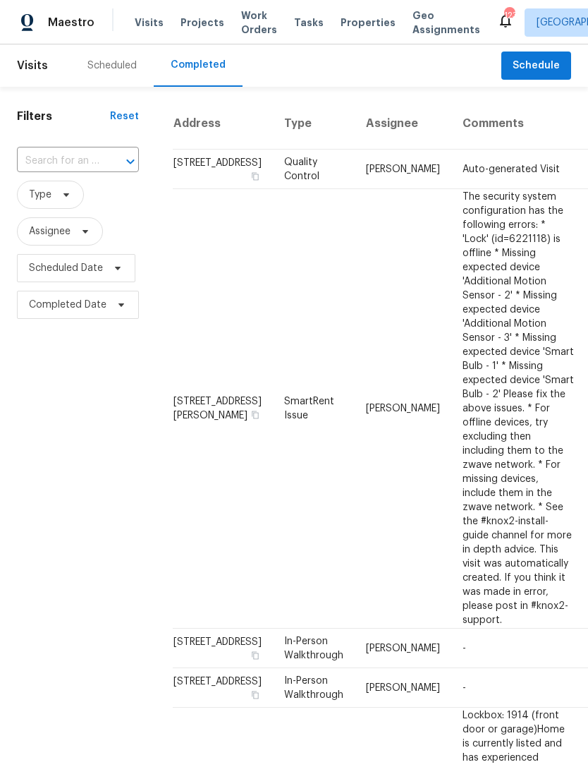
click at [72, 152] on input "text" at bounding box center [58, 161] width 83 height 22
type input "95 prestw"
click at [75, 205] on li "[STREET_ADDRESS]" at bounding box center [77, 193] width 120 height 23
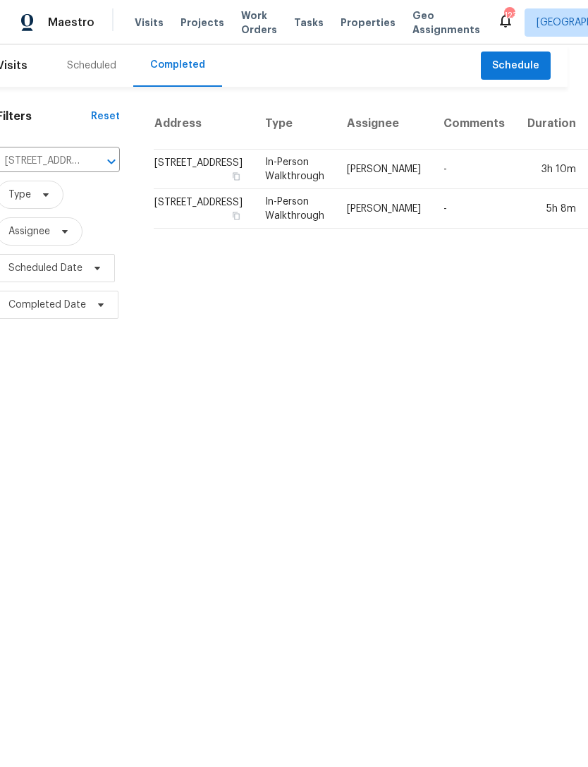
scroll to position [0, 20]
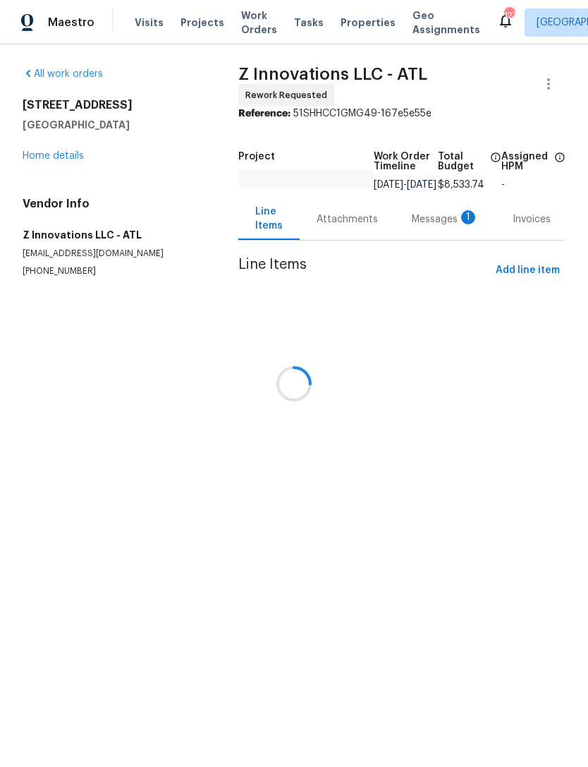
click at [422, 230] on div at bounding box center [294, 383] width 588 height 767
click at [431, 220] on div at bounding box center [294, 383] width 588 height 767
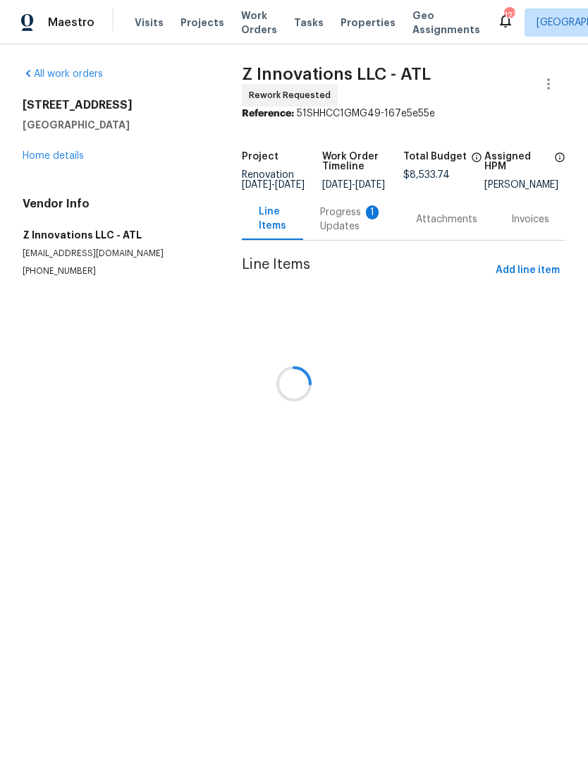
click at [344, 219] on div at bounding box center [294, 383] width 588 height 767
click at [343, 230] on div at bounding box center [294, 383] width 588 height 767
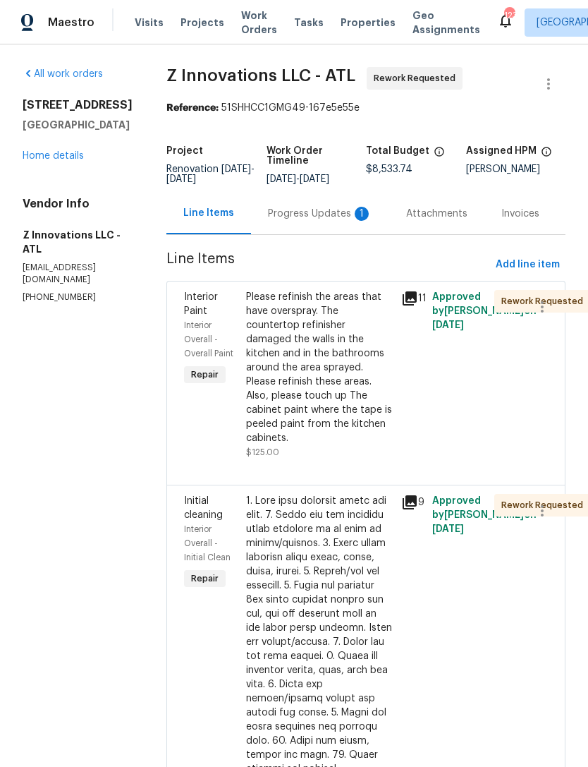
click at [313, 218] on div "Progress Updates 1" at bounding box center [320, 214] width 104 height 14
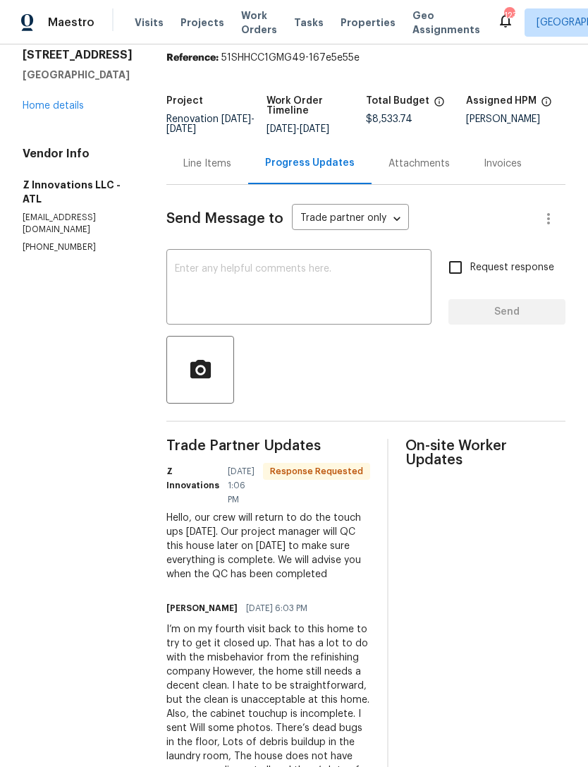
scroll to position [52, 0]
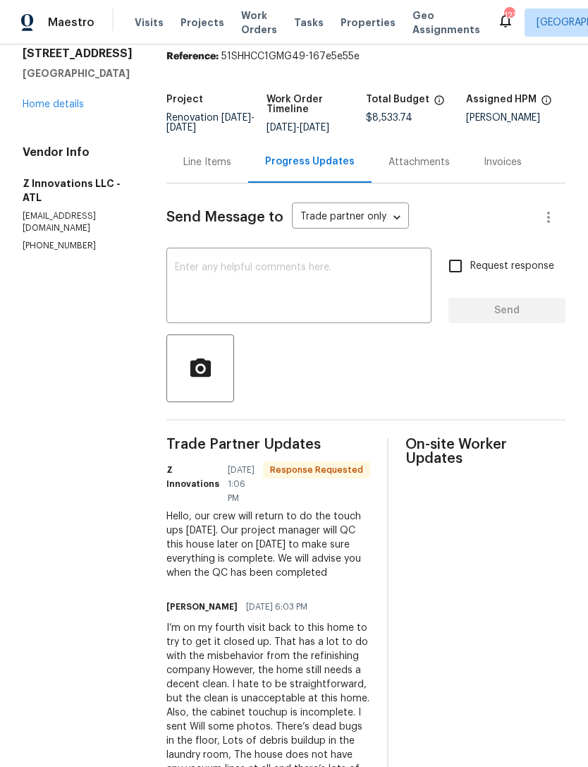
click at [284, 301] on textarea at bounding box center [299, 286] width 248 height 49
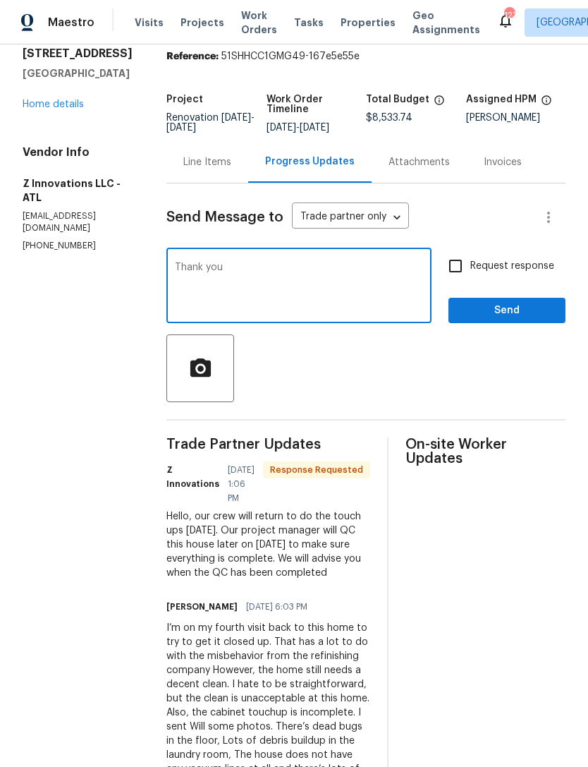
type textarea "Thank you"
click at [514, 308] on span "Send" at bounding box center [507, 311] width 95 height 18
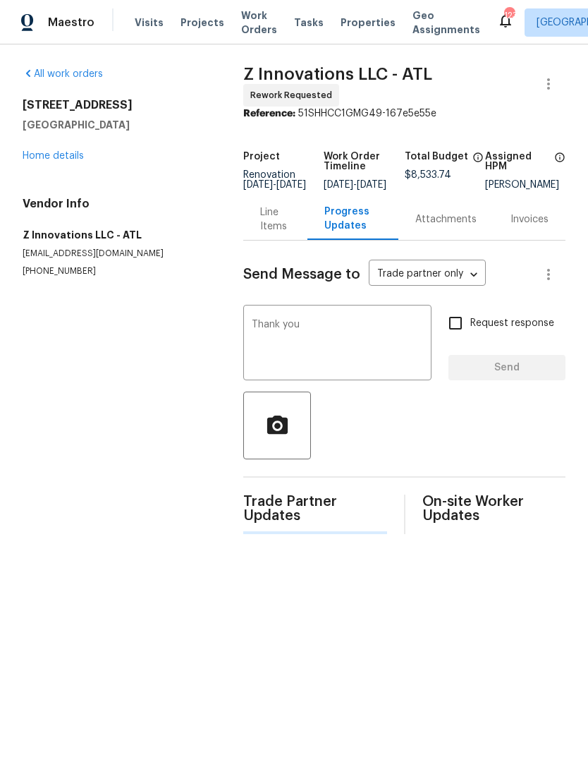
scroll to position [0, 0]
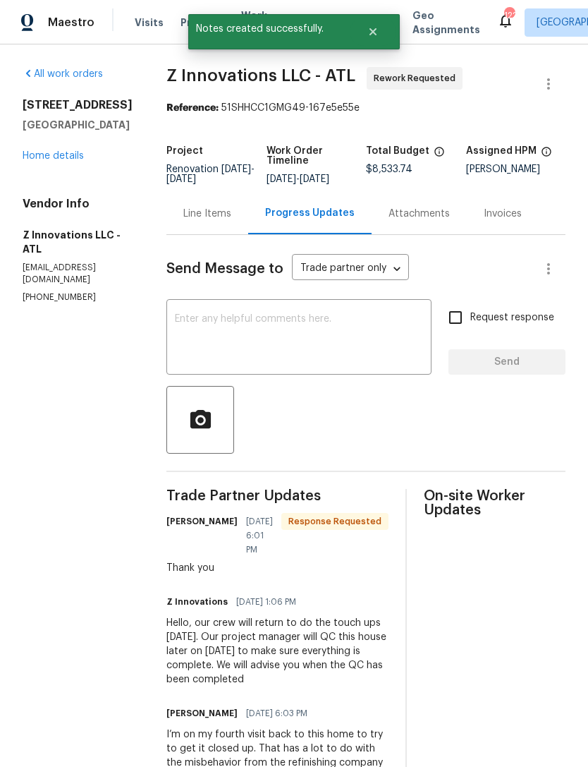
click at [73, 159] on link "Home details" at bounding box center [53, 156] width 61 height 10
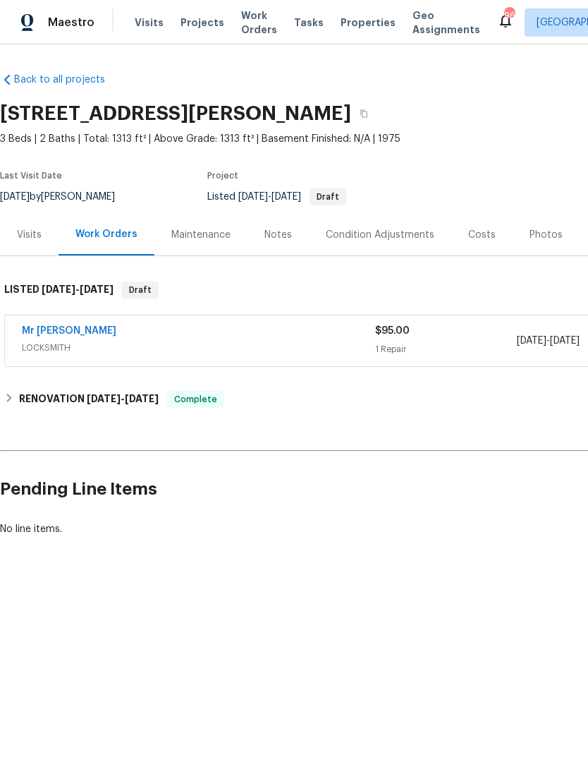
scroll to position [0, 140]
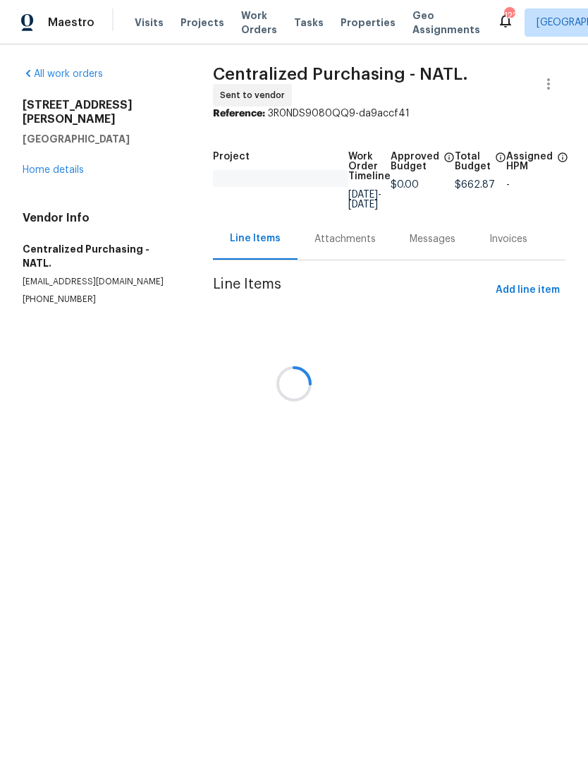
click at [57, 152] on div at bounding box center [294, 383] width 588 height 767
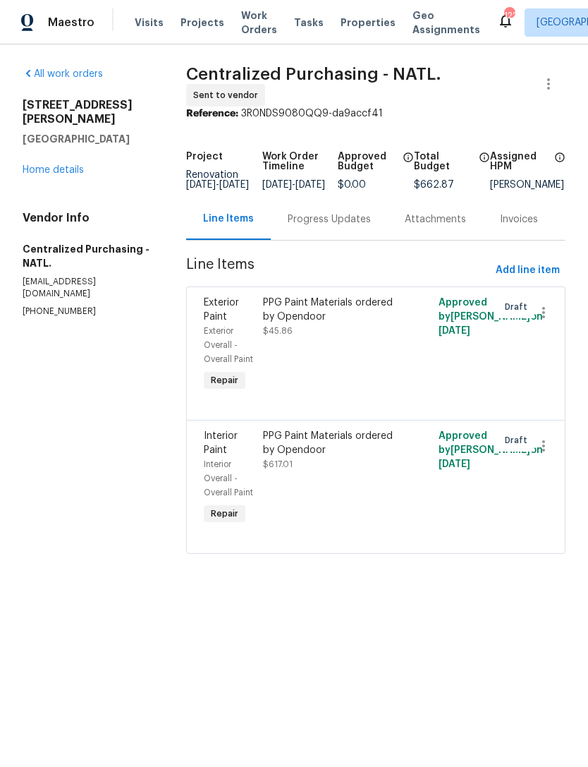
click at [57, 165] on link "Home details" at bounding box center [53, 170] width 61 height 10
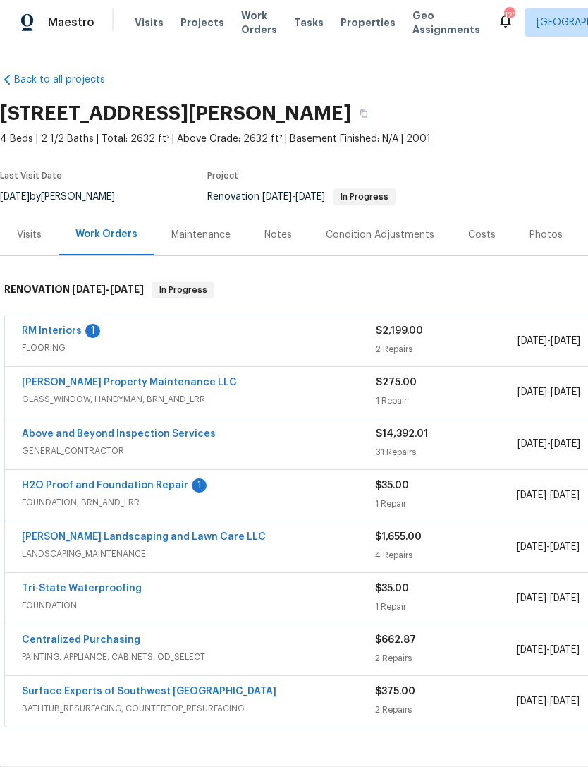
click at [48, 334] on link "RM Interiors" at bounding box center [52, 331] width 60 height 10
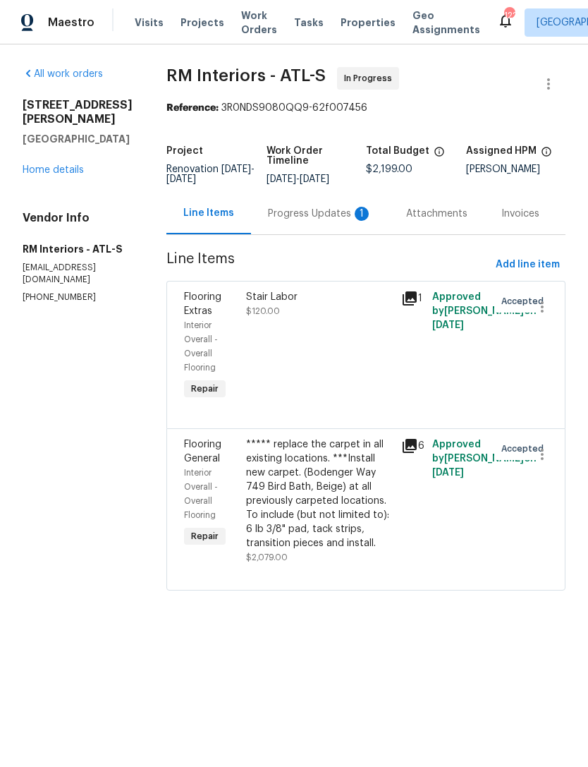
click at [322, 221] on div "Progress Updates 1" at bounding box center [320, 214] width 104 height 14
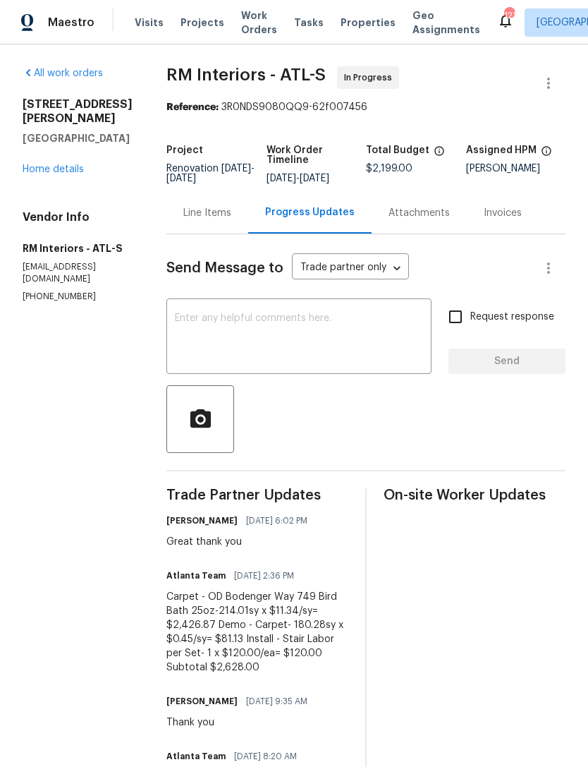
scroll to position [1, 0]
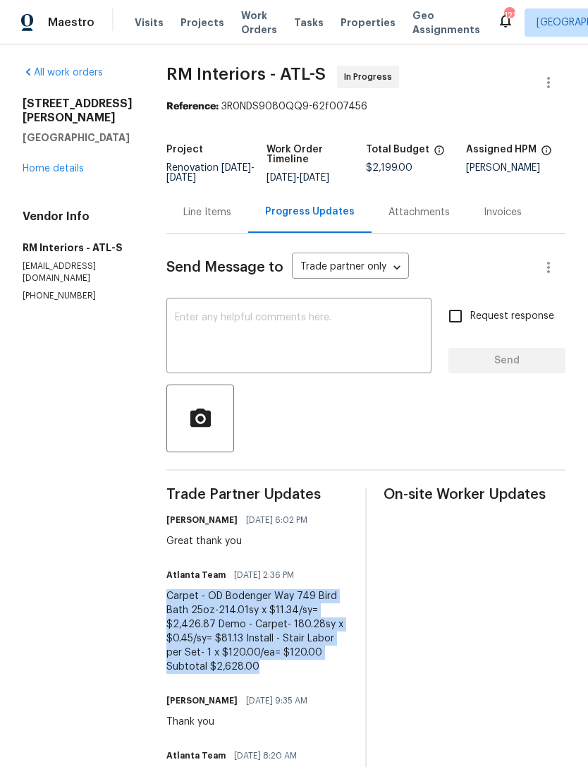
copy div "Carpet - OD Bodenger Way 749 Bird Bath 25oz-214.01sy x $11.34/sy= $2,426.87 Dem…"
click at [49, 171] on link "Home details" at bounding box center [53, 169] width 61 height 10
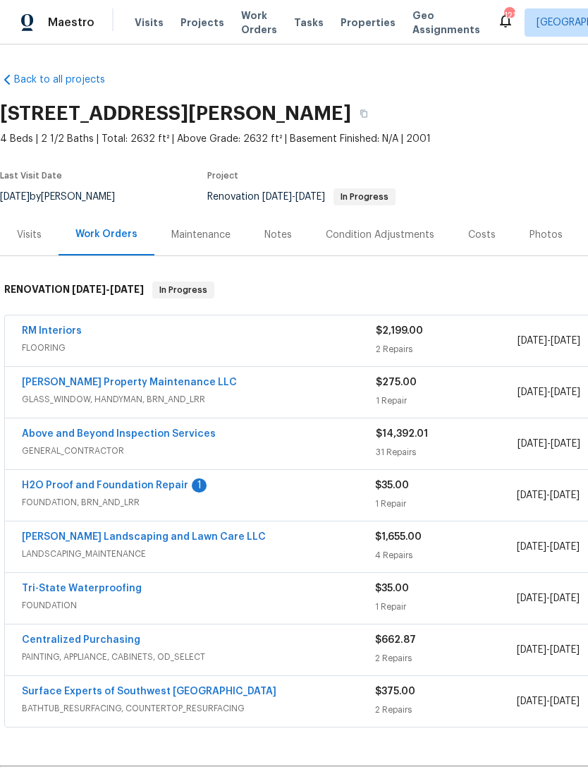
click at [52, 329] on link "RM Interiors" at bounding box center [52, 331] width 60 height 10
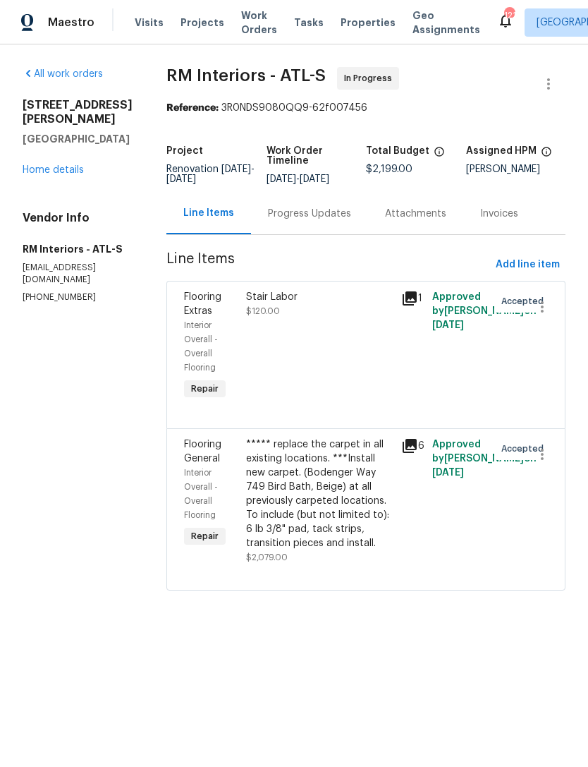
click at [246, 499] on div "***** replace the carpet in all existing locations. ***Install new carpet. (Bod…" at bounding box center [319, 493] width 147 height 113
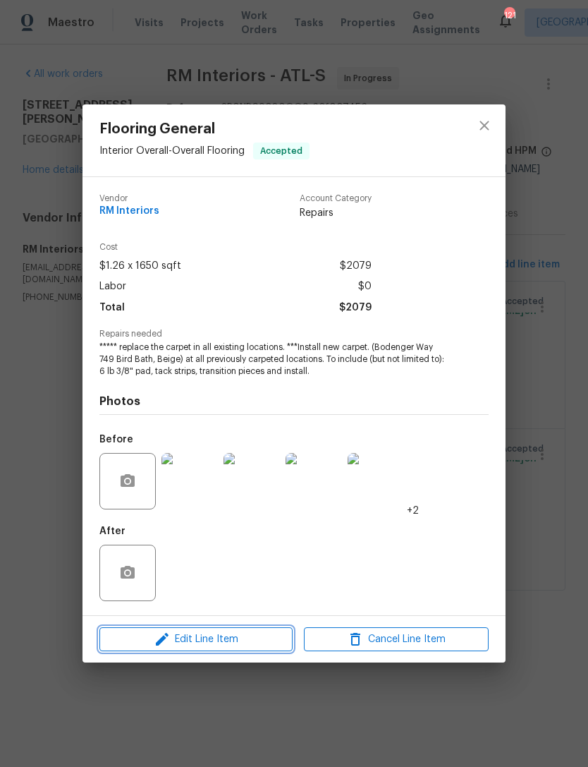
click at [260, 646] on span "Edit Line Item" at bounding box center [196, 640] width 185 height 18
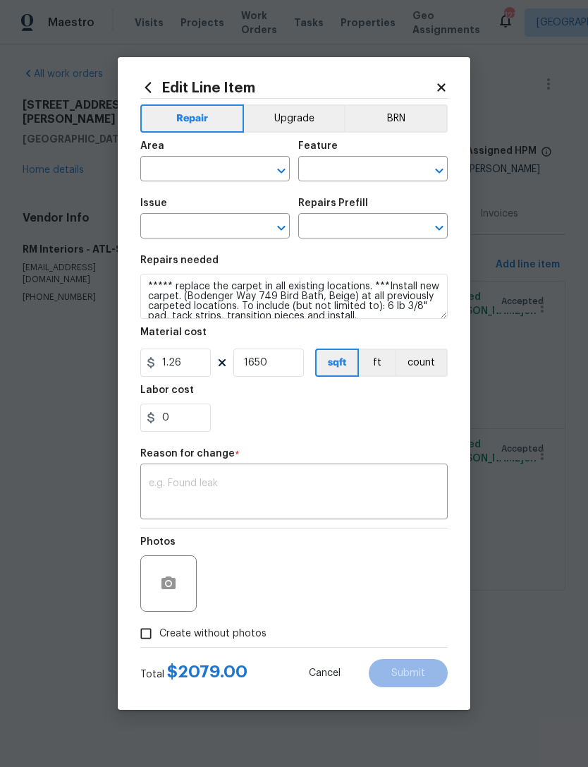
type input "Interior Overall"
type input "Overall Flooring"
type input "Flooring General"
type input "Carpet LVL 1 - Bodenger Way (Beige) $1.26"
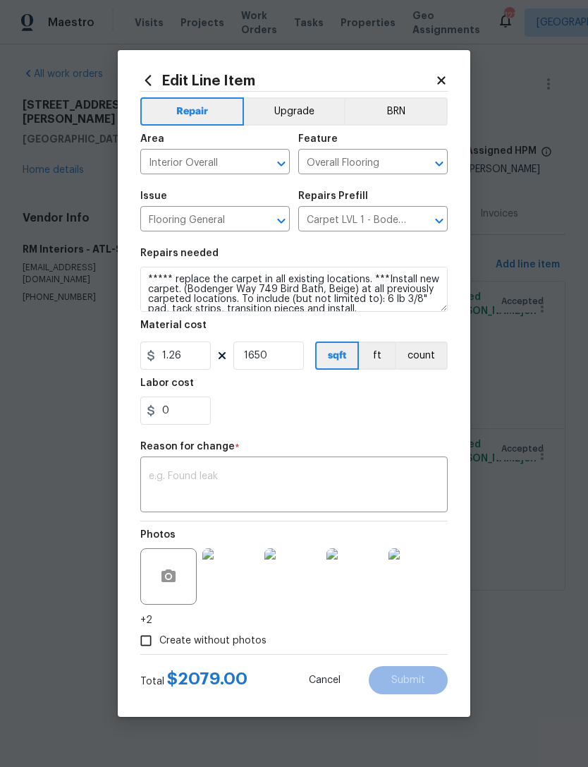
click at [304, 497] on textarea at bounding box center [294, 486] width 291 height 30
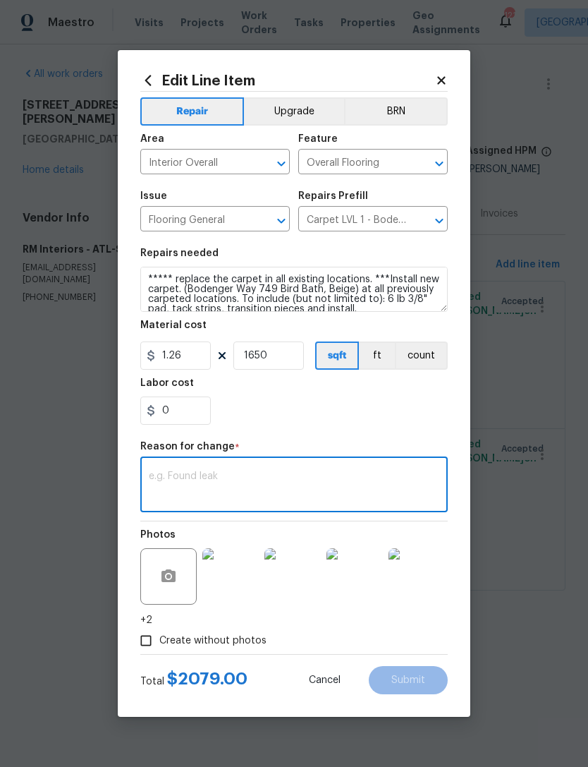
click at [284, 482] on textarea at bounding box center [294, 486] width 291 height 30
paste textarea "Carpet - OD Bodenger Way 749 Bird Bath 25oz-214.01sy x $11.34/sy= $2,426.87 Dem…"
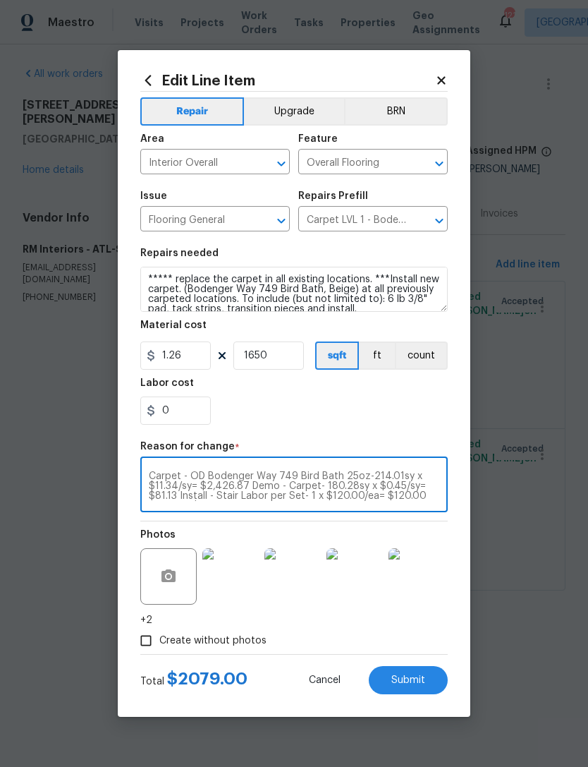
scroll to position [10, 0]
type textarea "Carpet - OD Bodenger Way 749 Bird Bath 25oz-214.01sy x $11.34/sy= $2,426.87 Dem…"
click at [273, 355] on input "1650" at bounding box center [269, 355] width 71 height 28
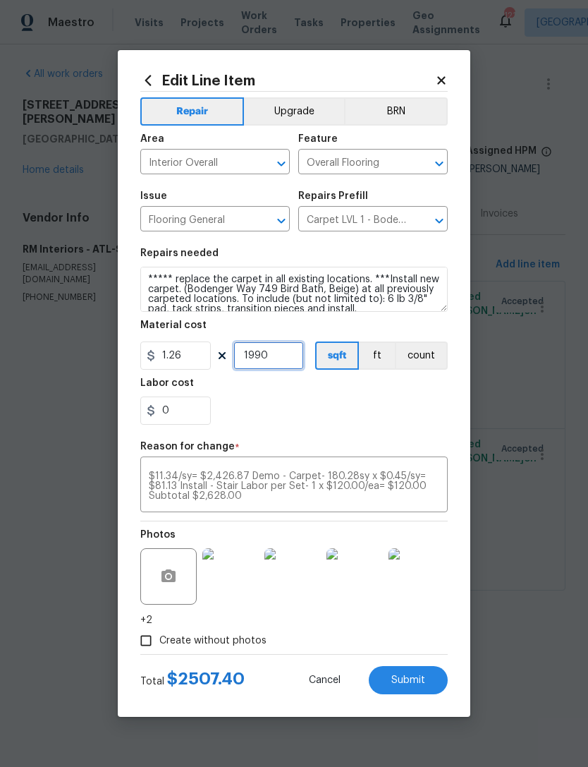
type input "1990"
click at [355, 406] on div "0" at bounding box center [294, 410] width 308 height 28
click at [190, 418] on input "0" at bounding box center [175, 410] width 71 height 28
type input "0.6"
click at [317, 400] on div "0.6" at bounding box center [294, 410] width 308 height 28
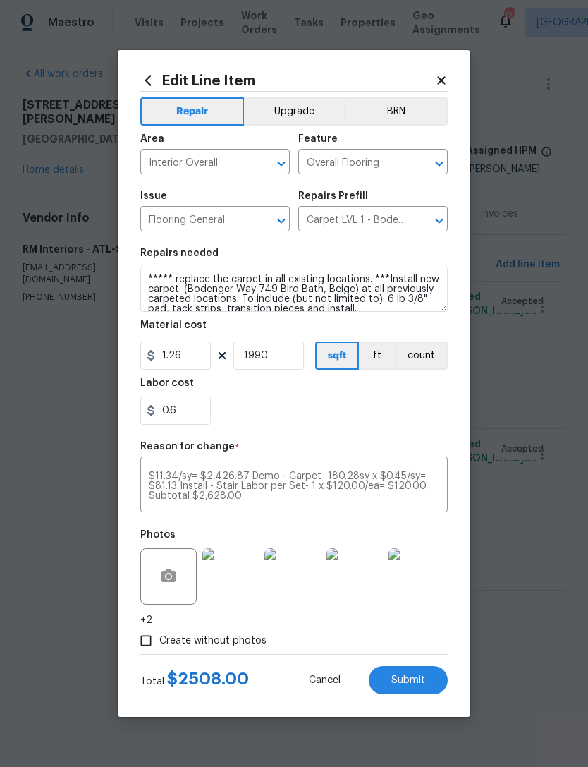
click at [425, 679] on button "Submit" at bounding box center [408, 680] width 79 height 28
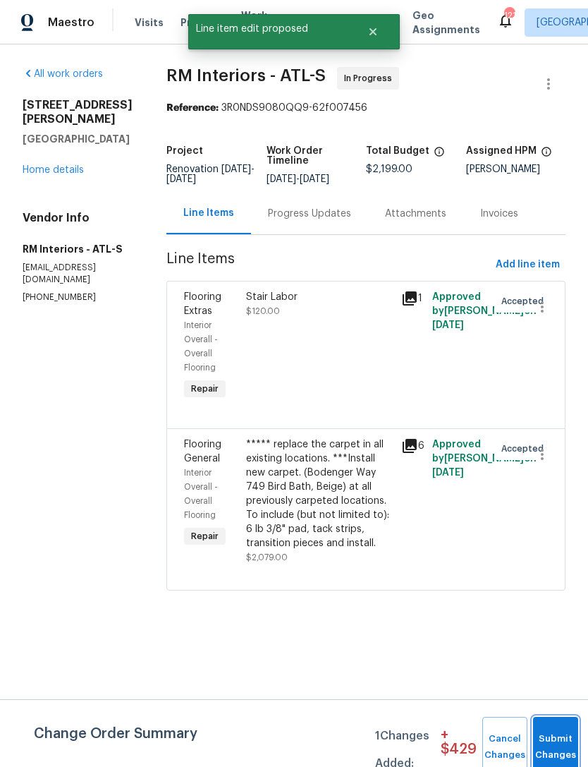
click at [569, 729] on button "Submit Changes" at bounding box center [555, 747] width 45 height 61
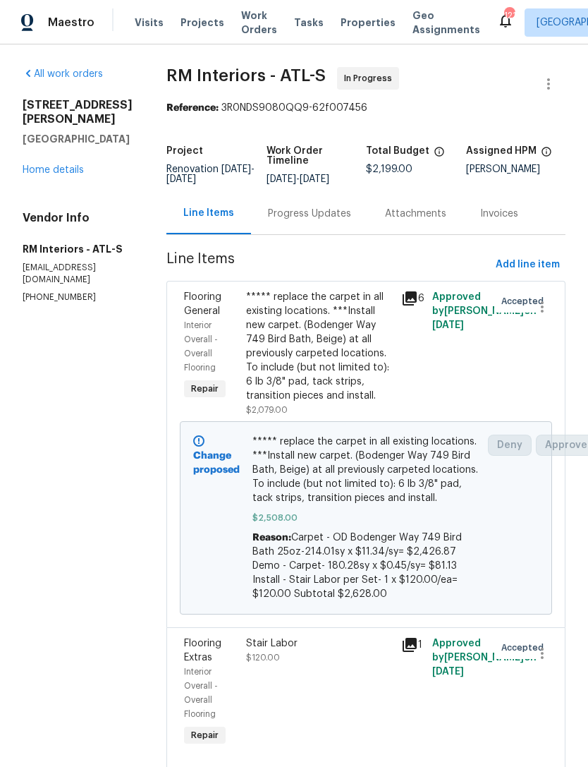
click at [54, 182] on div "All work orders [STREET_ADDRESS][PERSON_NAME] Home details Vendor Info RM Inter…" at bounding box center [78, 185] width 110 height 236
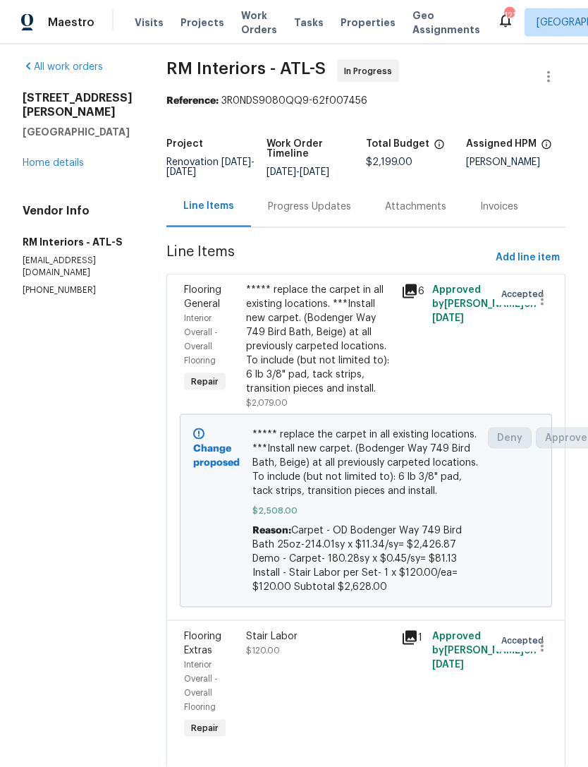
scroll to position [45, 0]
click at [65, 158] on link "Home details" at bounding box center [53, 163] width 61 height 10
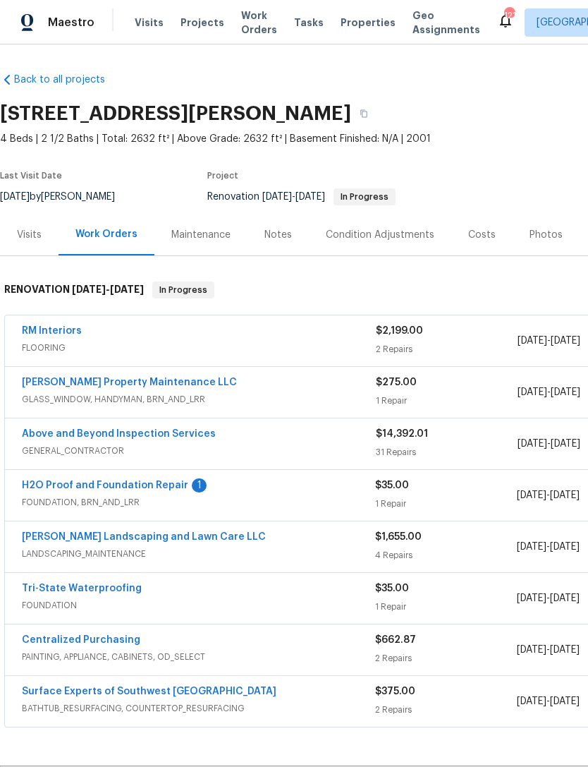
click at [279, 228] on div "Notes" at bounding box center [279, 235] width 28 height 14
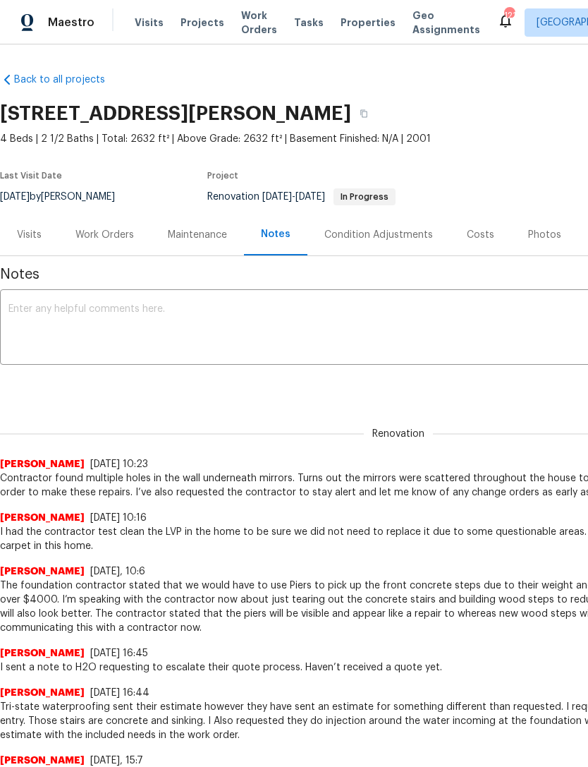
click at [200, 329] on textarea at bounding box center [398, 328] width 780 height 49
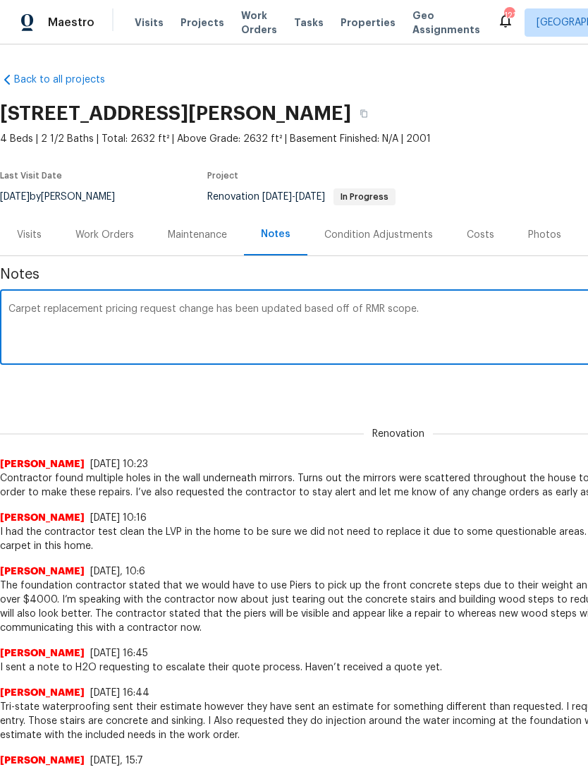
click at [377, 308] on textarea "Carpet replacement pricing request change has been updated based off of RMR sco…" at bounding box center [398, 328] width 780 height 49
click at [465, 352] on textarea "Carpet replacement pricing request change has been updated based off of RMI sco…" at bounding box center [398, 328] width 780 height 49
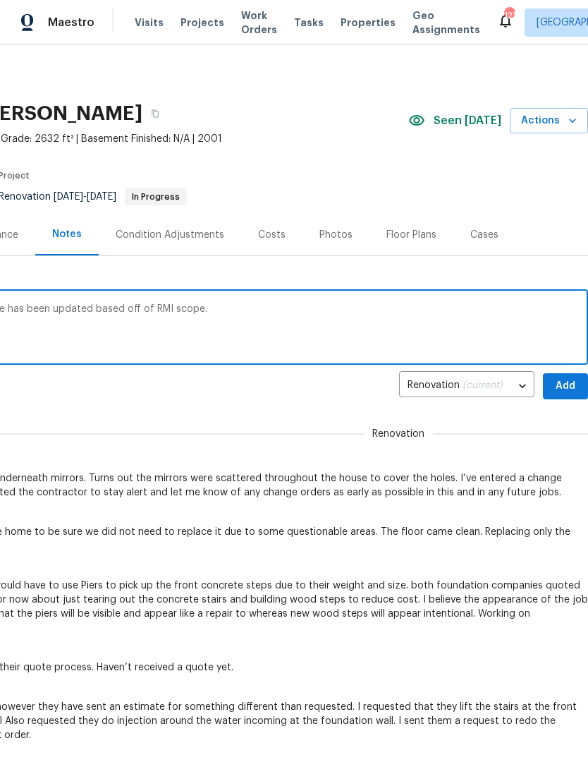
scroll to position [0, 209]
type textarea "Carpet replacement pricing request change has been updated based off of RMI sco…"
click at [575, 362] on div "Carpet replacement pricing request change has been updated based off of RMI sco…" at bounding box center [189, 329] width 797 height 72
click at [567, 391] on span "Add" at bounding box center [566, 386] width 23 height 18
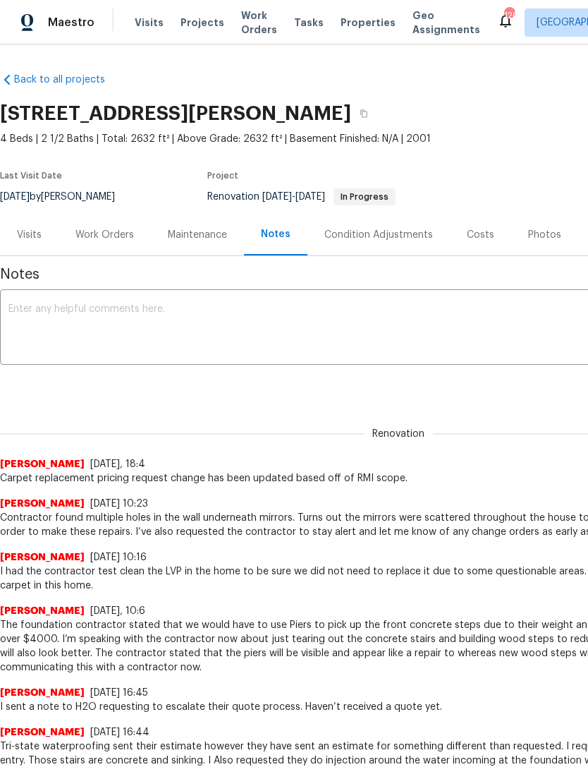
scroll to position [0, 0]
click at [85, 229] on div "Work Orders" at bounding box center [104, 235] width 59 height 14
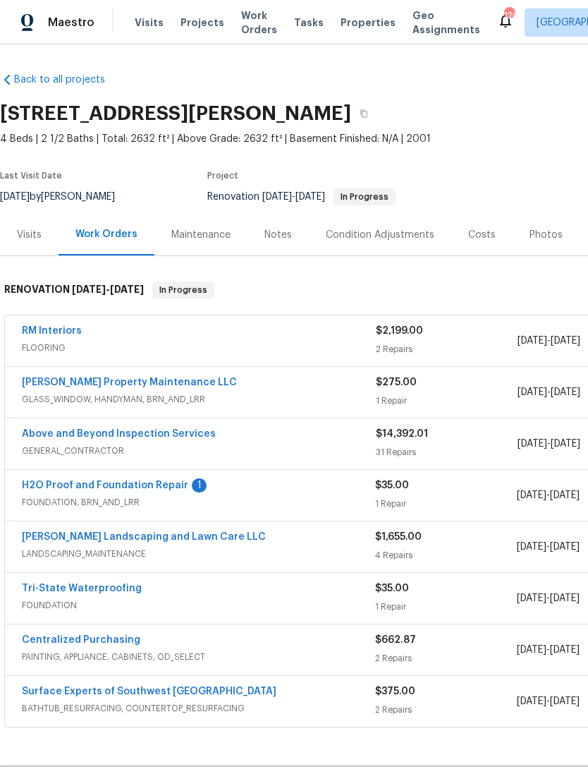
click at [277, 236] on div "Notes" at bounding box center [279, 235] width 28 height 14
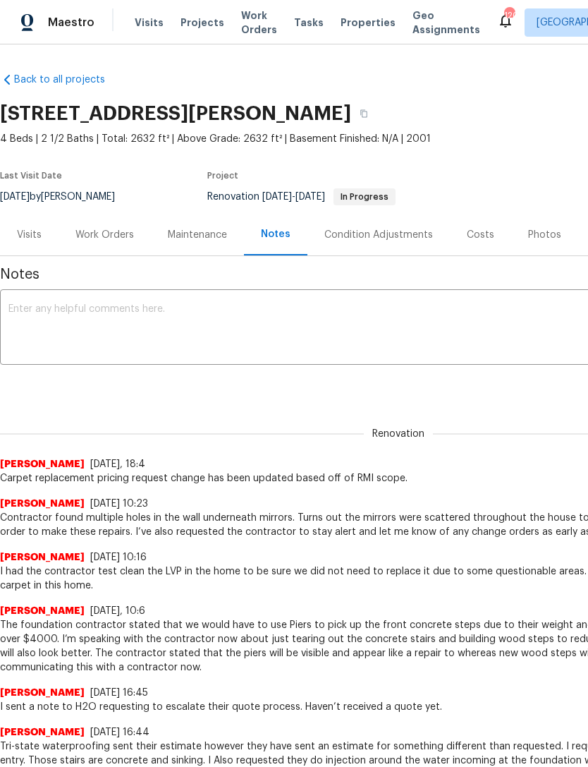
click at [90, 232] on div "Work Orders" at bounding box center [104, 235] width 59 height 14
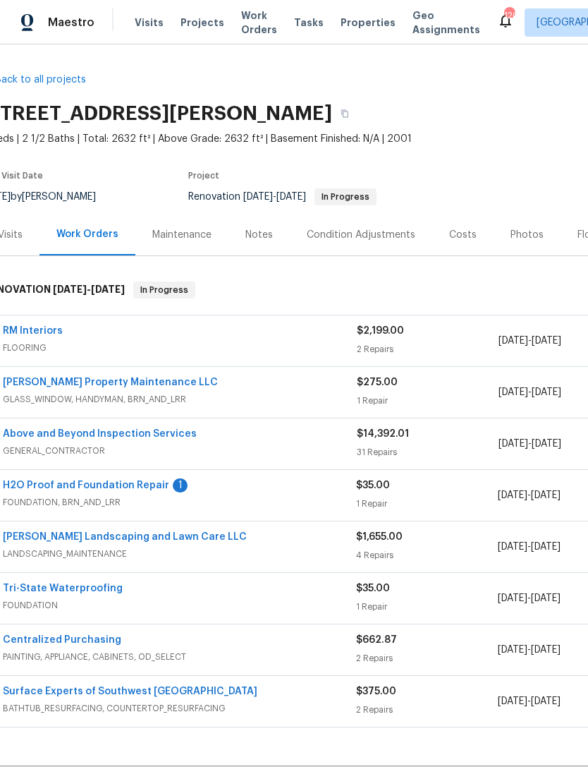
scroll to position [0, 19]
click at [75, 484] on link "H2O Proof and Foundation Repair" at bounding box center [86, 485] width 166 height 10
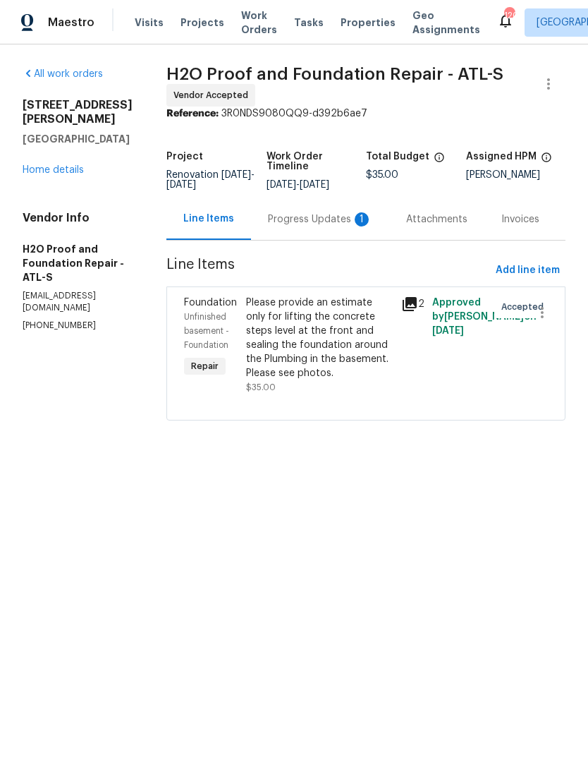
click at [268, 222] on div "Progress Updates 1" at bounding box center [320, 219] width 104 height 14
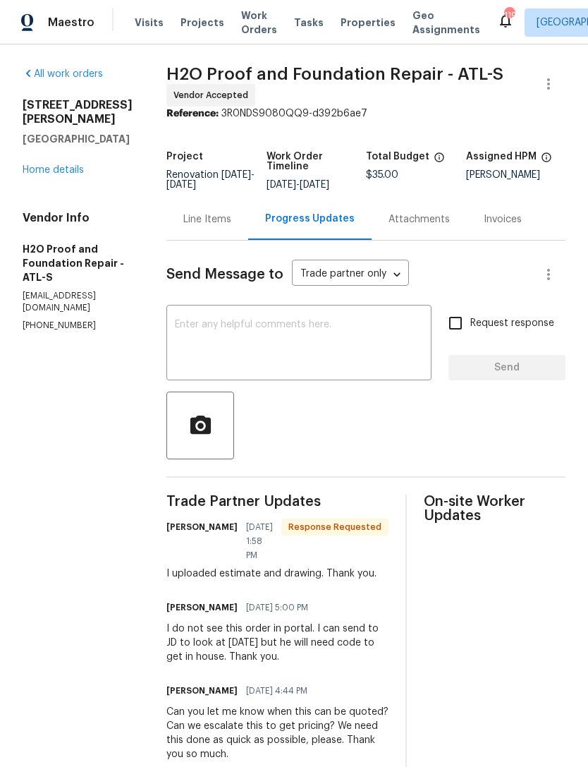
scroll to position [16, 0]
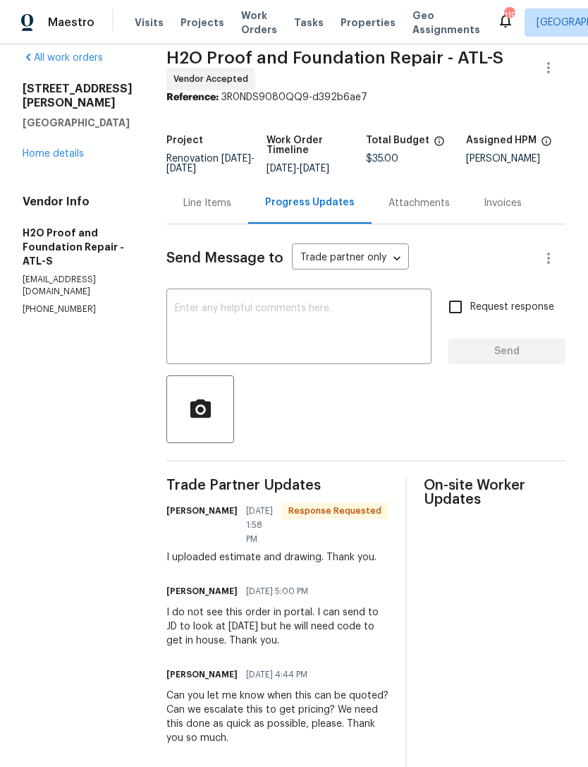
click at [367, 341] on textarea at bounding box center [299, 327] width 248 height 49
click at [60, 143] on div "[STREET_ADDRESS][PERSON_NAME] Home details" at bounding box center [78, 121] width 110 height 79
click at [59, 142] on div "[STREET_ADDRESS][PERSON_NAME] Home details" at bounding box center [78, 121] width 110 height 79
click at [274, 323] on textarea at bounding box center [299, 327] width 248 height 49
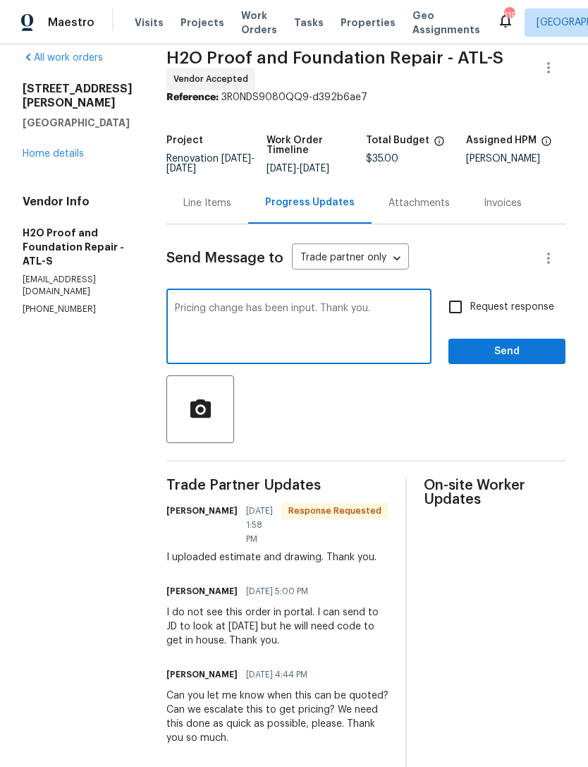
type textarea "Pricing change has been input. Thank you."
click at [498, 344] on span "Send" at bounding box center [507, 352] width 95 height 18
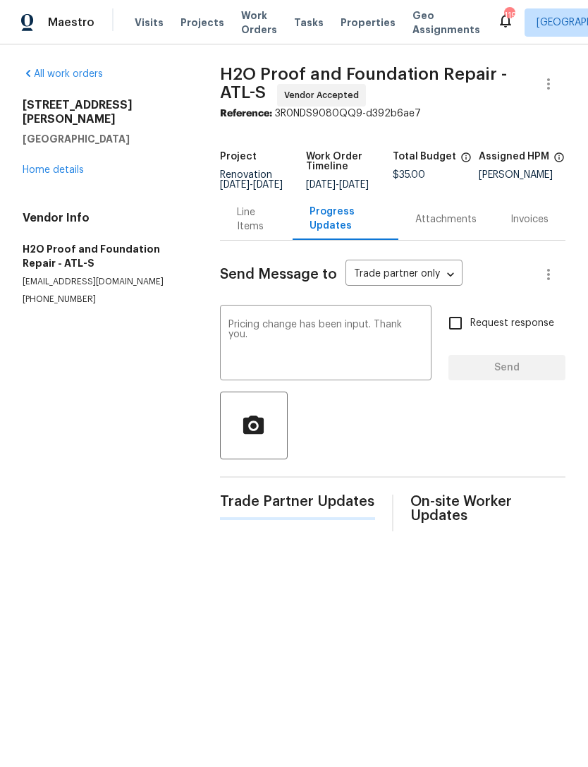
scroll to position [0, 0]
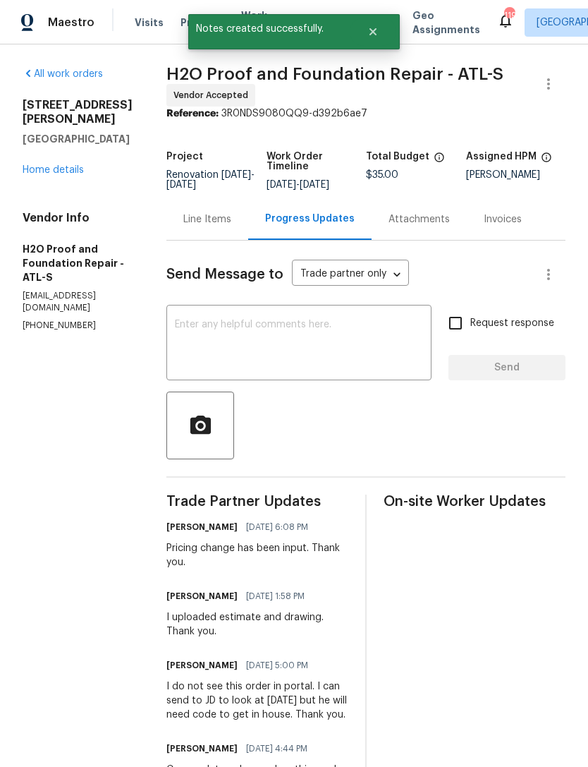
click at [71, 168] on link "Home details" at bounding box center [53, 170] width 61 height 10
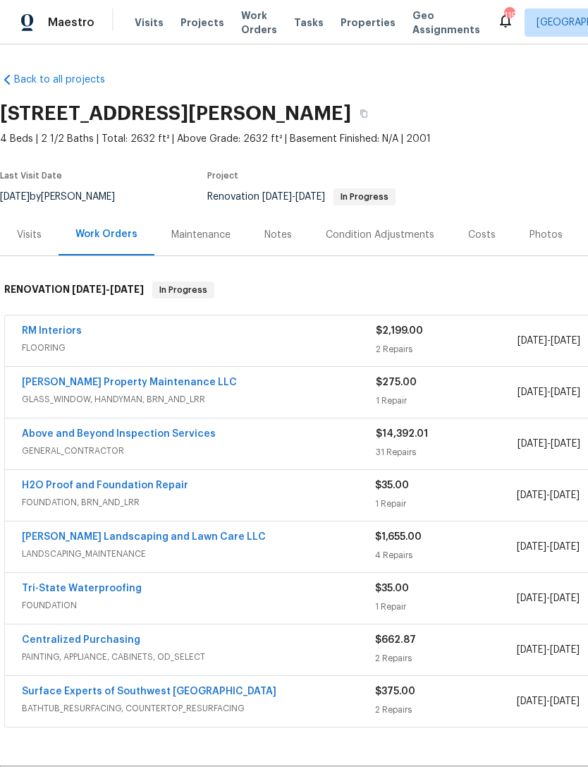
click at [154, 499] on span "FOUNDATION, BRN_AND_LRR" at bounding box center [198, 502] width 353 height 14
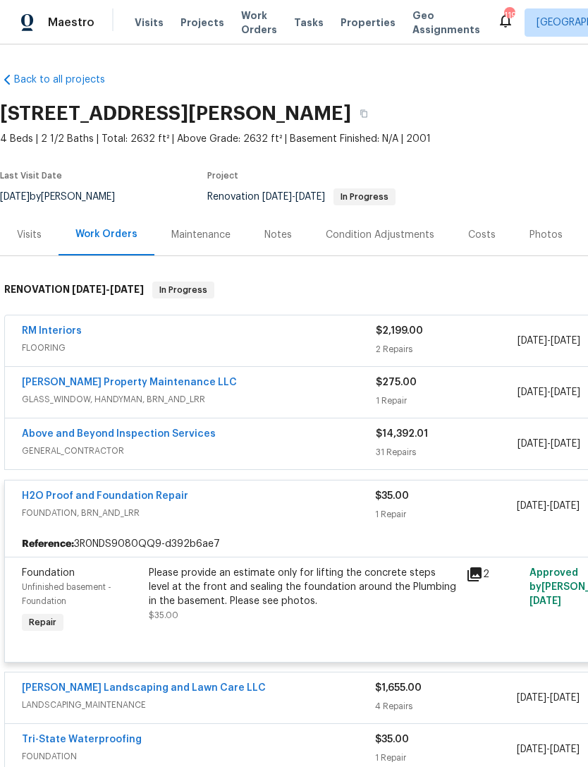
click at [116, 498] on link "H2O Proof and Foundation Repair" at bounding box center [105, 496] width 166 height 10
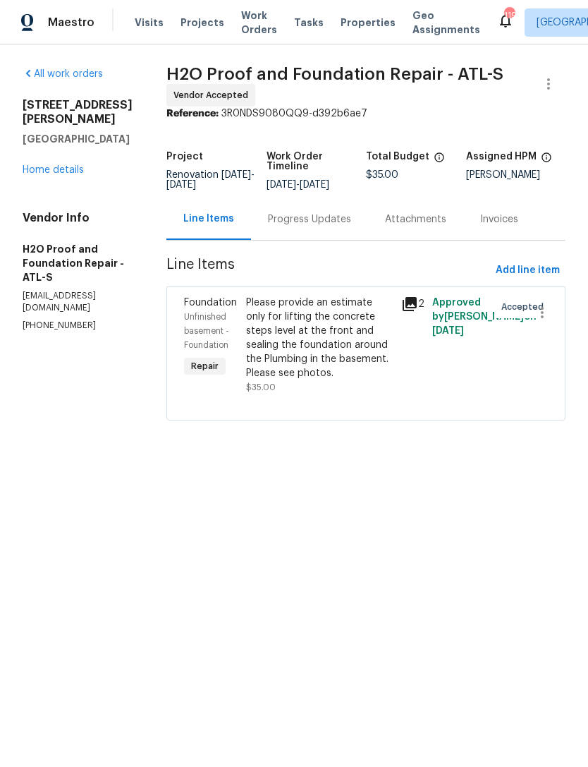
click at [288, 361] on div "Please provide an estimate only for lifting the concrete steps level at the fro…" at bounding box center [319, 338] width 147 height 85
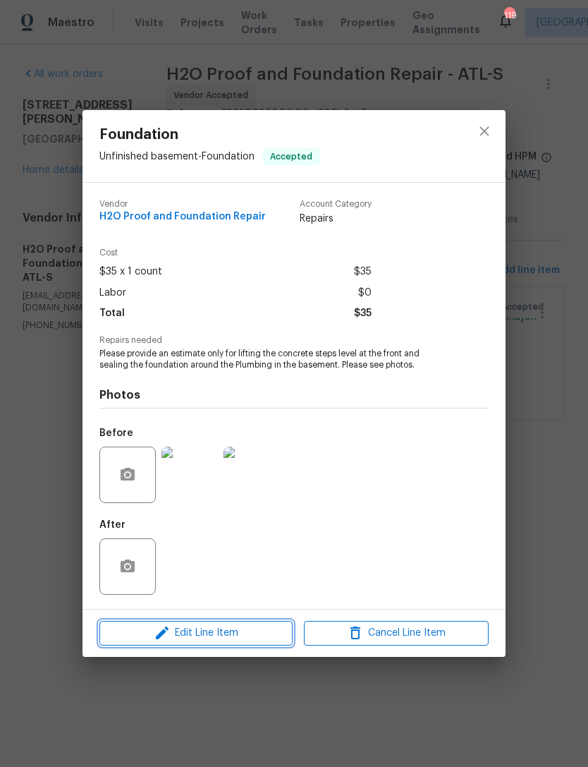
click at [236, 642] on span "Edit Line Item" at bounding box center [196, 633] width 185 height 18
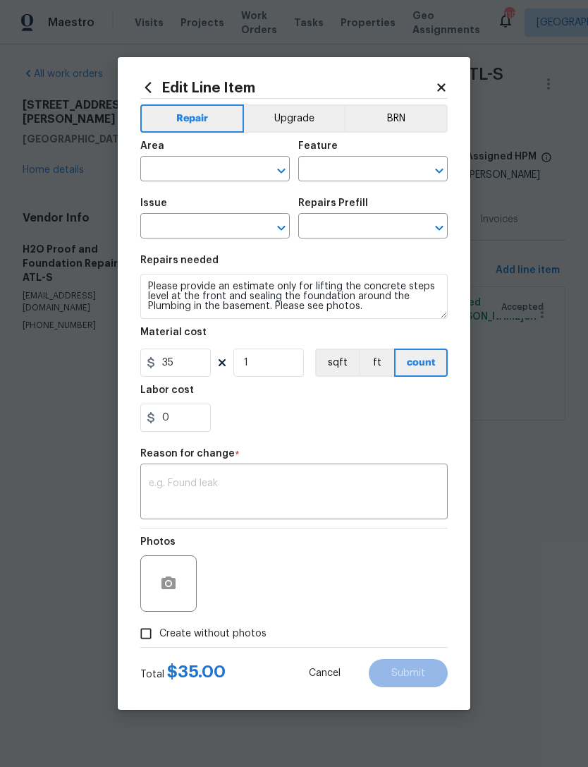
type input "Unfinished basement"
type input "Foundation"
type input "Add a Task $1.00"
click at [296, 496] on textarea at bounding box center [294, 493] width 291 height 30
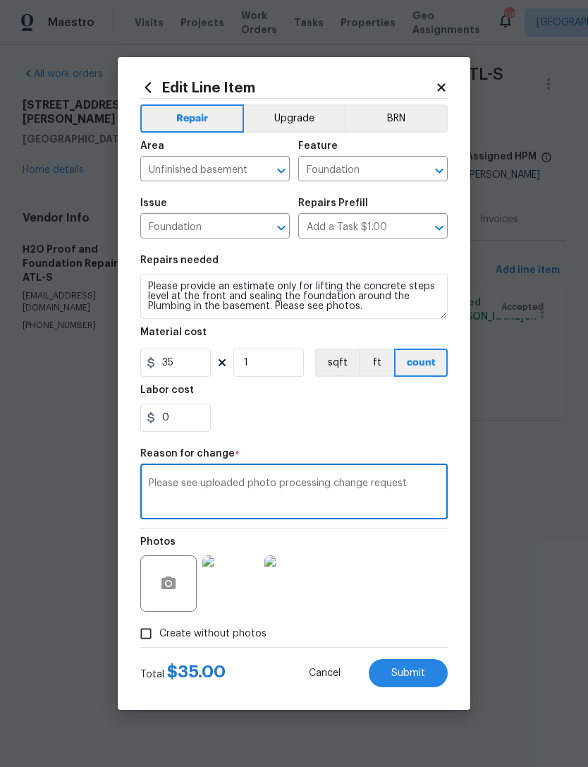
click at [305, 483] on textarea "Please see uploaded photo processing change request" at bounding box center [294, 493] width 291 height 30
type textarea "Please see uploaded photo price change request"
click at [196, 370] on input "35" at bounding box center [175, 363] width 71 height 28
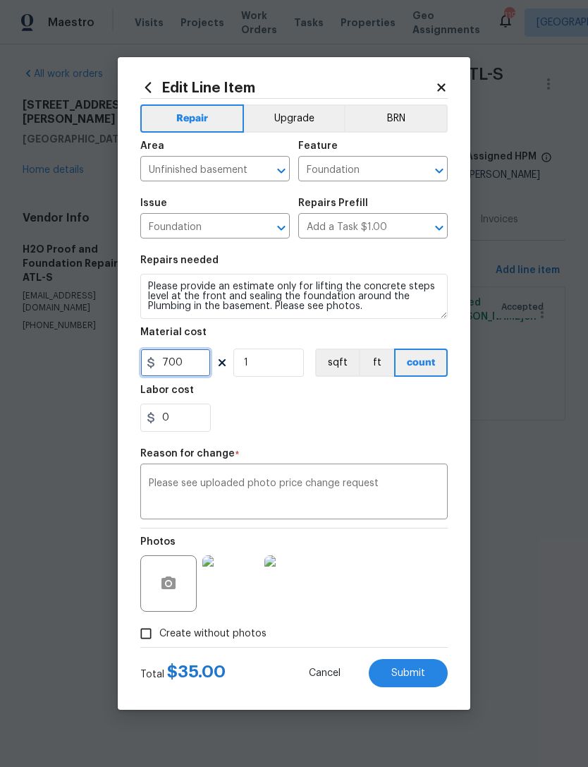
type input "700"
click at [310, 408] on div "0" at bounding box center [294, 418] width 308 height 28
click at [417, 674] on span "Submit" at bounding box center [409, 673] width 34 height 11
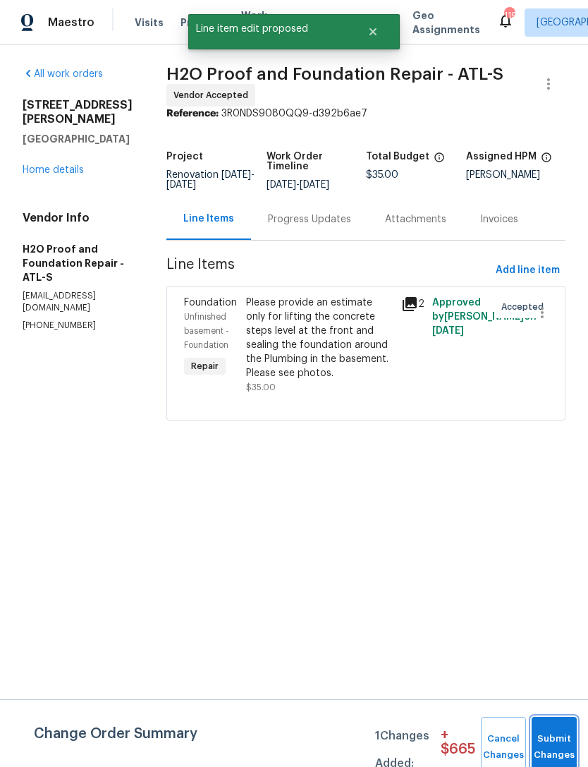
click at [552, 745] on span "Submit Changes" at bounding box center [554, 747] width 31 height 32
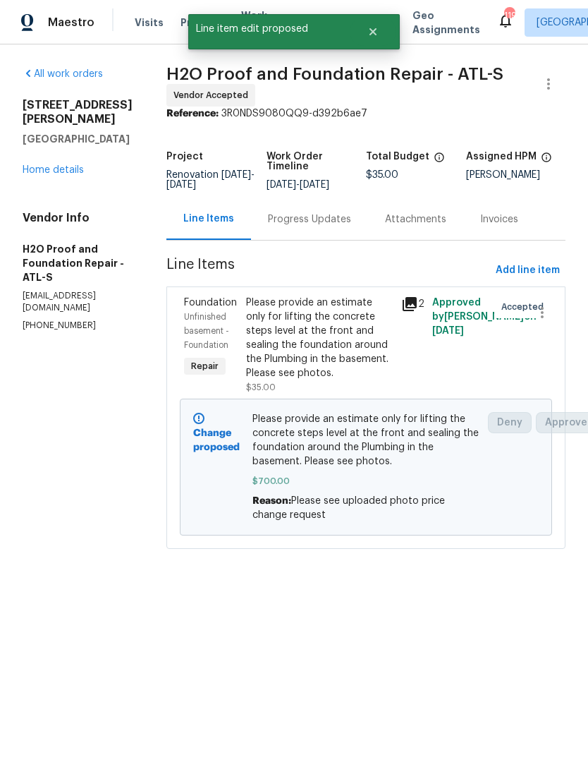
click at [313, 350] on div "Please provide an estimate only for lifting the concrete steps level at the fro…" at bounding box center [319, 338] width 147 height 85
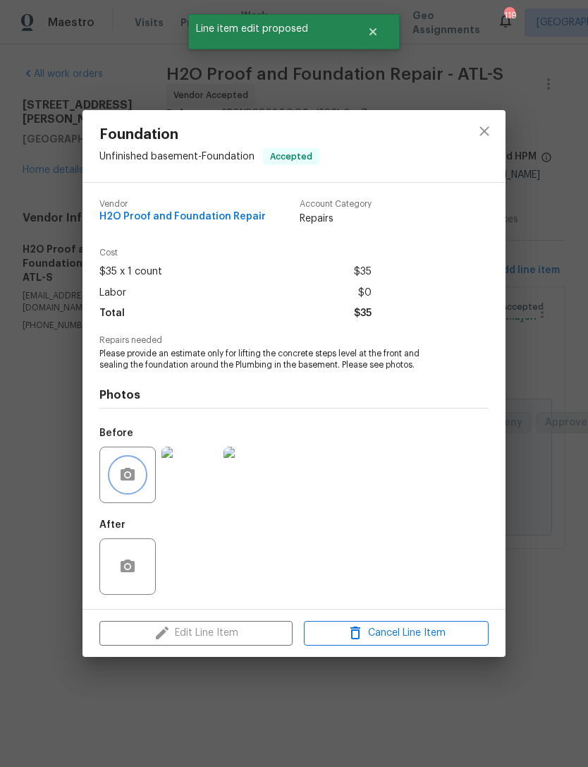
click at [132, 483] on icon "button" at bounding box center [127, 474] width 17 height 17
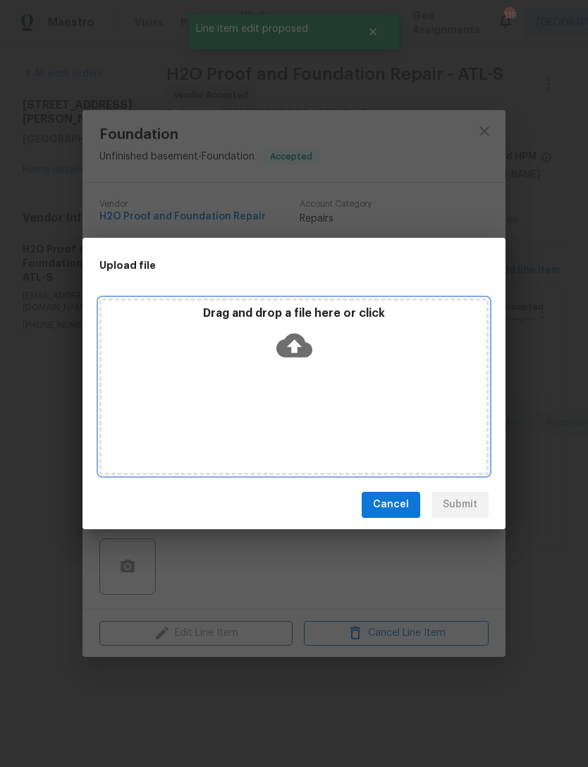
click at [303, 349] on icon at bounding box center [295, 345] width 36 height 24
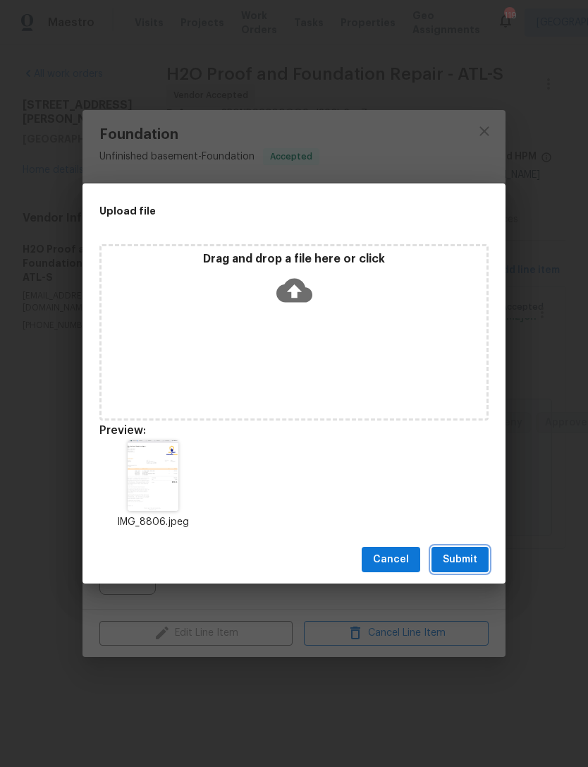
click at [468, 554] on span "Submit" at bounding box center [460, 560] width 35 height 18
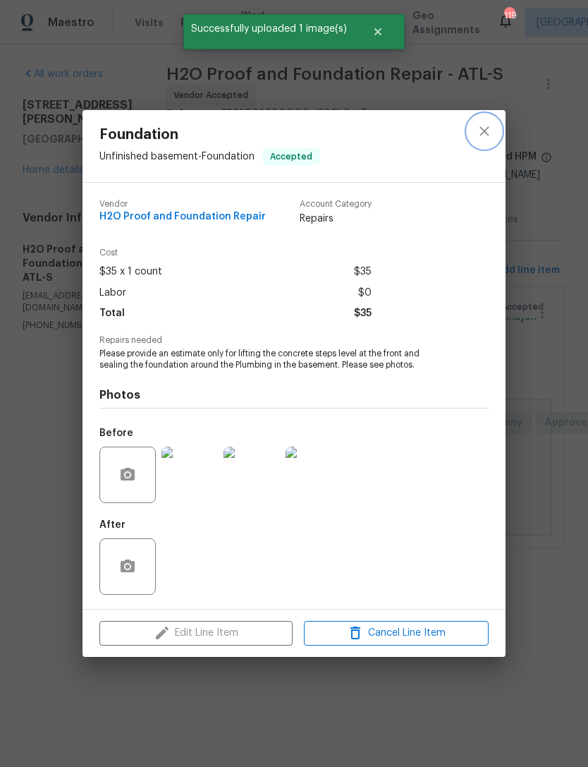
click at [484, 126] on icon "close" at bounding box center [484, 131] width 17 height 17
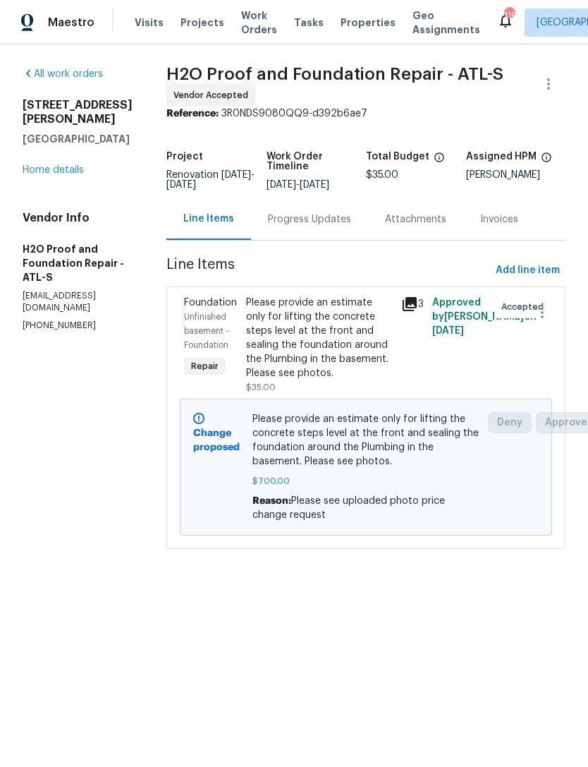
click at [59, 175] on link "Home details" at bounding box center [53, 170] width 61 height 10
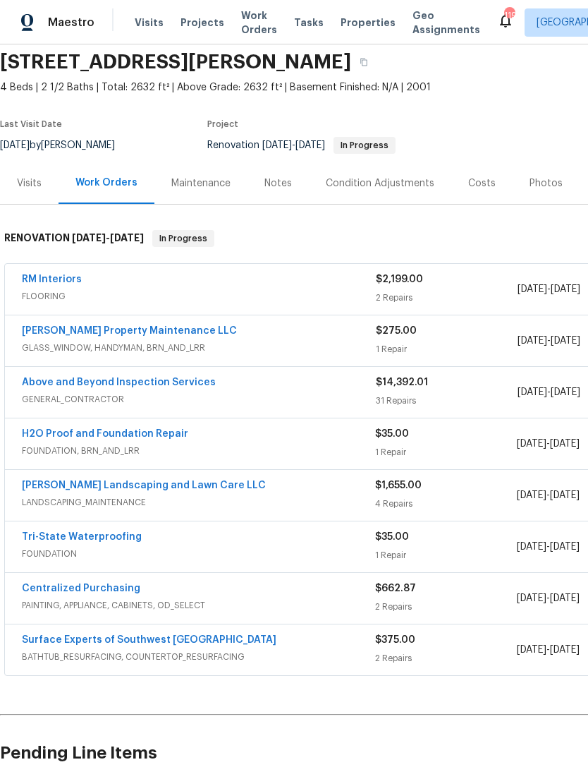
scroll to position [52, 0]
click at [203, 190] on div "Maintenance" at bounding box center [200, 183] width 59 height 14
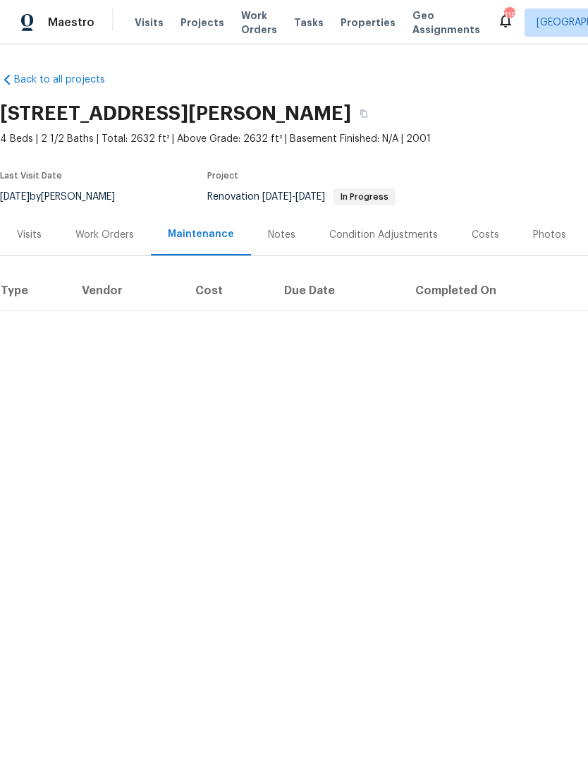
click at [121, 226] on div "Work Orders" at bounding box center [105, 235] width 92 height 42
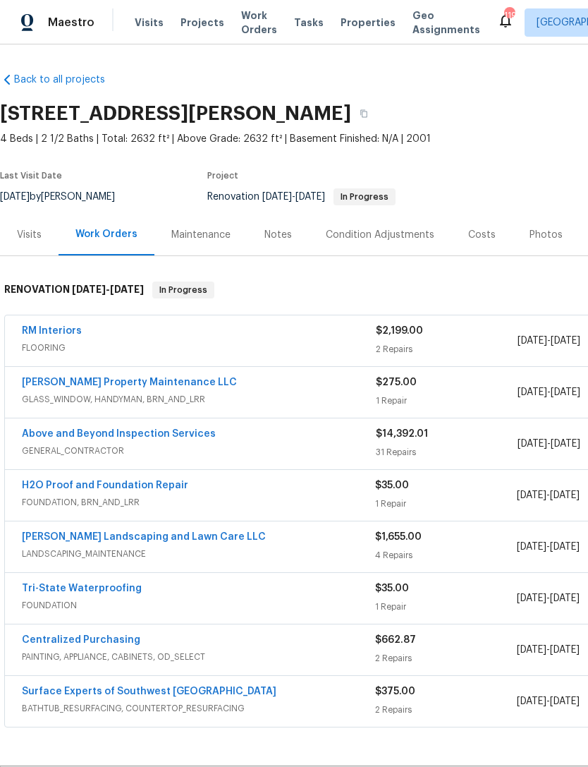
click at [274, 241] on div "Notes" at bounding box center [279, 235] width 28 height 14
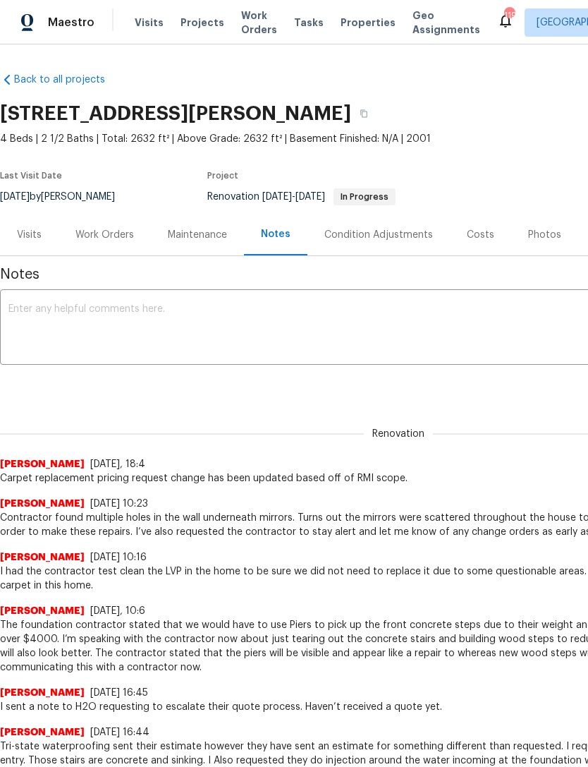
click at [252, 314] on textarea at bounding box center [398, 328] width 780 height 49
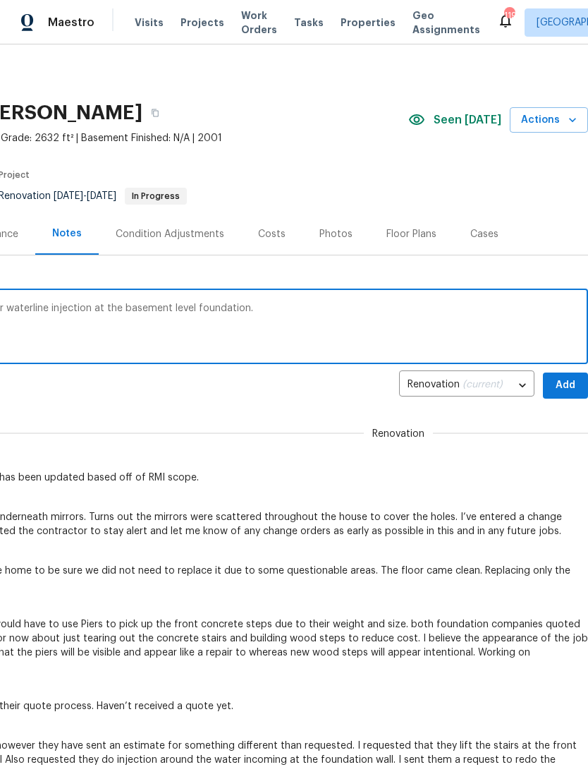
scroll to position [1, 209]
type textarea "Pressing change request has been input for waterline injection at the basement …"
click at [564, 385] on span "Add" at bounding box center [566, 386] width 23 height 18
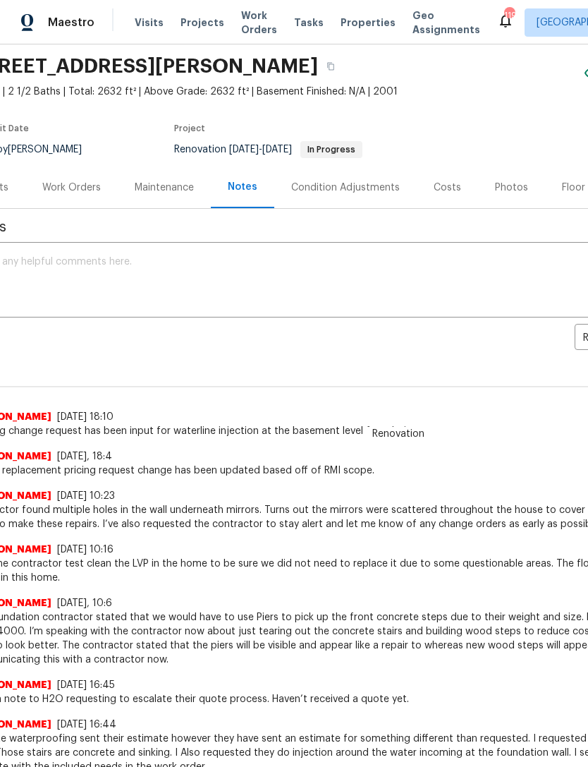
scroll to position [54, 7]
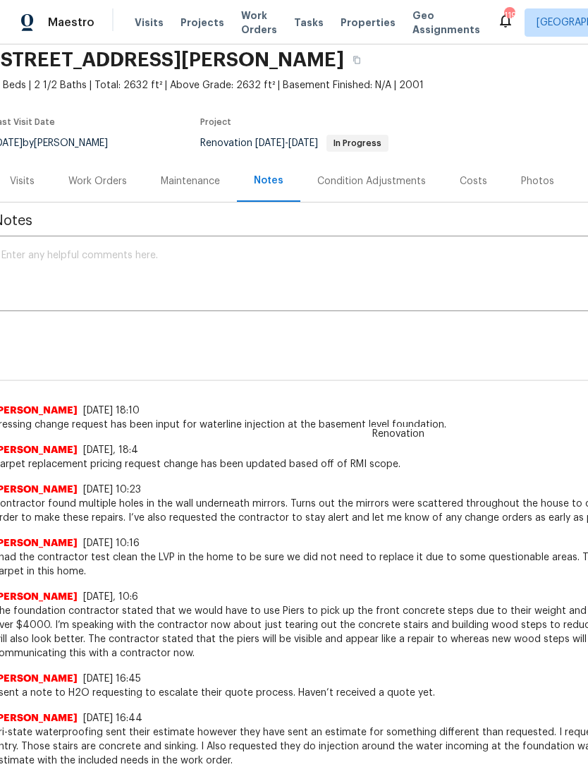
click at [87, 178] on div "Work Orders" at bounding box center [97, 181] width 59 height 14
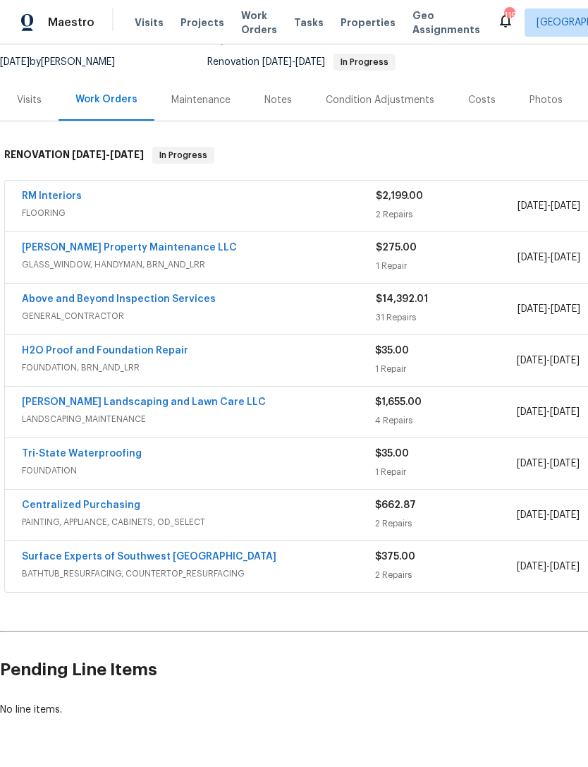
scroll to position [135, 0]
click at [78, 302] on link "Above and Beyond Inspection Services" at bounding box center [119, 299] width 194 height 10
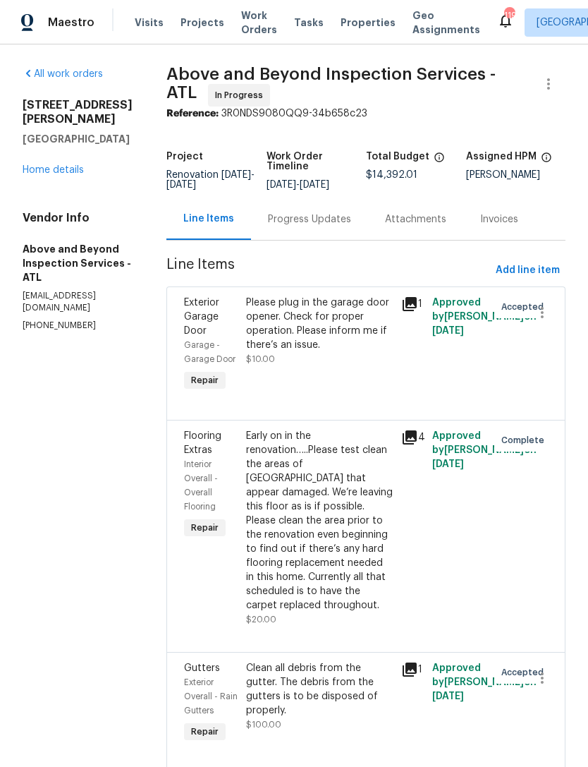
click at [326, 221] on div "Progress Updates" at bounding box center [309, 219] width 83 height 14
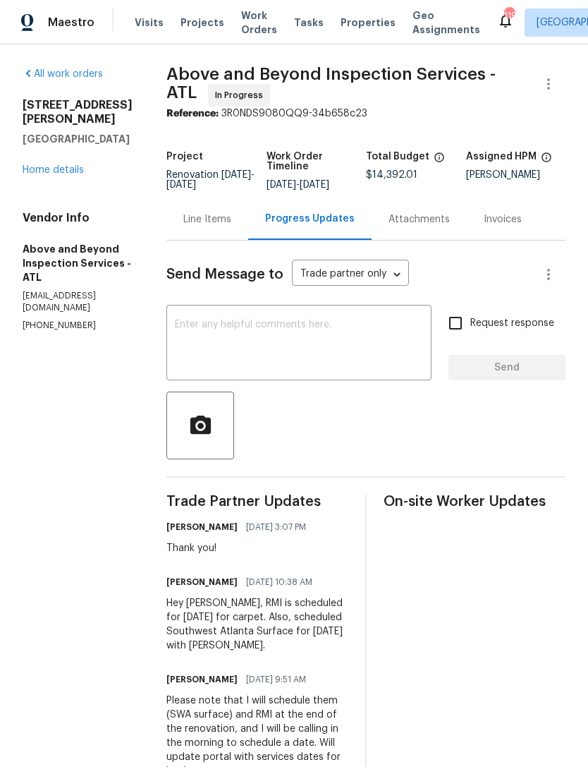
click at [268, 367] on textarea at bounding box center [299, 344] width 248 height 49
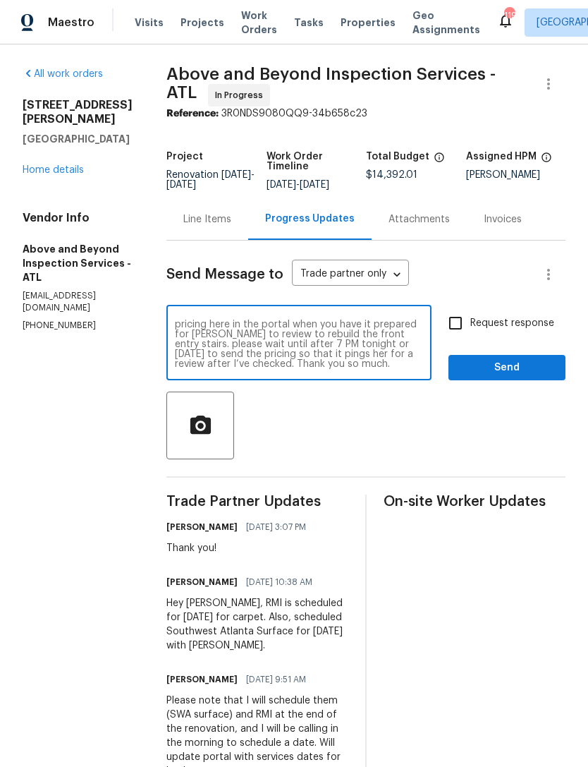
scroll to position [30, 0]
click at [327, 368] on textarea "I’ll be out of town until Monday. Please send the pricing here in the portal wh…" at bounding box center [299, 344] width 248 height 49
type textarea "I’ll be out of town until Monday. Please send the pricing here in the portal wh…"
click at [459, 332] on input "Request response" at bounding box center [456, 323] width 30 height 30
checkbox input "true"
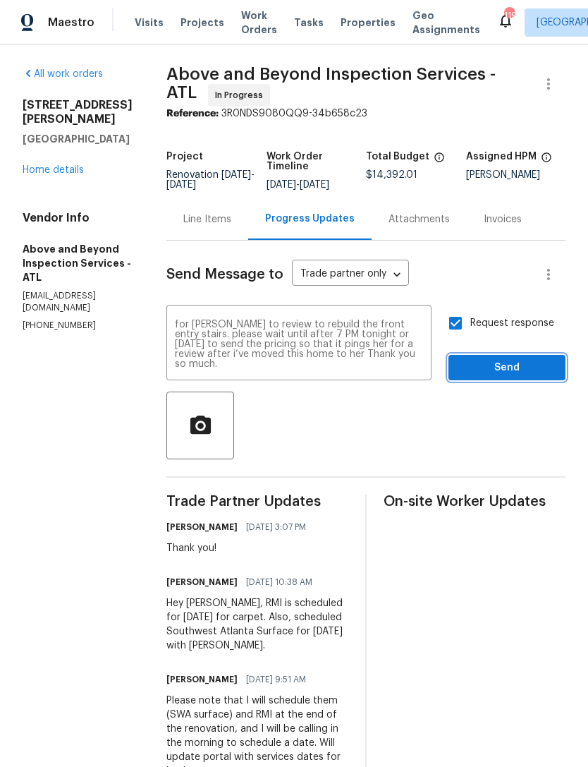
click at [501, 372] on span "Send" at bounding box center [507, 368] width 95 height 18
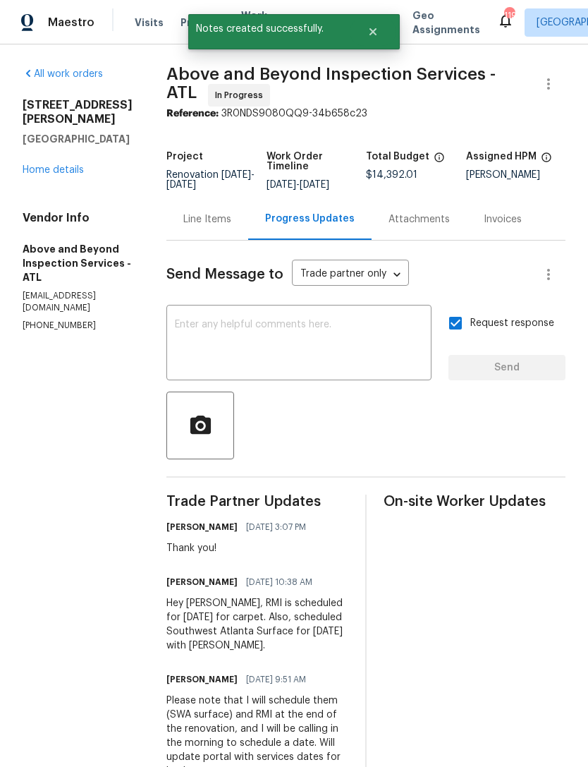
scroll to position [0, 0]
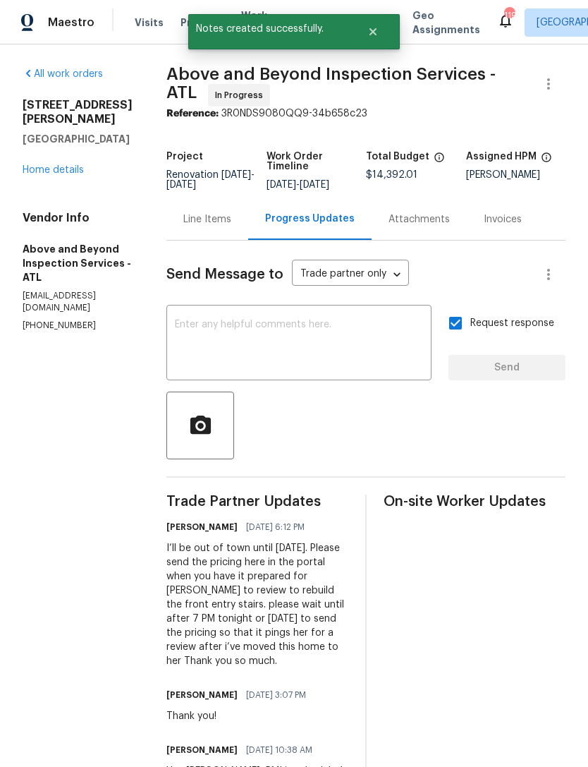
click at [54, 165] on link "Home details" at bounding box center [53, 170] width 61 height 10
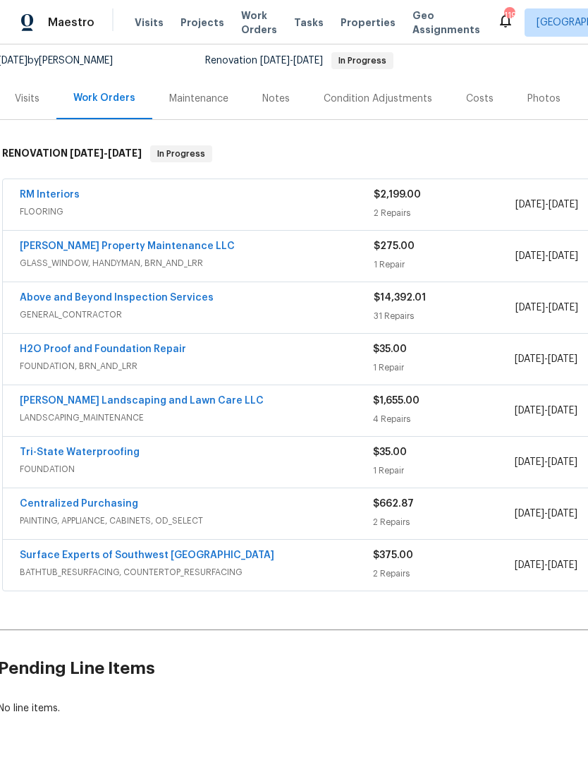
scroll to position [135, 3]
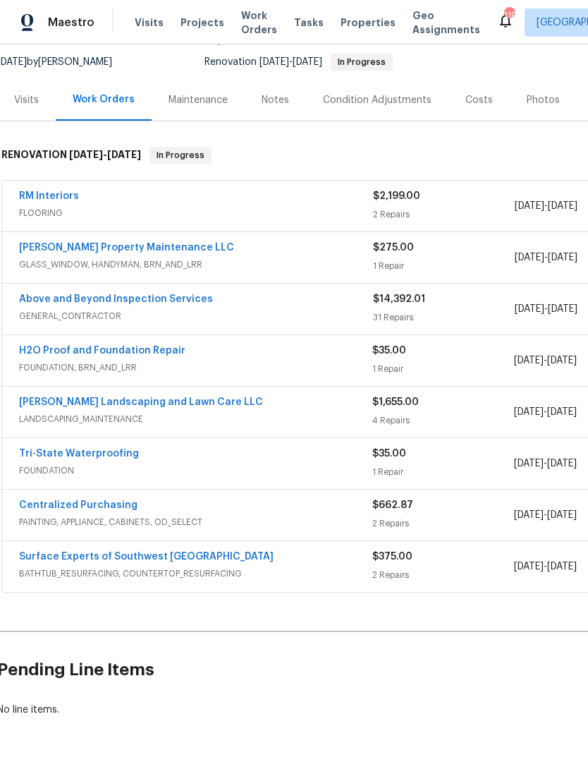
click at [68, 456] on link "Tri-State Waterproofing" at bounding box center [79, 454] width 120 height 10
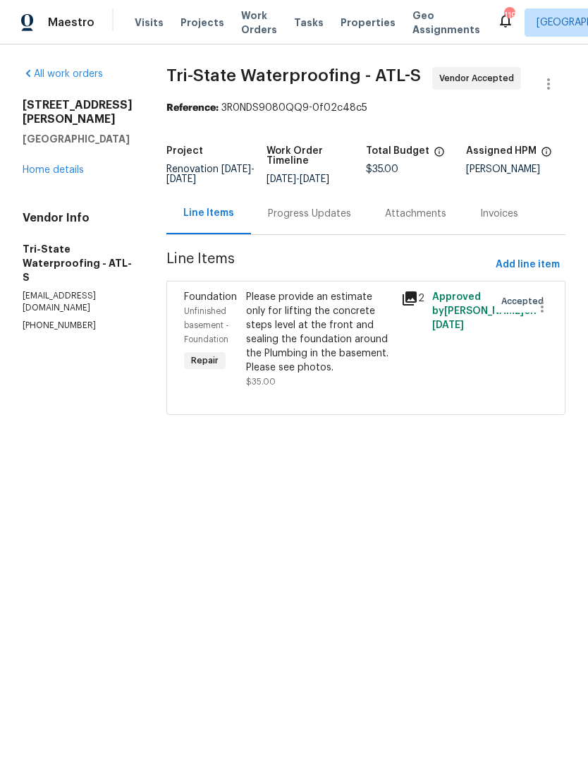
click at [328, 215] on div "Progress Updates" at bounding box center [309, 214] width 83 height 14
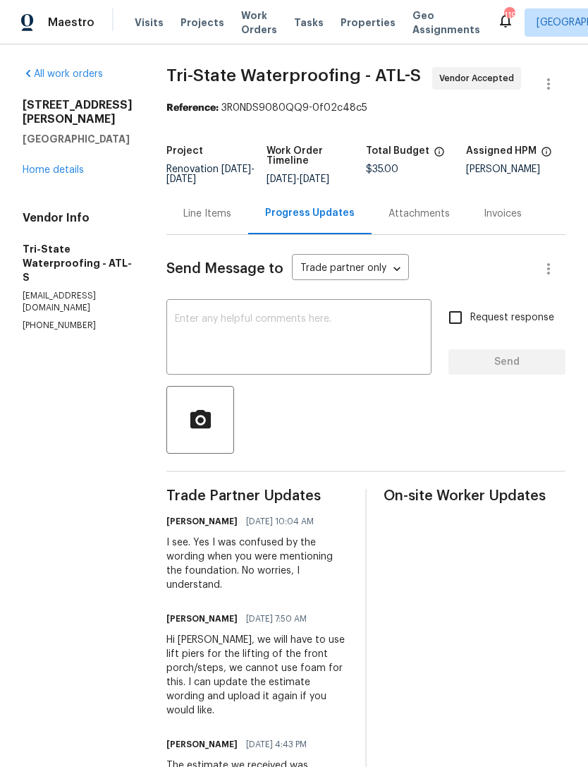
click at [238, 325] on textarea at bounding box center [299, 338] width 248 height 49
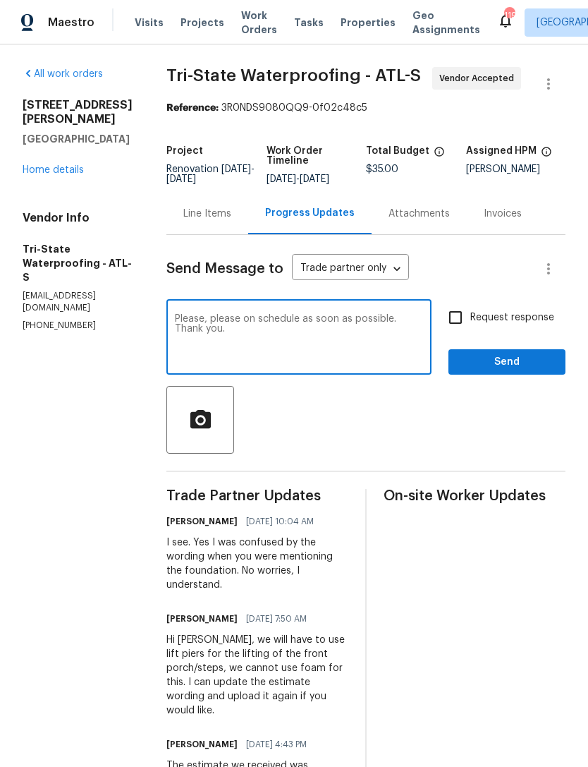
type textarea "Please, please on schedule as soon as possible. Thank you."
click at [527, 372] on button "Send" at bounding box center [507, 362] width 117 height 26
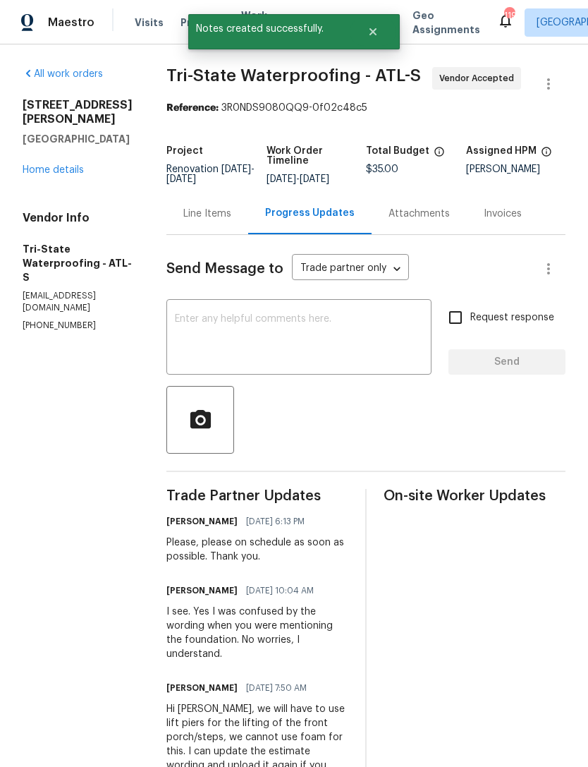
click at [49, 165] on link "Home details" at bounding box center [53, 170] width 61 height 10
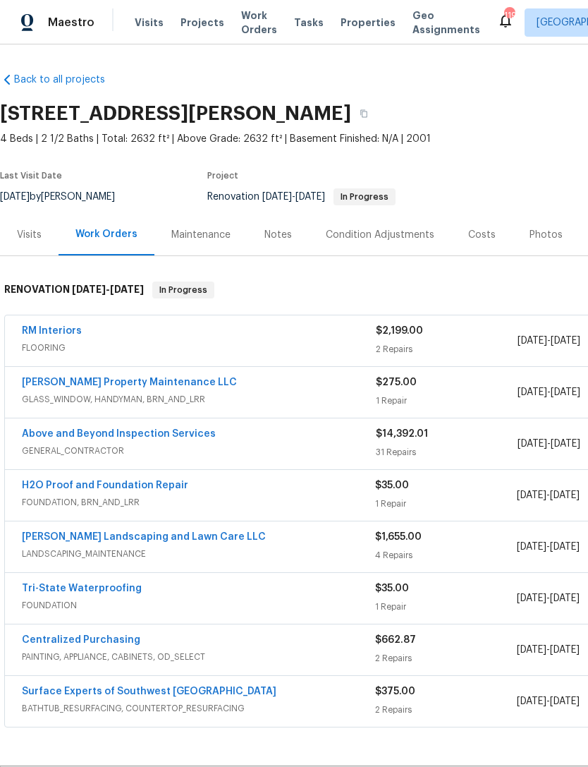
click at [190, 231] on div "Maintenance" at bounding box center [200, 235] width 59 height 14
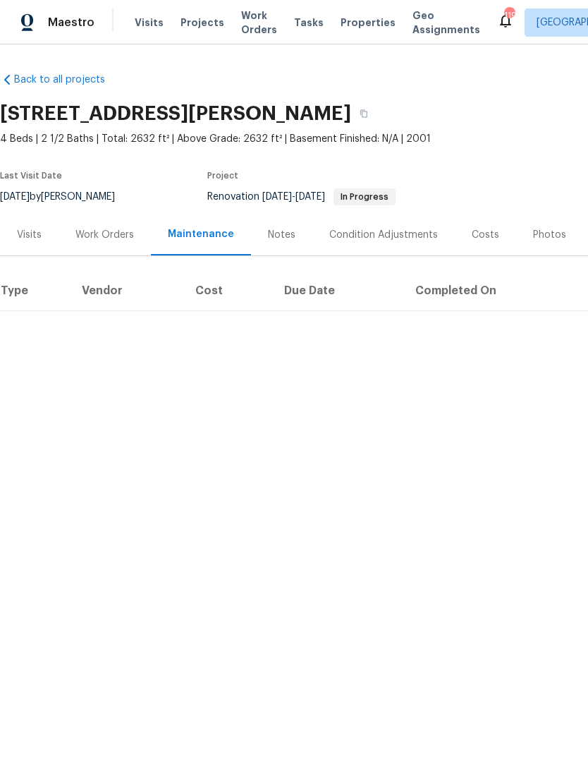
click at [284, 231] on div "Notes" at bounding box center [282, 235] width 28 height 14
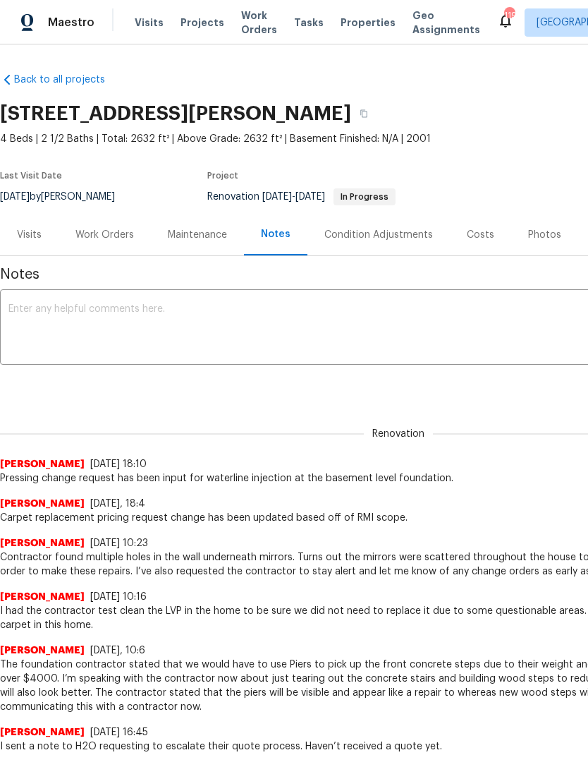
click at [78, 335] on textarea at bounding box center [398, 328] width 780 height 49
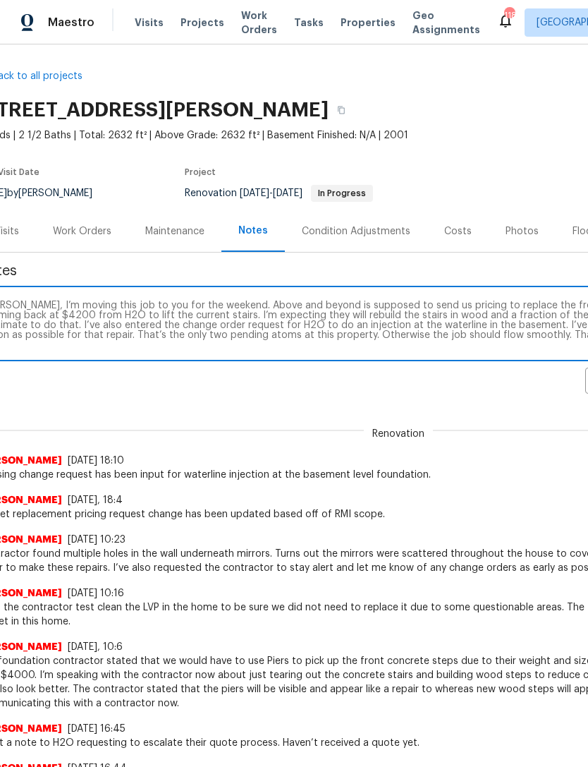
scroll to position [4, 23]
click at [404, 312] on textarea "Cynthia, I’m moving this job to you for the weekend. Above and beyond is suppos…" at bounding box center [375, 325] width 780 height 49
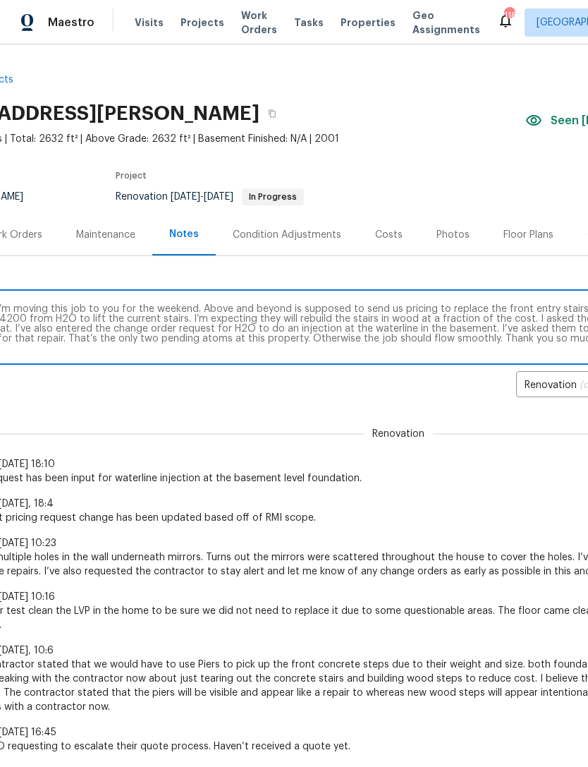
scroll to position [0, 92]
click at [507, 340] on textarea "Cynthia, I’m moving this job to you for the weekend. Above and beyond is suppos…" at bounding box center [307, 328] width 780 height 49
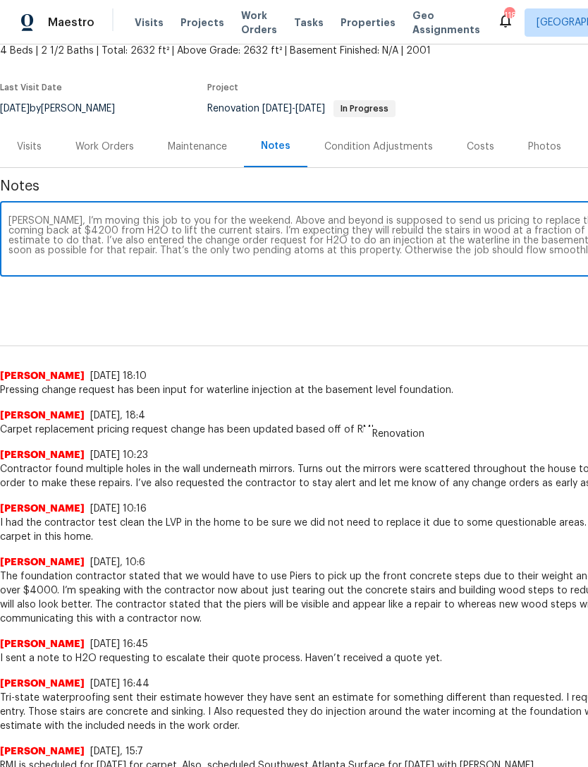
scroll to position [89, 0]
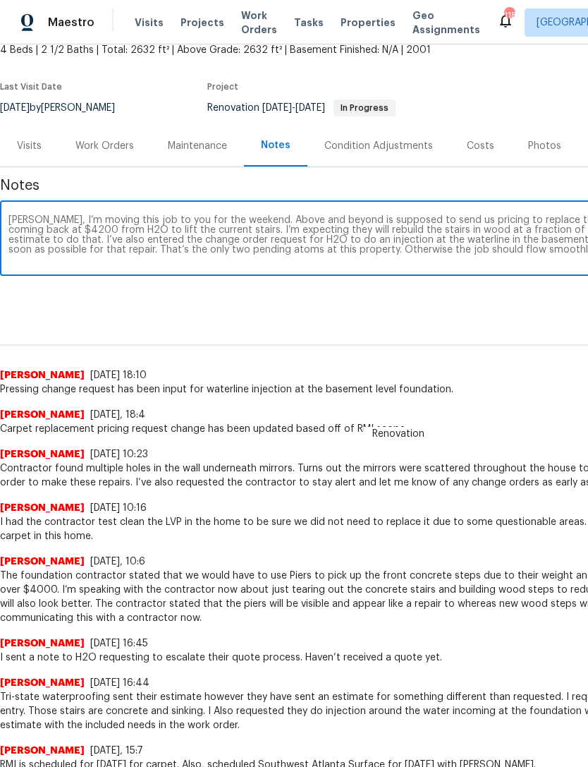
click at [195, 248] on textarea "Cynthia, I’m moving this job to you for the weekend. Above and beyond is suppos…" at bounding box center [398, 239] width 780 height 49
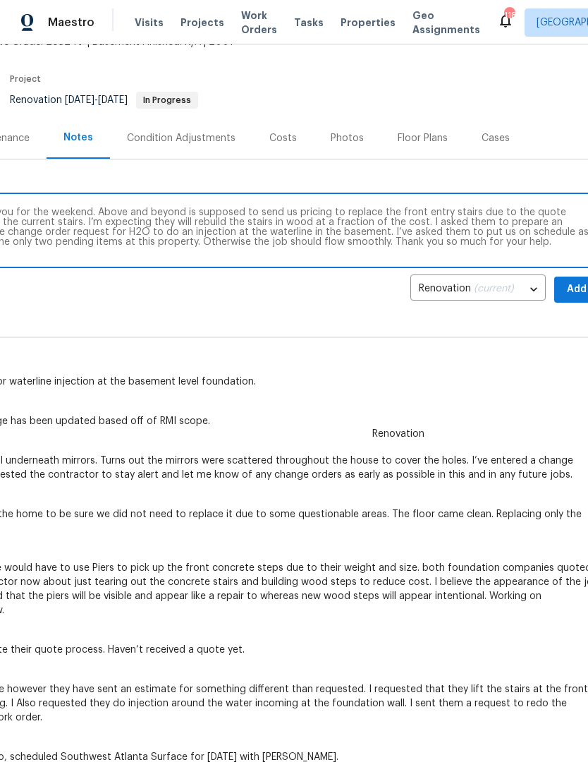
scroll to position [98, 200]
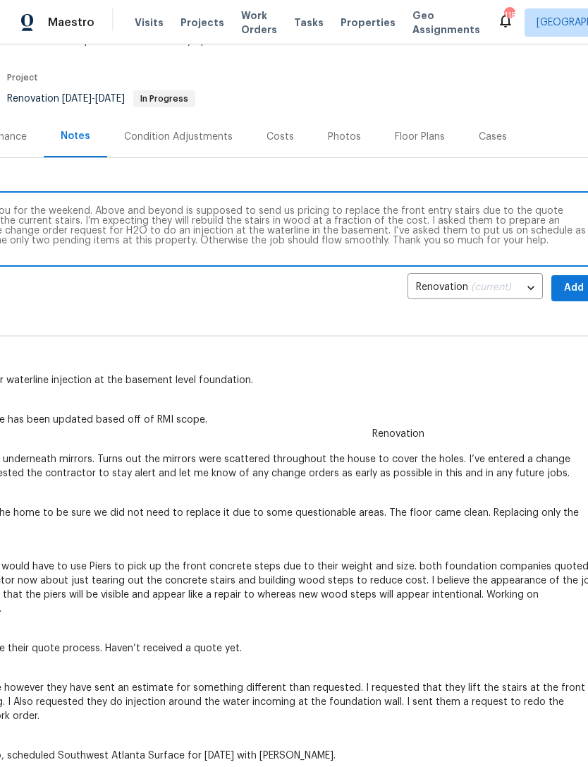
type textarea "Cynthia, I’m moving this job to you for the weekend. Above and beyond is suppos…"
click at [571, 287] on span "Add" at bounding box center [574, 288] width 23 height 18
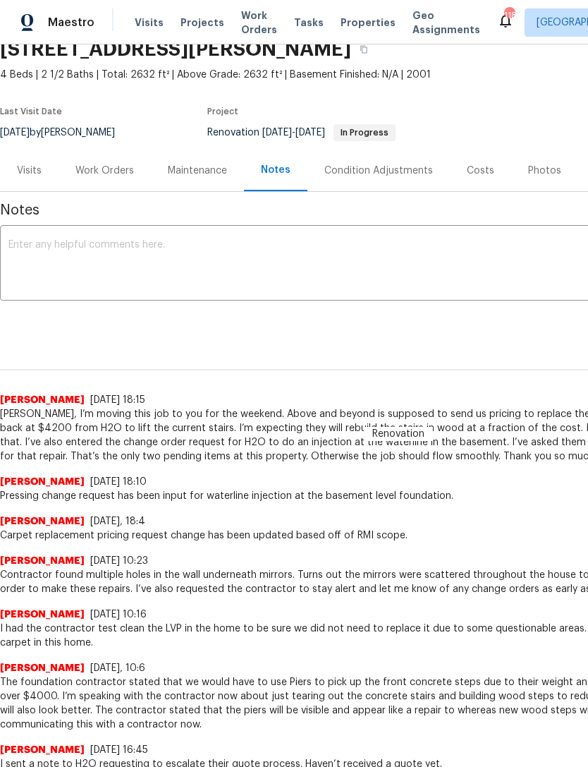
scroll to position [64, 0]
click at [111, 178] on div "Work Orders" at bounding box center [105, 171] width 92 height 42
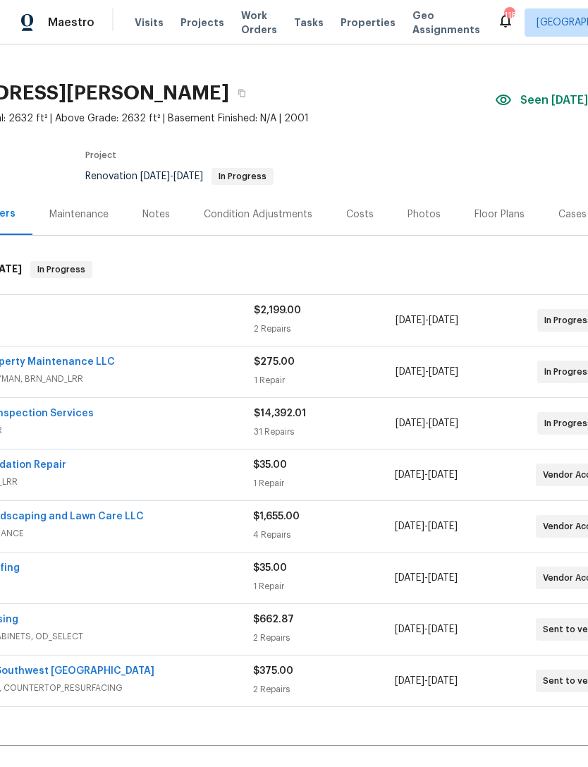
scroll to position [6, 80]
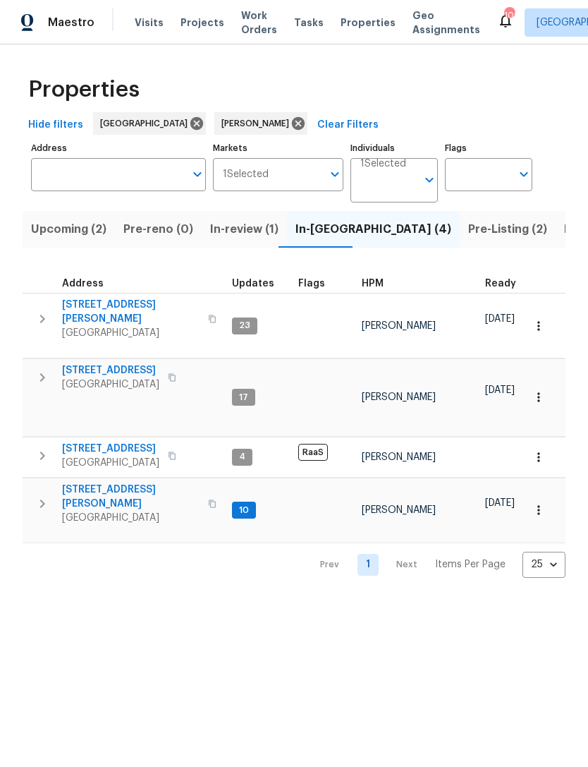
click at [47, 495] on icon "button" at bounding box center [42, 503] width 17 height 17
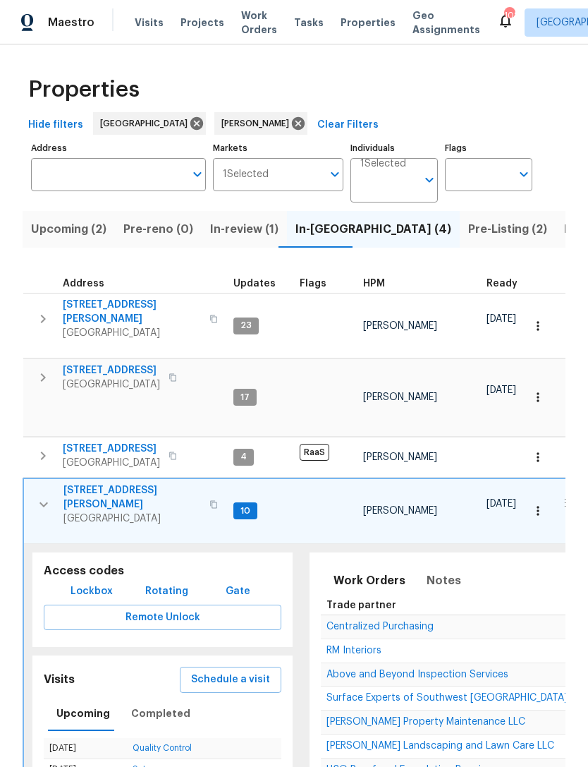
click at [35, 496] on icon "button" at bounding box center [43, 504] width 17 height 17
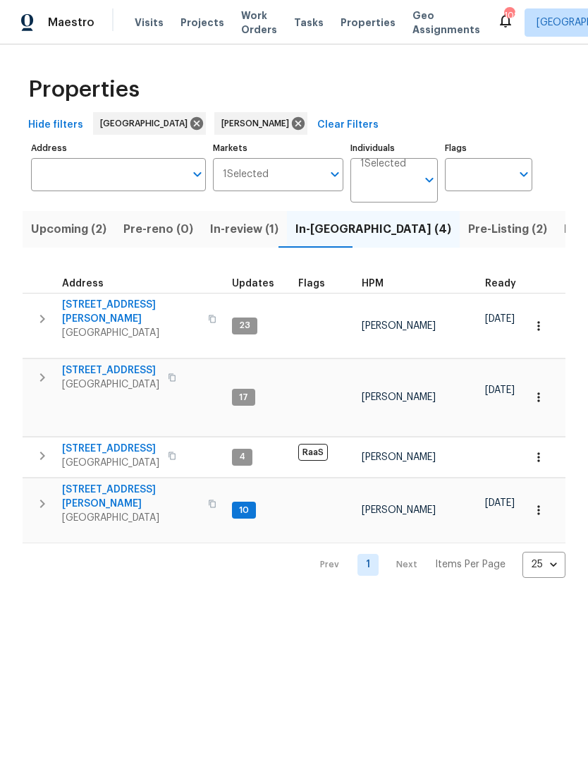
click at [42, 499] on icon "button" at bounding box center [42, 503] width 5 height 8
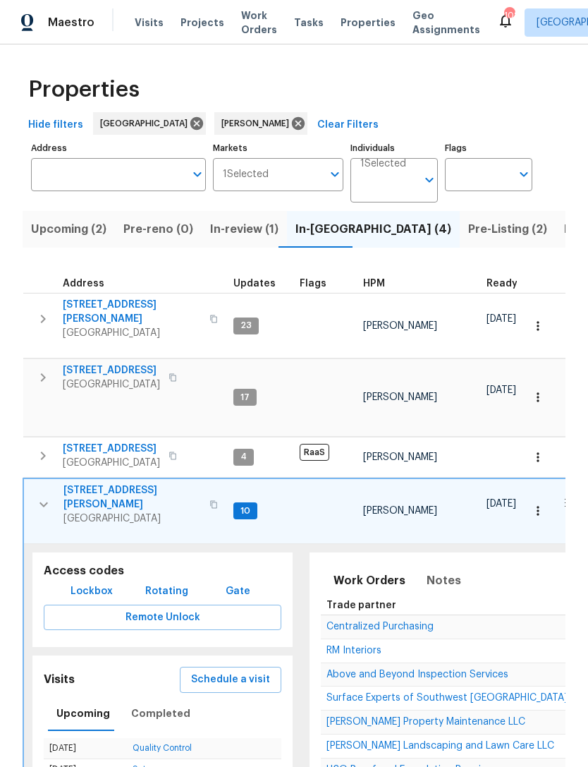
click at [358, 670] on span "Above and Beyond Inspection Services" at bounding box center [418, 675] width 182 height 10
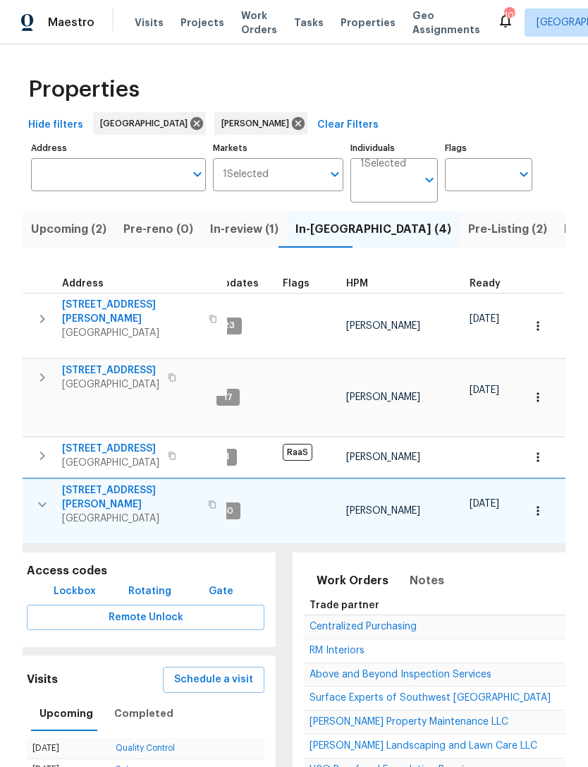
click at [539, 506] on icon "button" at bounding box center [538, 511] width 14 height 14
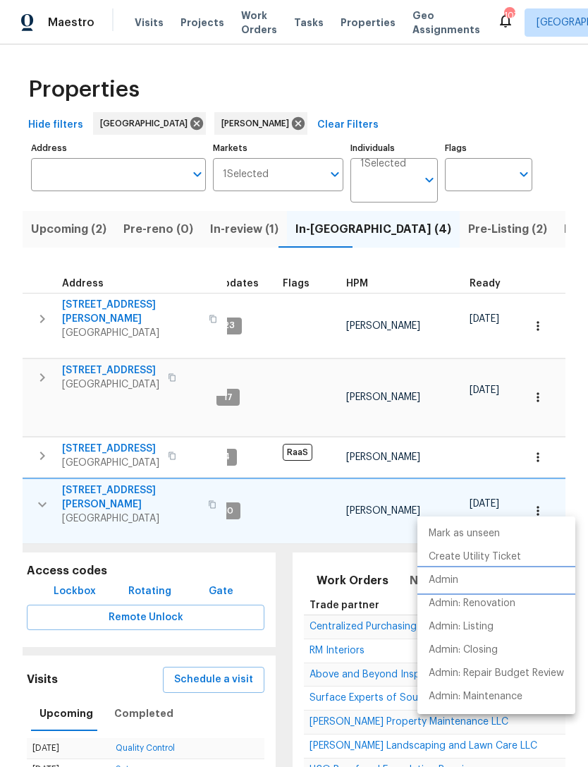
click at [459, 581] on li "Admin" at bounding box center [497, 580] width 158 height 23
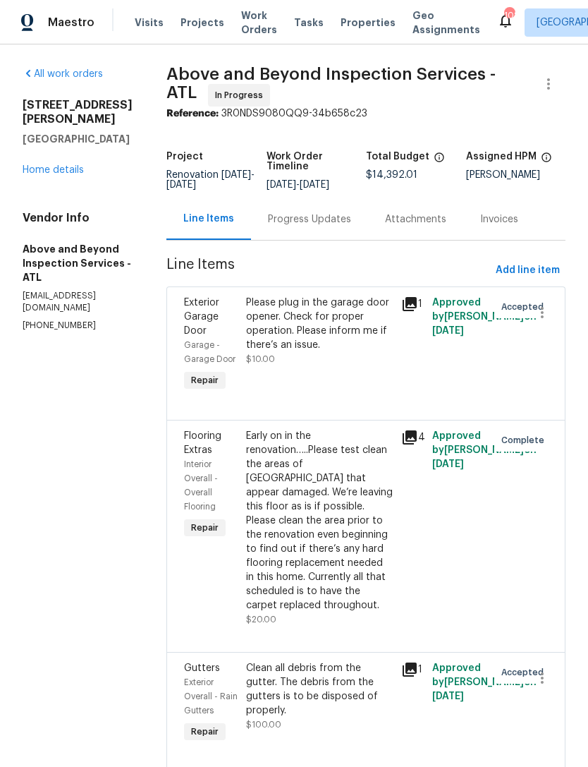
click at [46, 165] on link "Home details" at bounding box center [53, 170] width 61 height 10
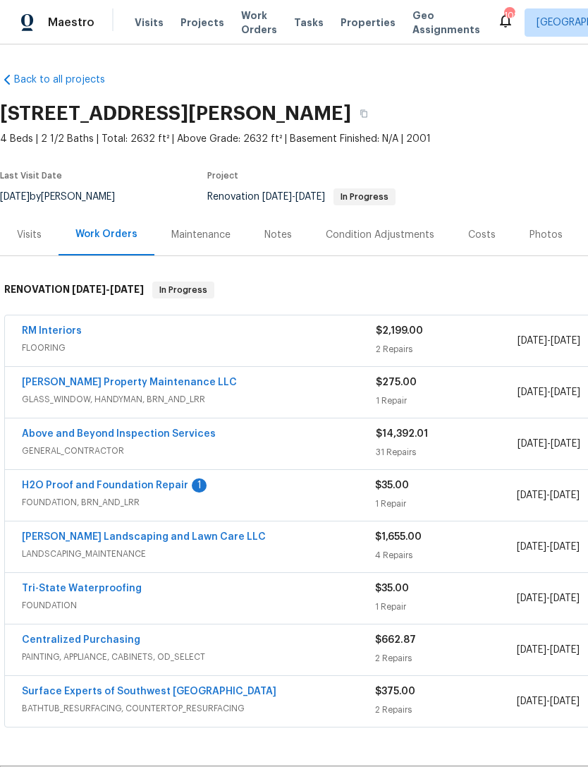
click at [78, 489] on link "H2O Proof and Foundation Repair" at bounding box center [105, 485] width 166 height 10
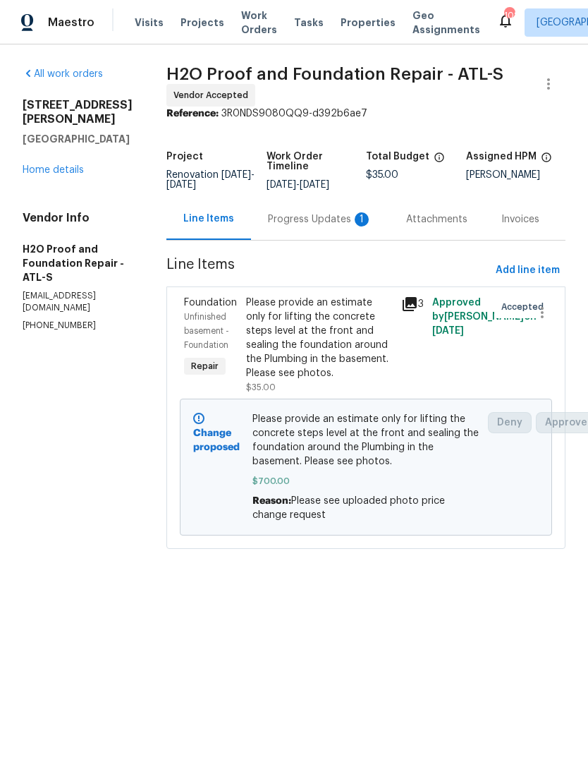
click at [272, 221] on div "Progress Updates 1" at bounding box center [320, 219] width 104 height 14
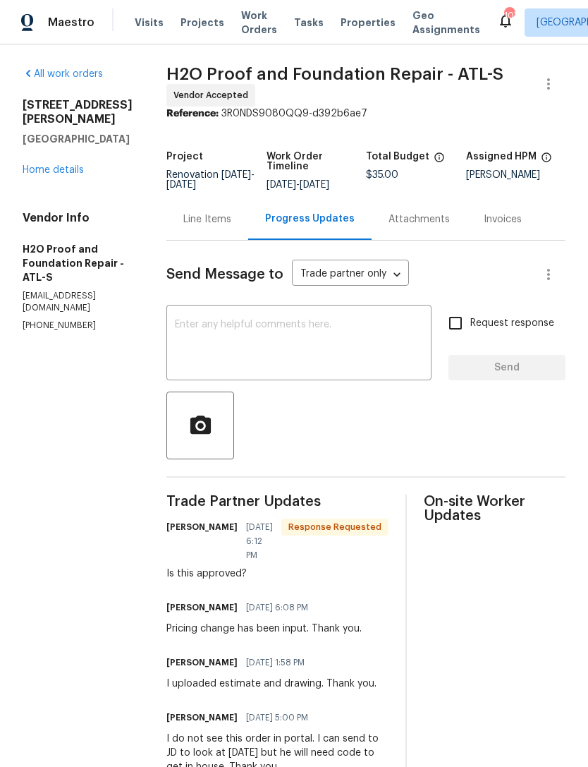
click at [205, 331] on textarea at bounding box center [299, 344] width 248 height 49
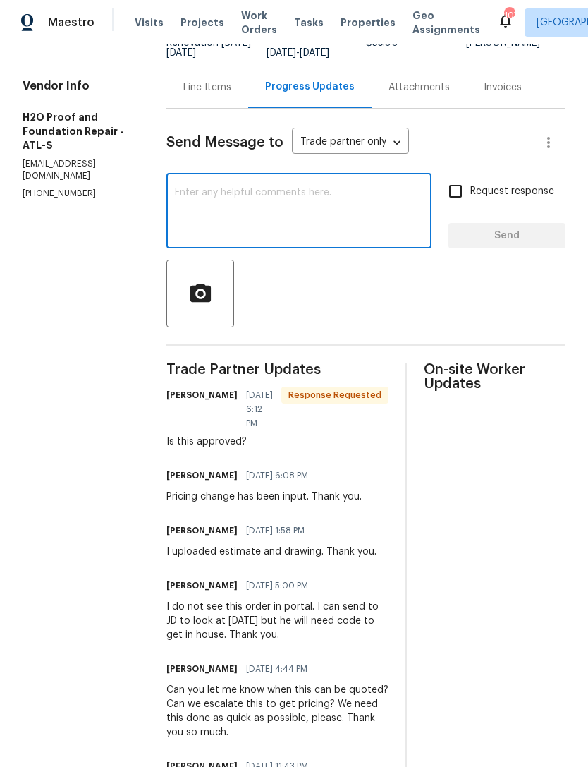
scroll to position [54, 0]
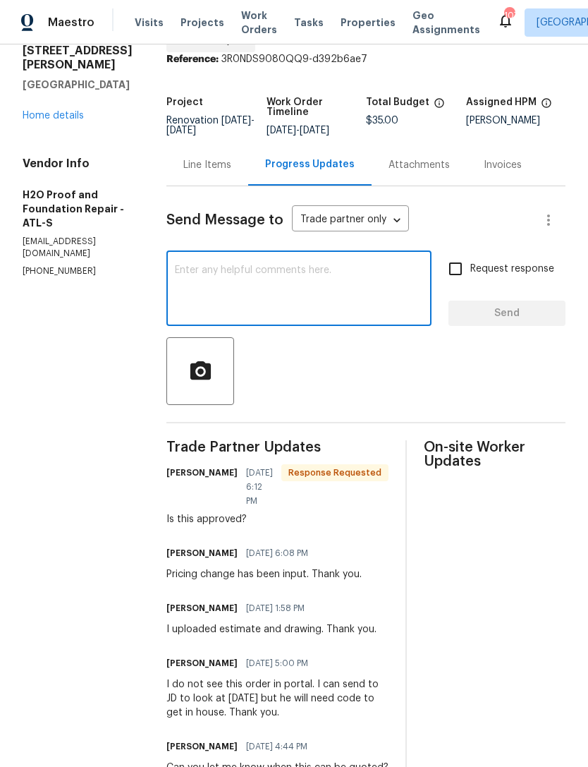
click at [47, 119] on link "Home details" at bounding box center [53, 116] width 61 height 10
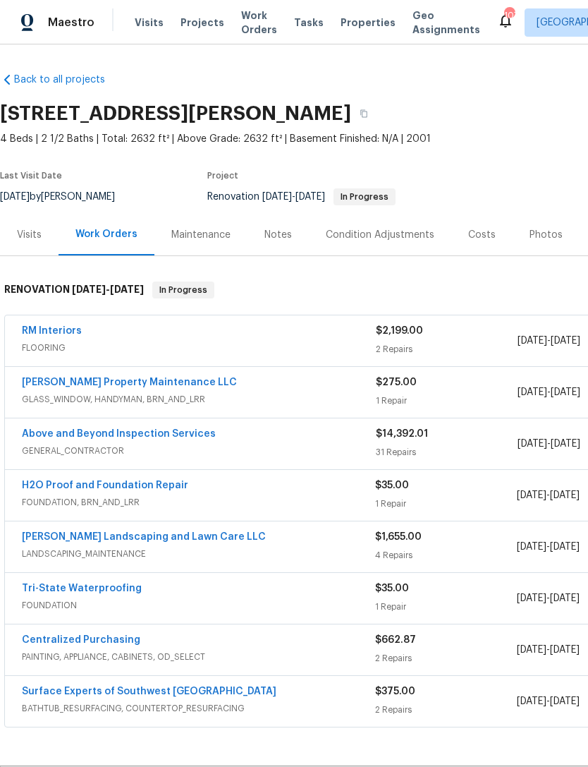
click at [119, 587] on link "Tri-State Waterproofing" at bounding box center [82, 588] width 120 height 10
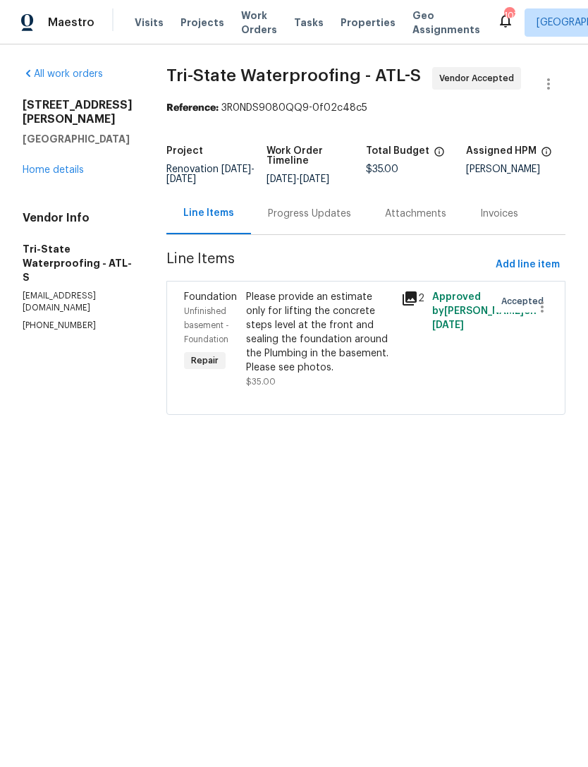
click at [322, 224] on div "Progress Updates" at bounding box center [309, 214] width 117 height 42
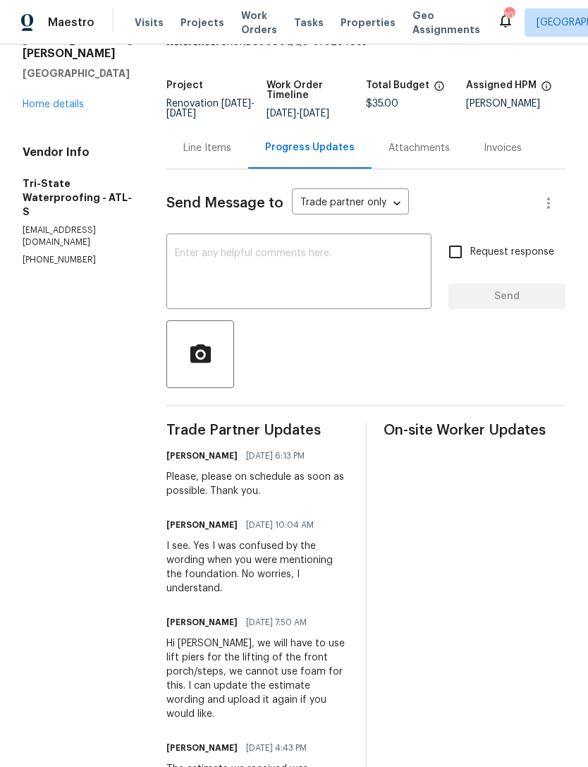
scroll to position [64, 0]
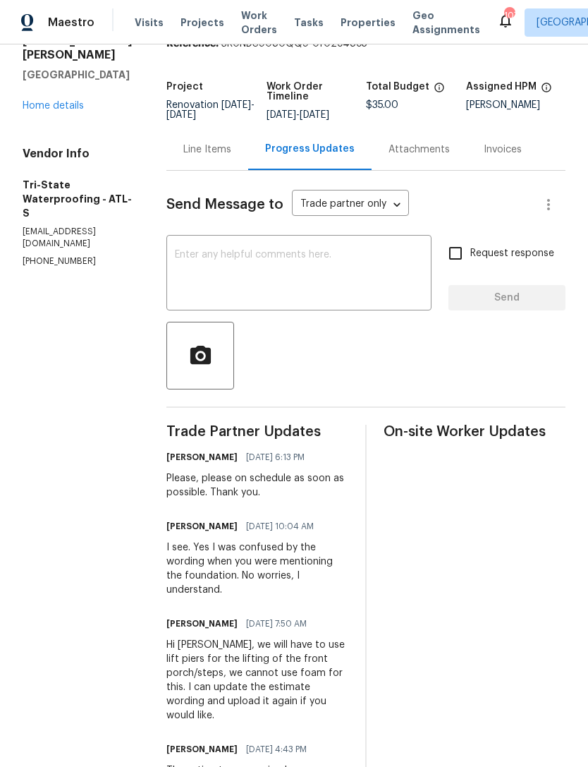
click at [346, 267] on textarea at bounding box center [299, 274] width 248 height 49
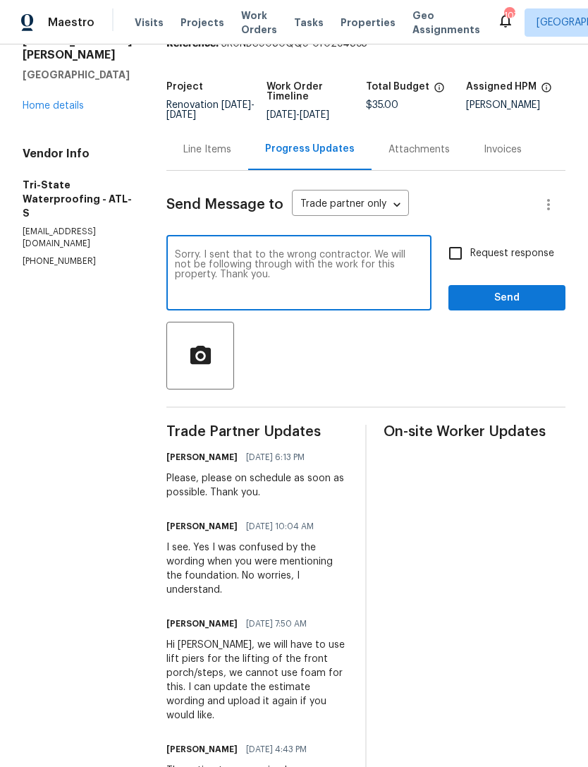
type textarea "Sorry. I sent that to the wrong contractor. We will not be following through wi…"
click at [470, 250] on input "Request response" at bounding box center [456, 253] width 30 height 30
checkbox input "true"
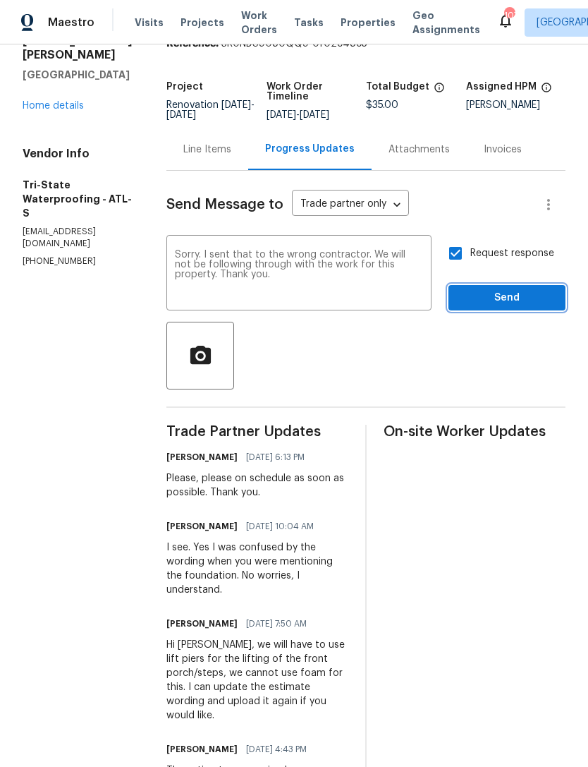
click at [509, 304] on span "Send" at bounding box center [507, 298] width 95 height 18
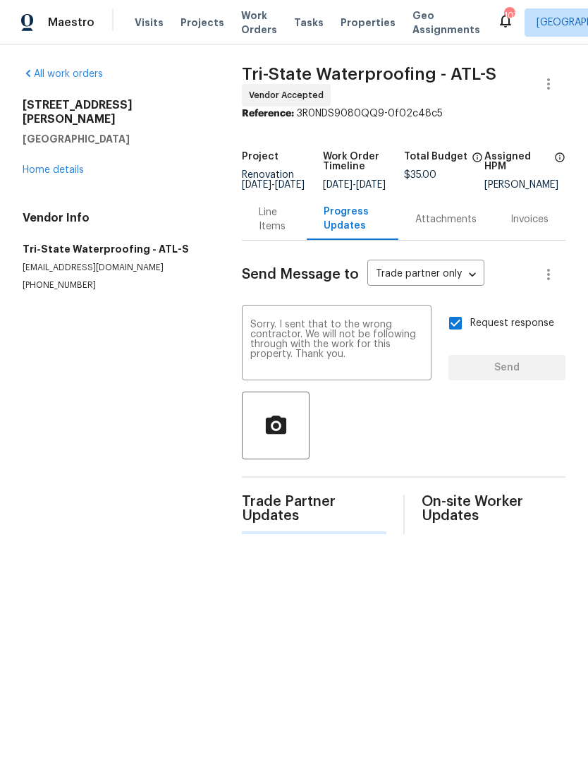
scroll to position [0, 0]
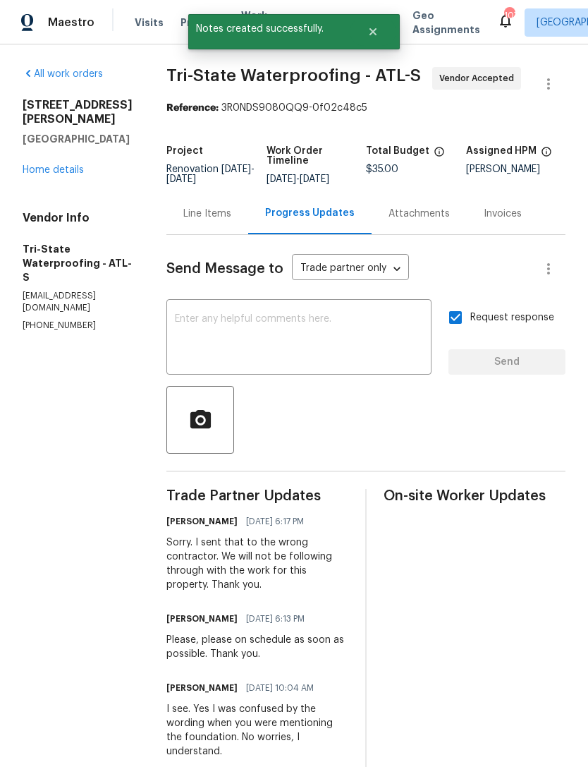
click at [55, 165] on link "Home details" at bounding box center [53, 170] width 61 height 10
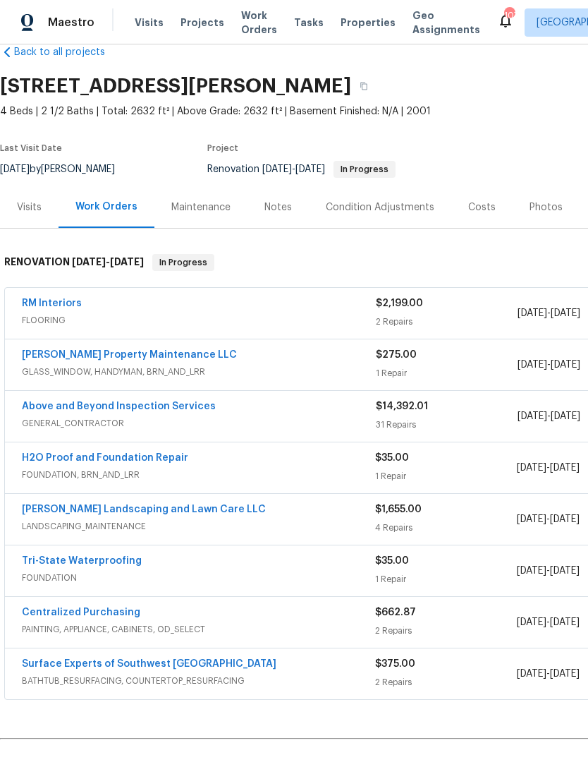
scroll to position [28, 0]
click at [138, 461] on link "H2O Proof and Foundation Repair" at bounding box center [105, 458] width 166 height 10
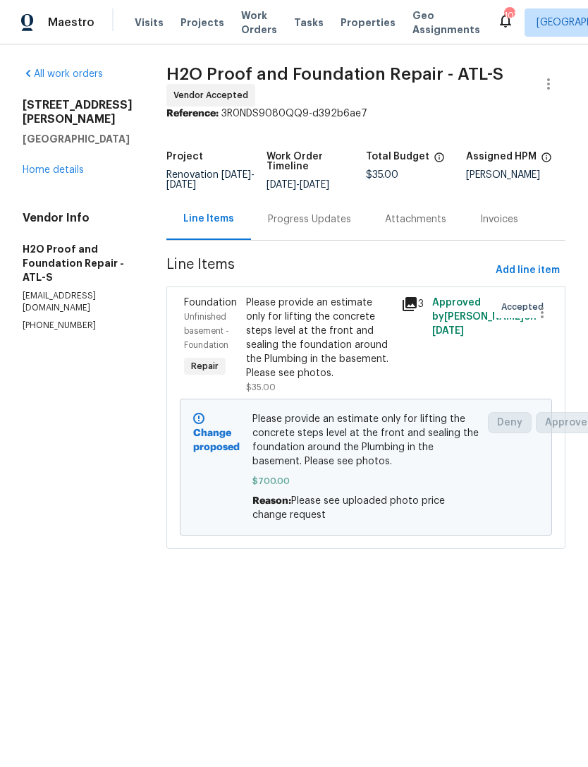
click at [278, 222] on div "Progress Updates" at bounding box center [309, 219] width 83 height 14
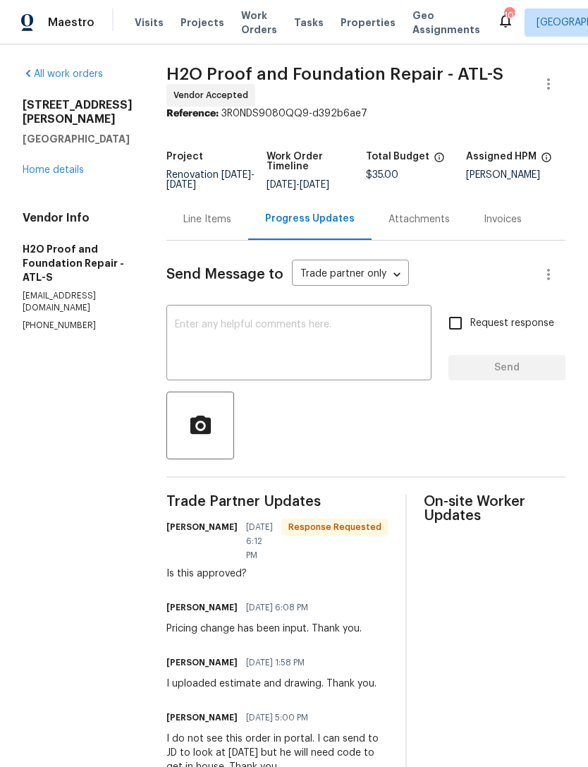
click at [331, 336] on textarea at bounding box center [299, 344] width 248 height 49
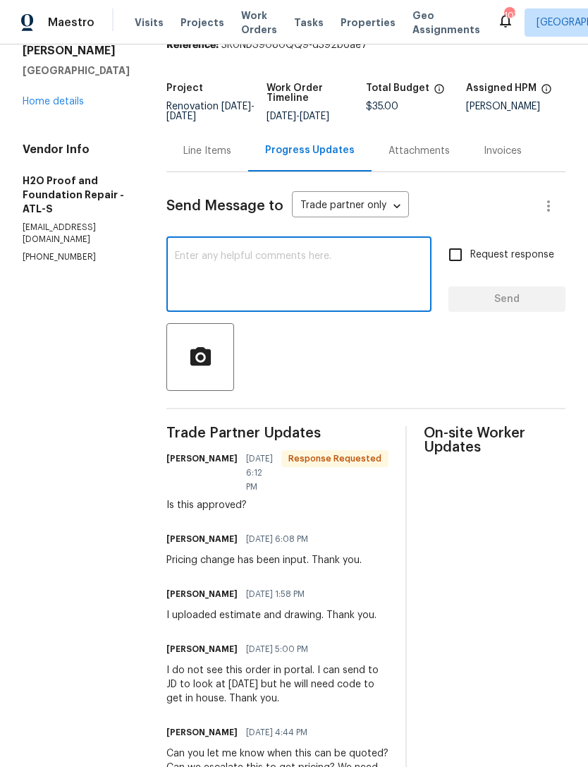
scroll to position [67, 0]
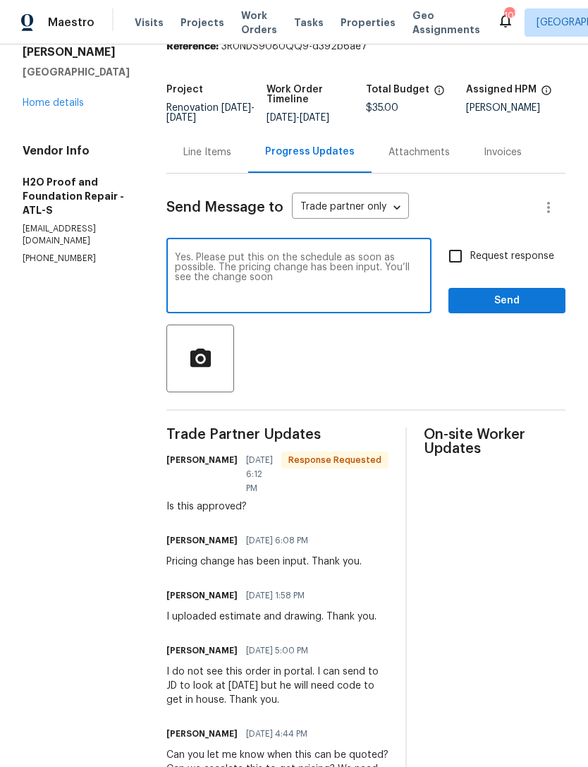
type textarea "Yes. Please put this on the schedule as soon as possible. The pricing change ha…"
click at [492, 308] on span "Send" at bounding box center [507, 301] width 95 height 18
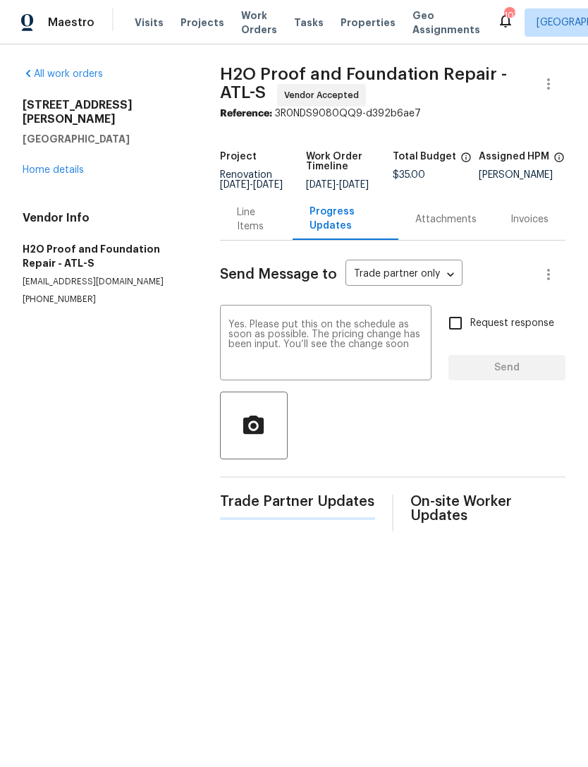
scroll to position [0, 0]
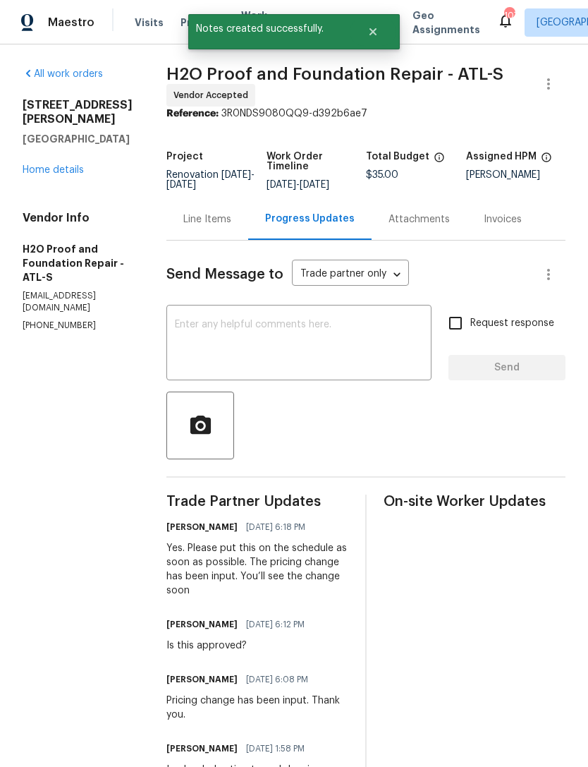
click at [67, 173] on link "Home details" at bounding box center [53, 170] width 61 height 10
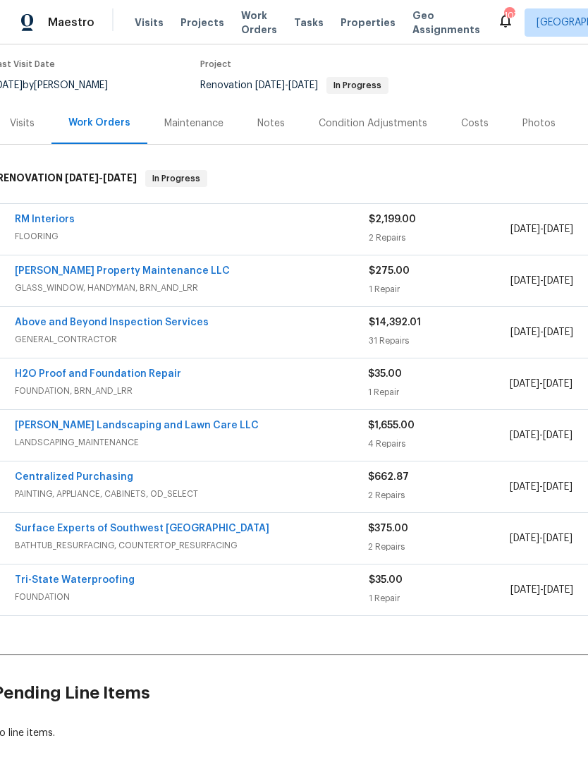
scroll to position [113, 7]
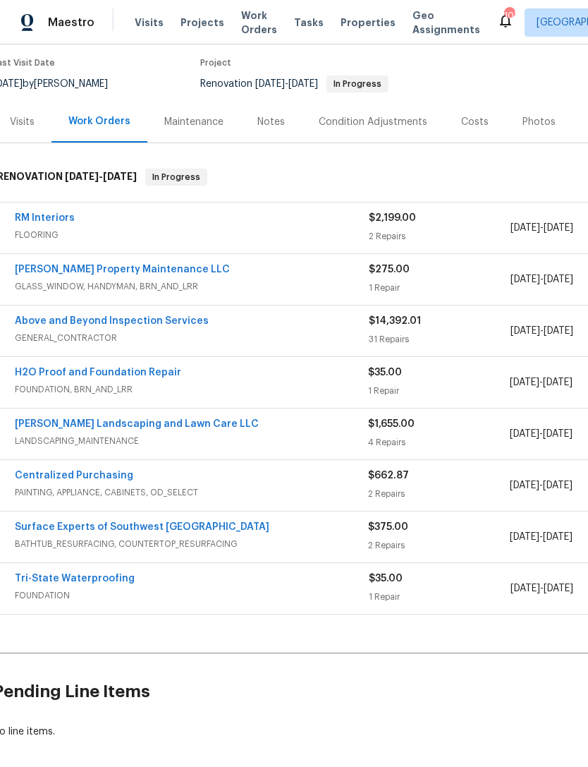
click at [95, 574] on link "Tri-State Waterproofing" at bounding box center [75, 579] width 120 height 10
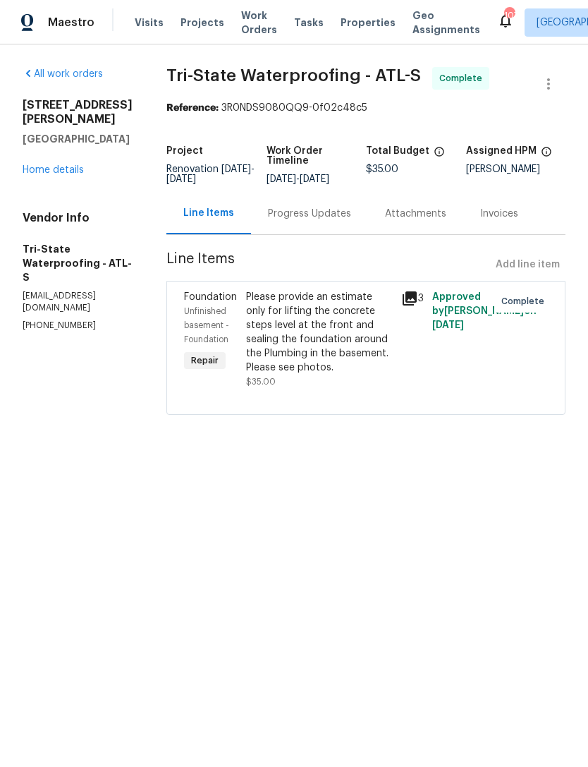
click at [327, 218] on div "Progress Updates" at bounding box center [309, 214] width 83 height 14
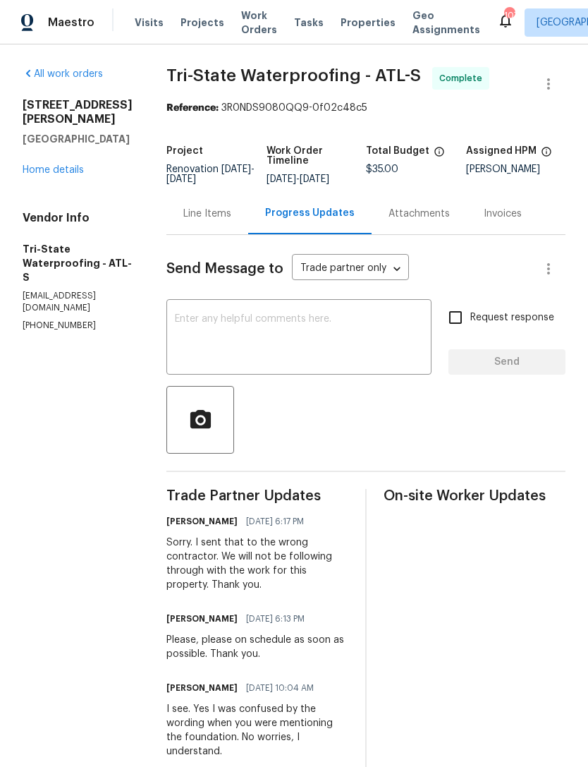
click at [40, 165] on link "Home details" at bounding box center [53, 170] width 61 height 10
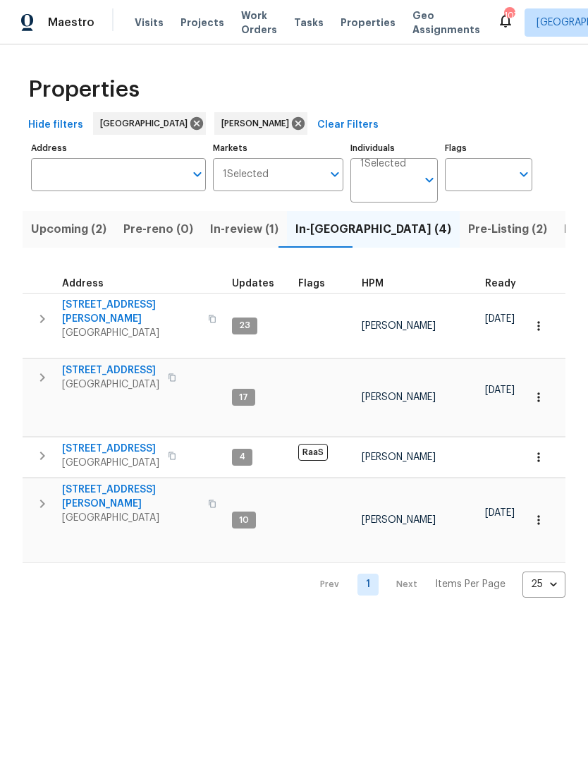
click at [548, 518] on button "button" at bounding box center [538, 519] width 31 height 31
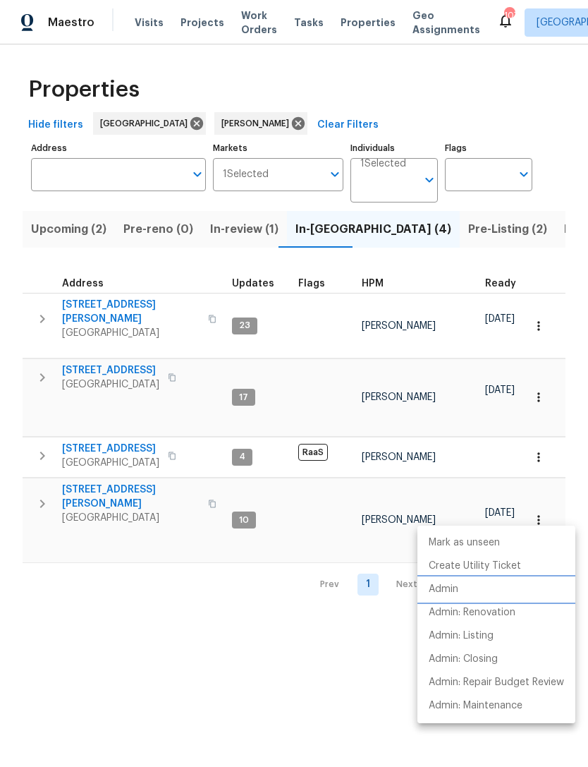
click at [478, 588] on li "Admin" at bounding box center [497, 589] width 158 height 23
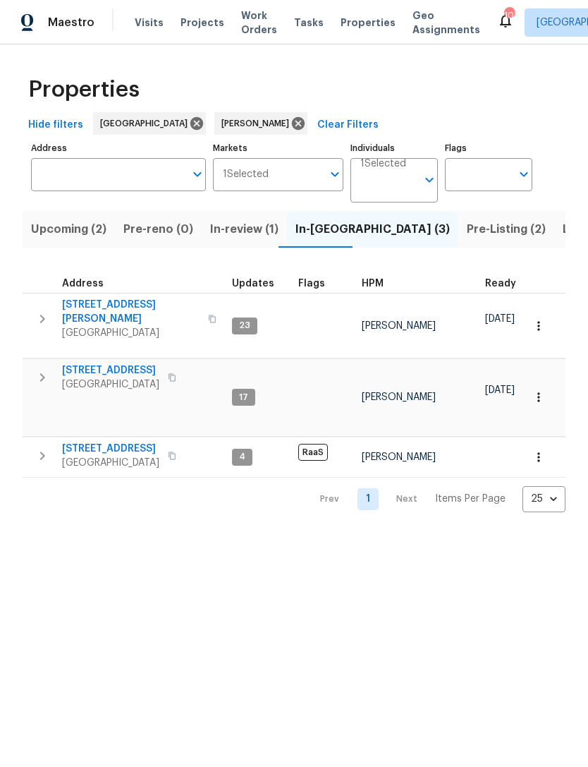
click at [23, 437] on td "[STREET_ADDRESS]" at bounding box center [125, 455] width 204 height 37
click at [35, 377] on icon "button" at bounding box center [42, 377] width 17 height 17
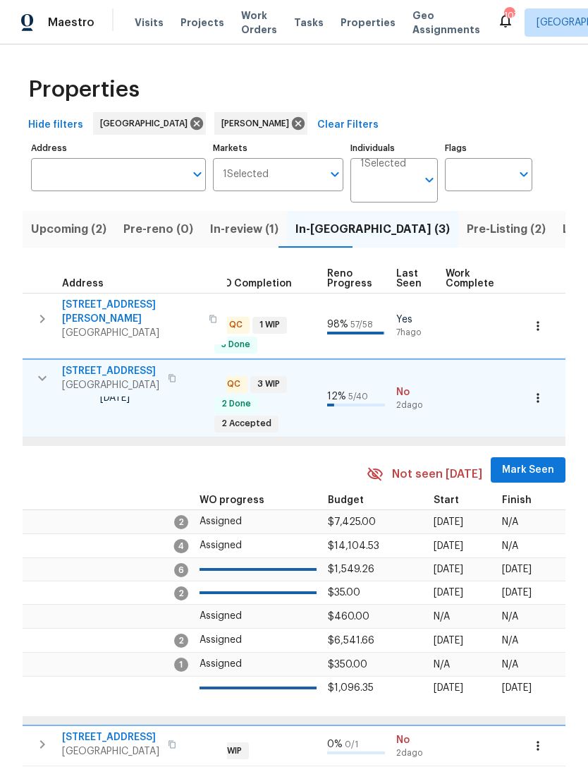
scroll to position [0, 567]
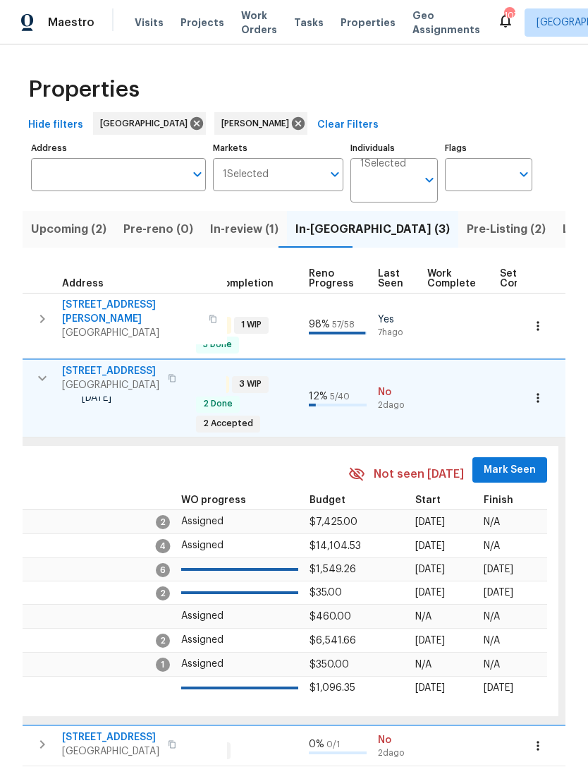
click at [514, 465] on span "Mark Seen" at bounding box center [510, 470] width 52 height 18
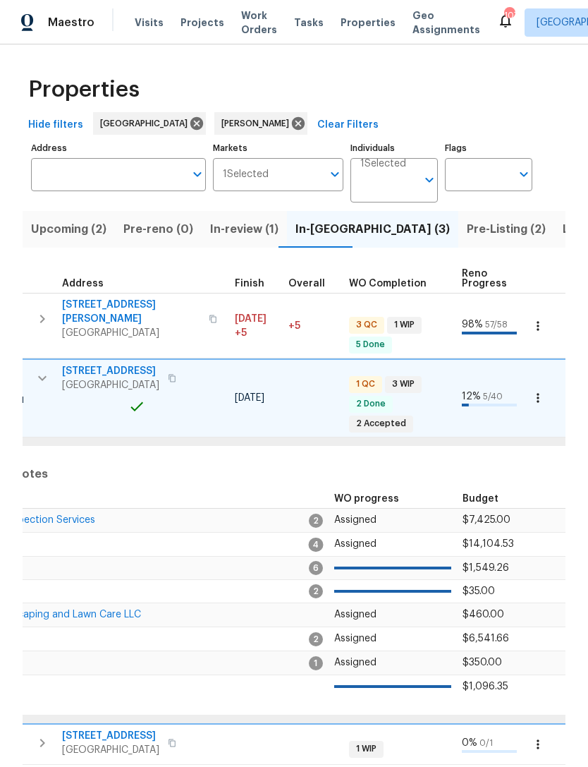
scroll to position [0, 178]
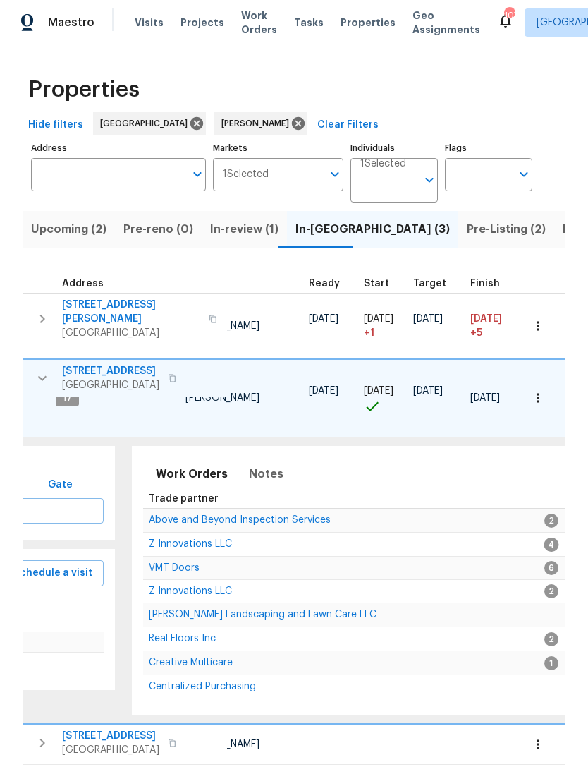
click at [248, 517] on span "Above and Beyond Inspection Services" at bounding box center [240, 520] width 182 height 10
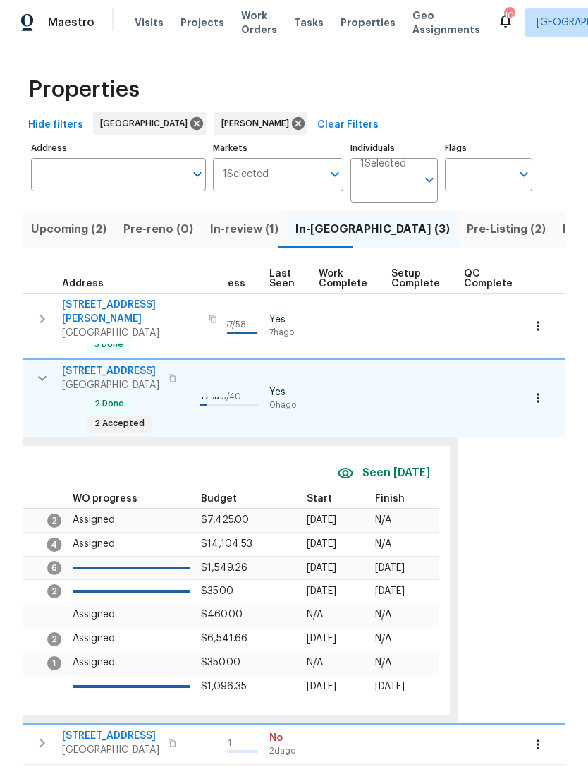
scroll to position [0, 674]
click at [538, 391] on icon "button" at bounding box center [538, 398] width 14 height 14
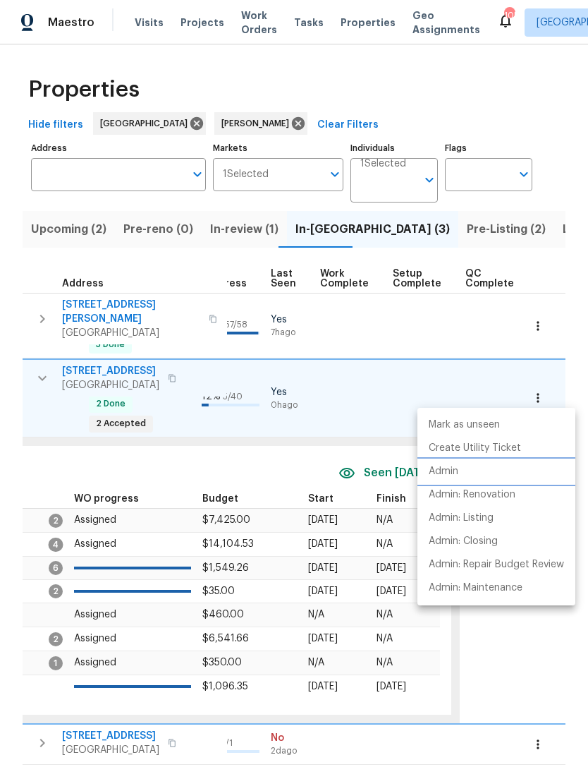
click at [480, 476] on li "Admin" at bounding box center [497, 471] width 158 height 23
